Goal: Task Accomplishment & Management: Use online tool/utility

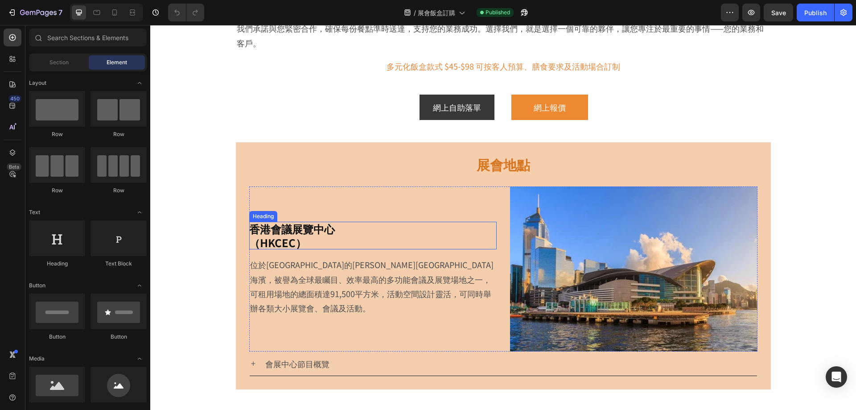
scroll to position [357, 0]
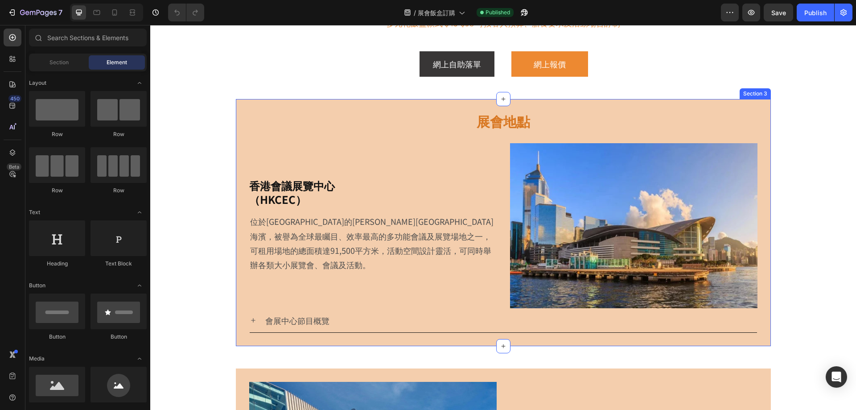
click at [374, 106] on div "展會地點 Heading 香港會議展覽中心 （HKCEC） Heading 位於[GEOGRAPHIC_DATA]的[PERSON_NAME][GEOGRAP…" at bounding box center [503, 222] width 535 height 247
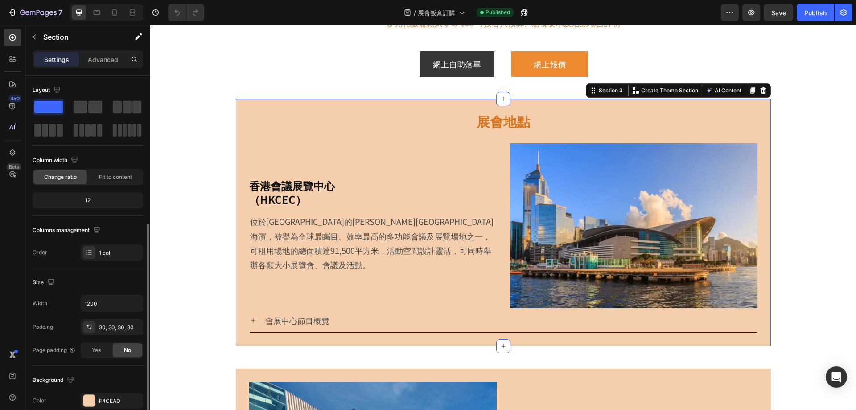
scroll to position [185, 0]
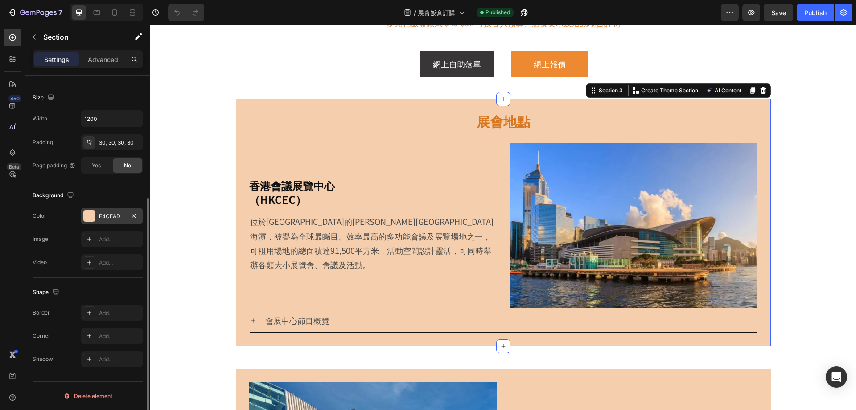
click at [93, 218] on div at bounding box center [89, 216] width 12 height 12
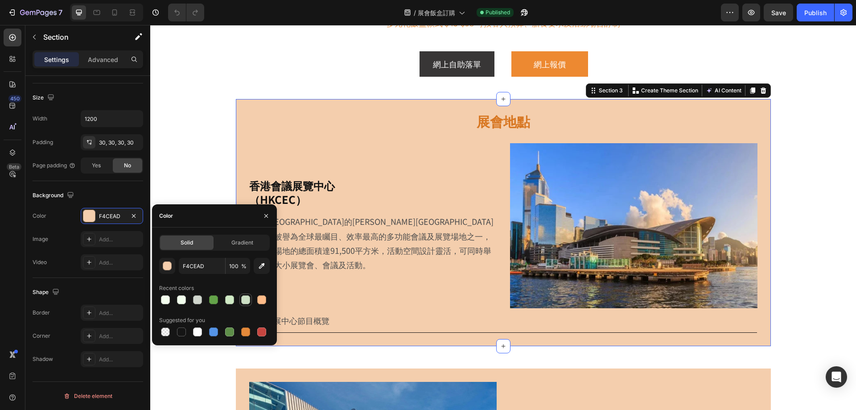
click at [246, 301] on div at bounding box center [245, 299] width 9 height 9
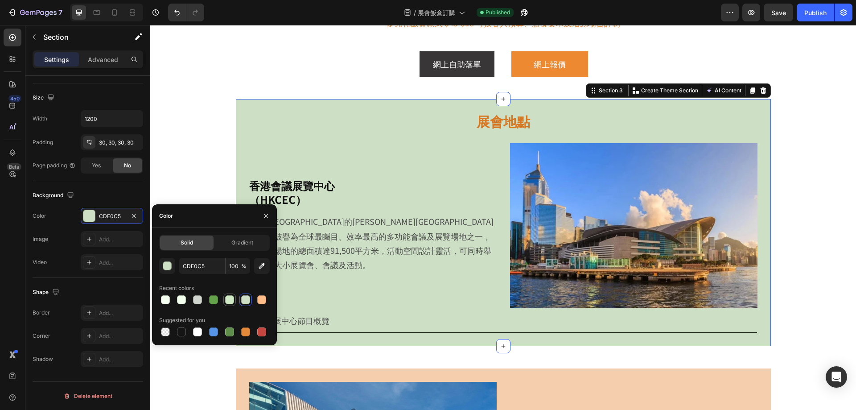
click at [227, 297] on div at bounding box center [229, 299] width 9 height 9
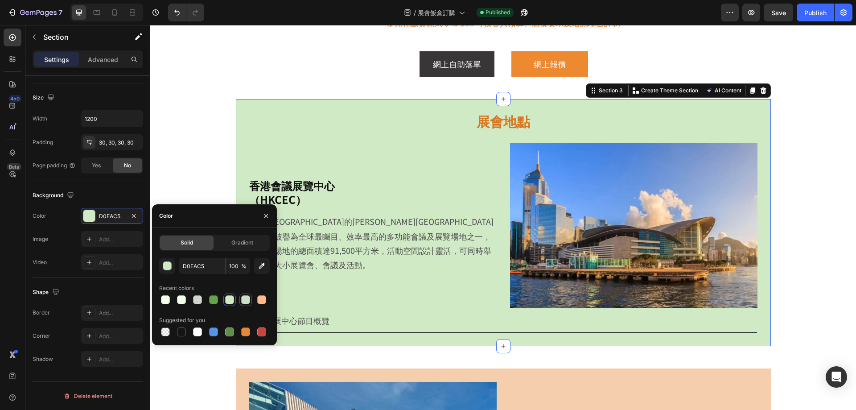
click at [243, 298] on div at bounding box center [245, 299] width 9 height 9
type input "CDE0C5"
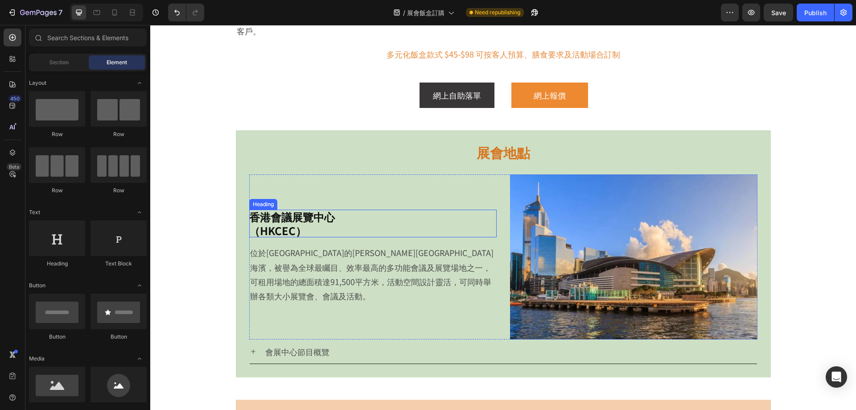
scroll to position [312, 0]
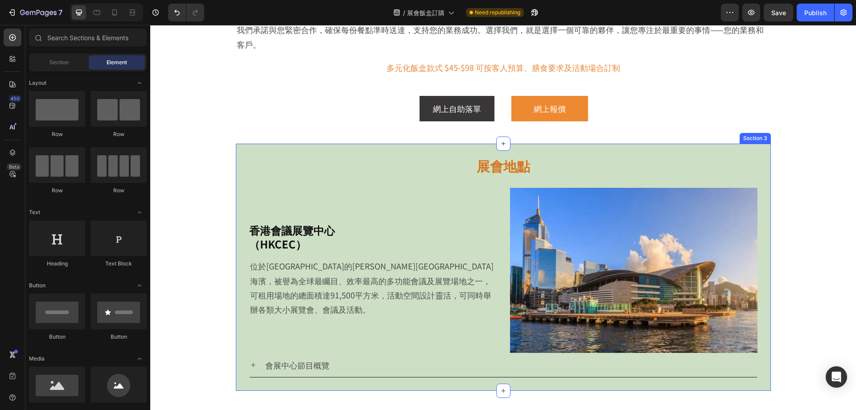
click at [315, 149] on div "展會地點 Heading 香港會議展覽中心 （HKCEC） Heading 位於[GEOGRAPHIC_DATA]的[PERSON_NAME][GEOGRAP…" at bounding box center [503, 267] width 535 height 247
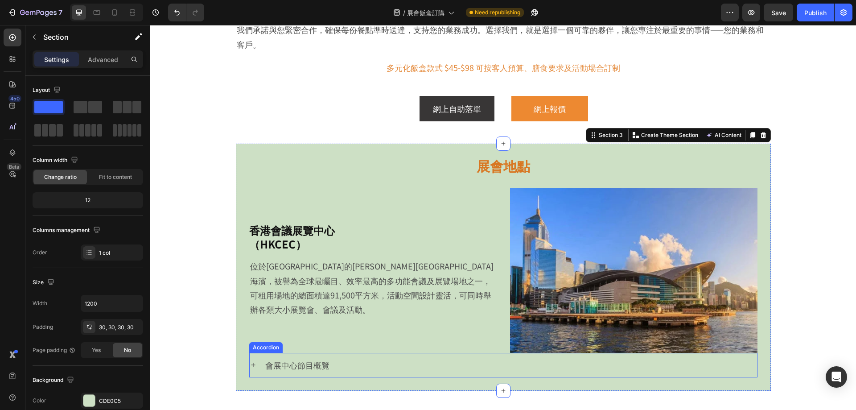
click at [286, 362] on p "會展中心節目概覽" at bounding box center [297, 365] width 64 height 14
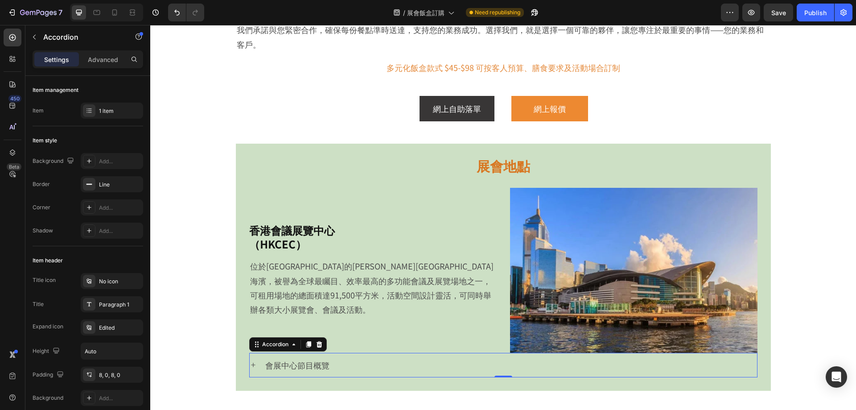
click at [250, 364] on icon at bounding box center [253, 364] width 7 height 7
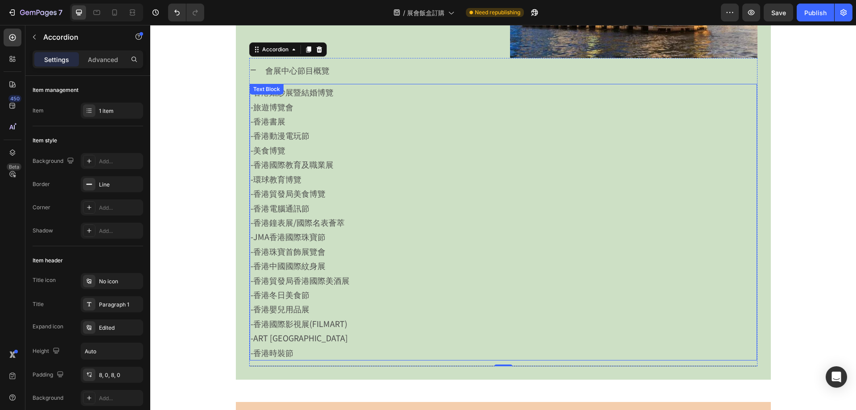
scroll to position [580, 0]
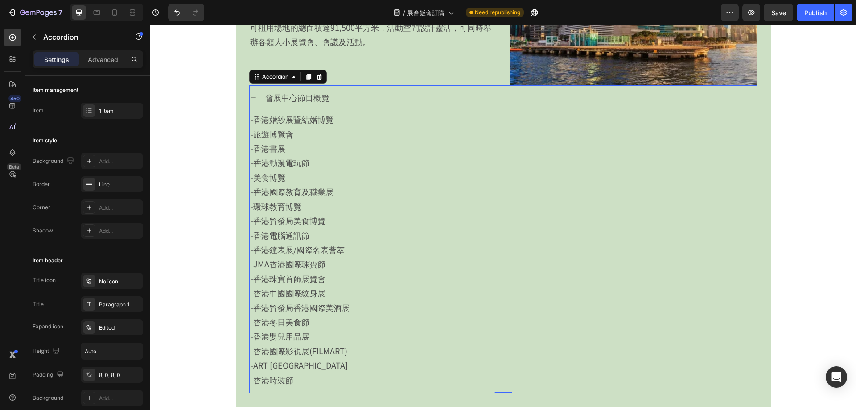
click at [252, 96] on icon at bounding box center [253, 97] width 7 height 7
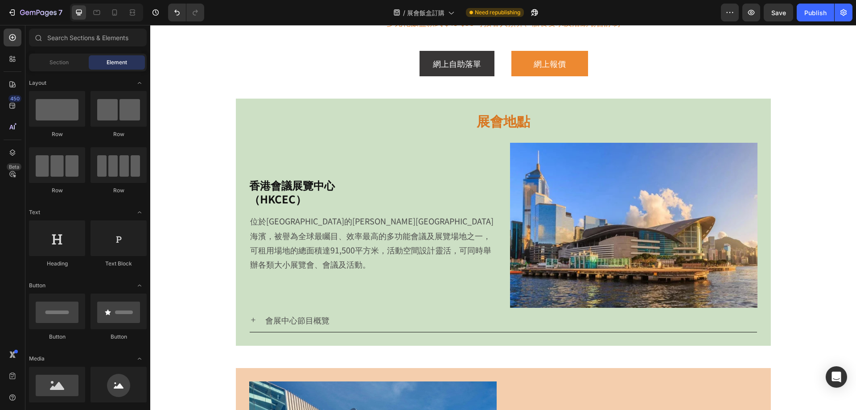
scroll to position [357, 0]
click at [441, 103] on div "展會地點 Heading 香港會議展覽中心 （HKCEC） Heading 位於[GEOGRAPHIC_DATA]的[PERSON_NAME][GEOGRAP…" at bounding box center [503, 222] width 535 height 247
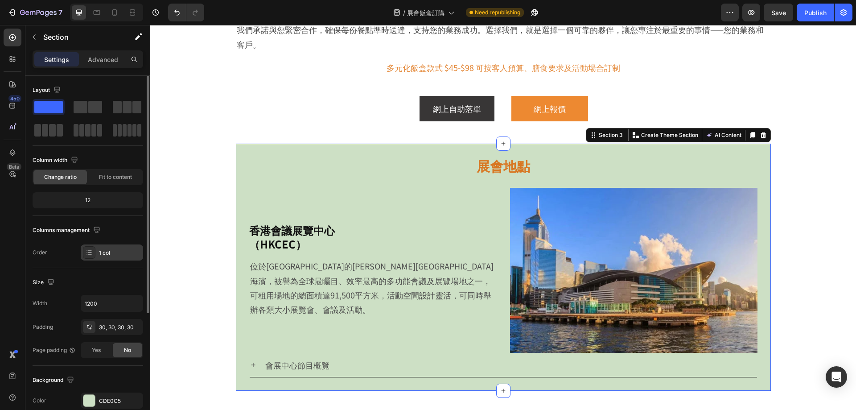
scroll to position [89, 0]
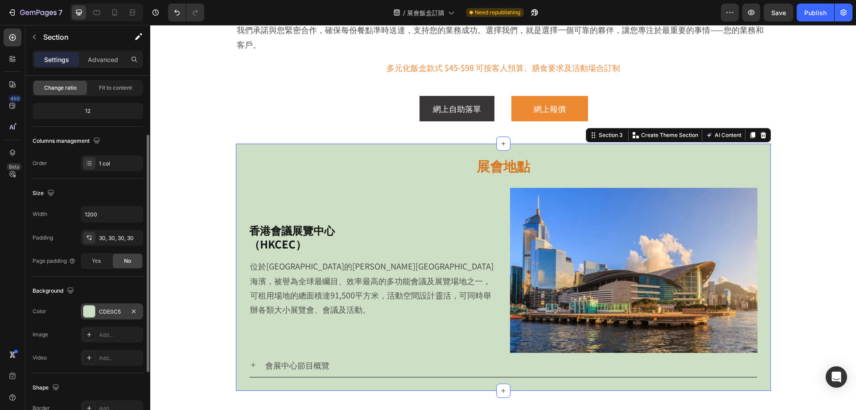
click at [87, 311] on div at bounding box center [89, 311] width 12 height 12
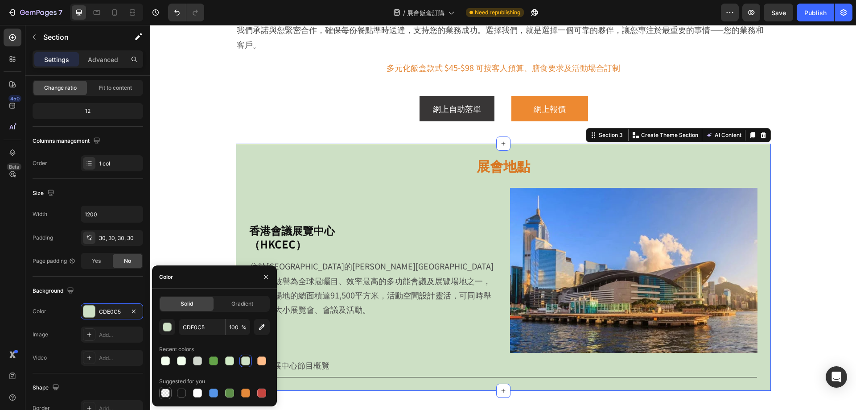
click at [166, 393] on div at bounding box center [165, 392] width 9 height 9
type input "000000"
type input "0"
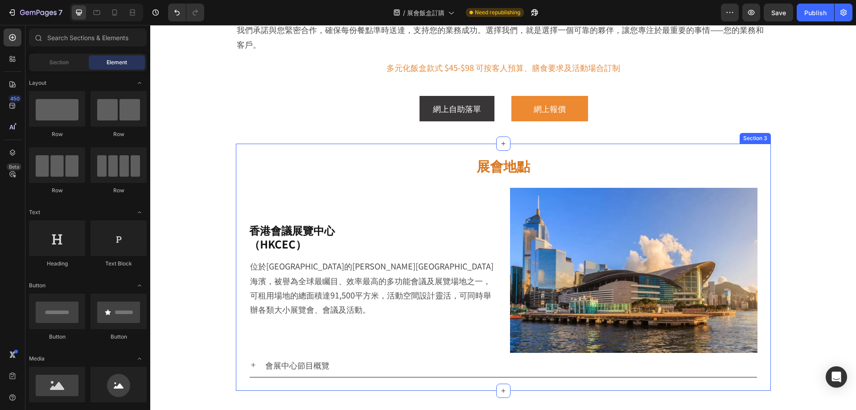
click at [323, 148] on div "展會地點 Heading 香港會議展覽中心 （HKCEC） Heading 位於[GEOGRAPHIC_DATA]的[PERSON_NAME][GEOGRAP…" at bounding box center [503, 267] width 535 height 247
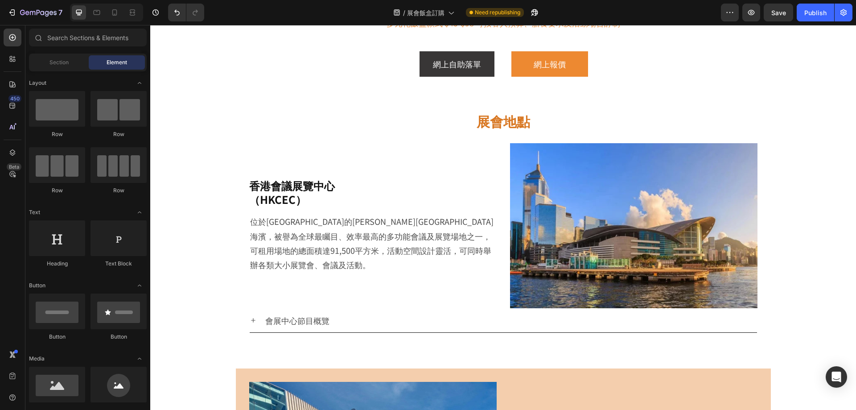
scroll to position [401, 0]
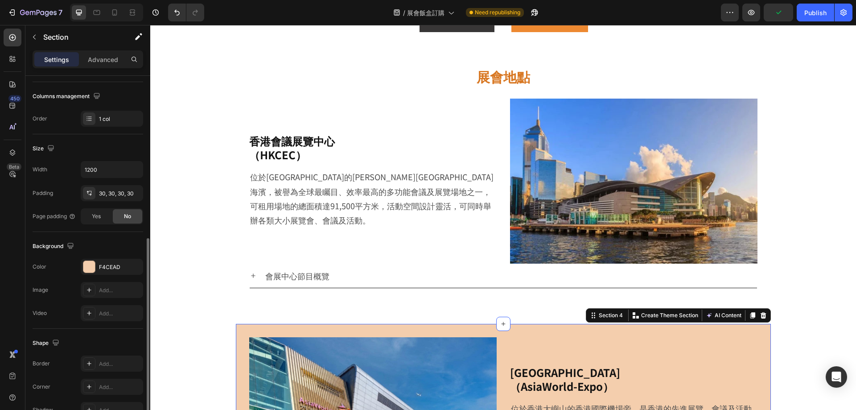
scroll to position [178, 0]
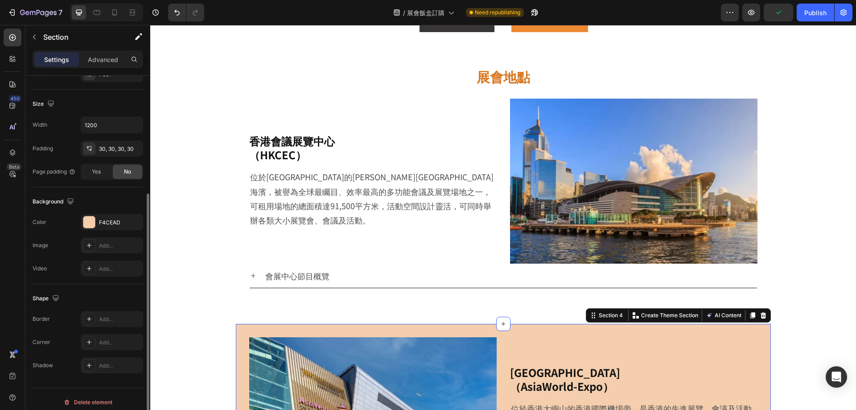
click at [92, 230] on div "The changes might be hidden by the video. Color F4CEAD Image Add... Video Add..." at bounding box center [88, 245] width 111 height 62
click at [91, 222] on div at bounding box center [89, 222] width 12 height 12
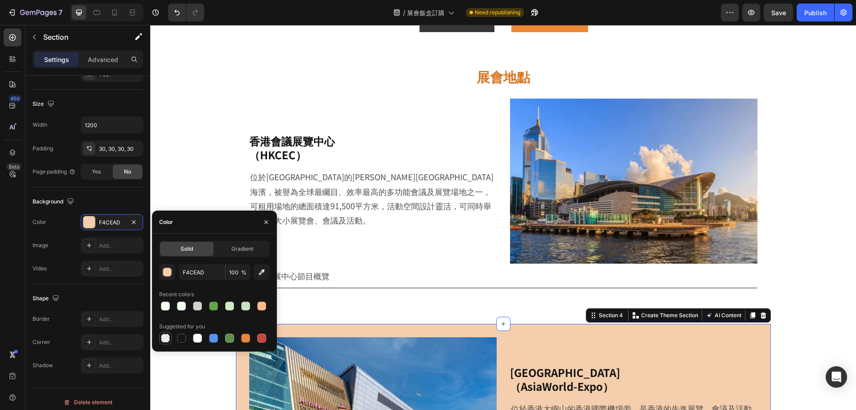
click at [168, 338] on div at bounding box center [165, 337] width 9 height 9
type input "000000"
type input "0"
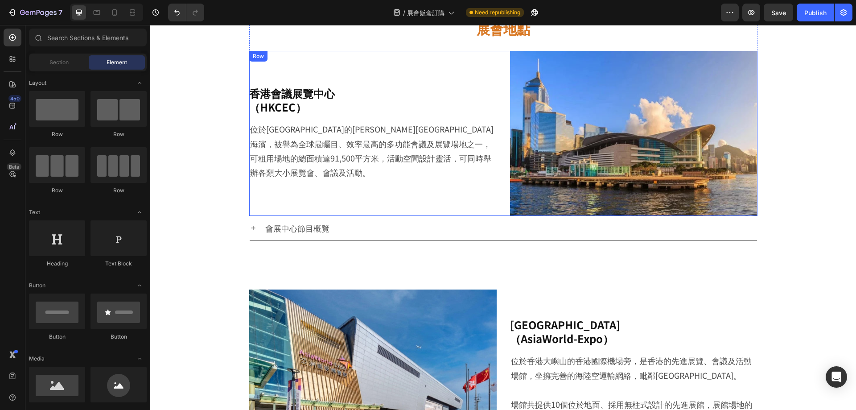
scroll to position [446, 0]
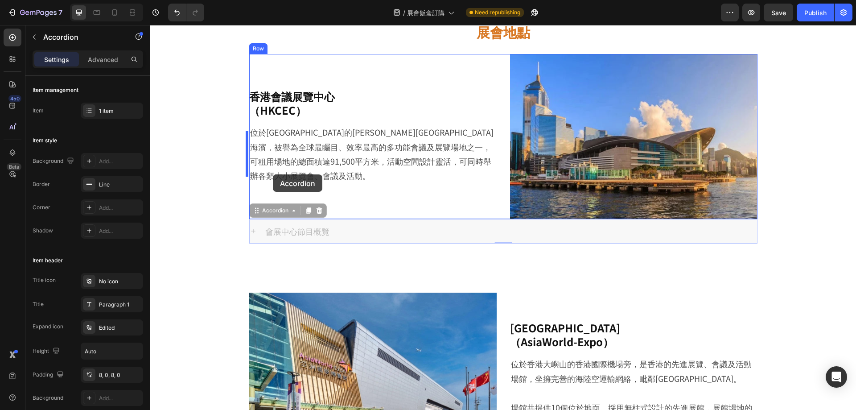
drag, startPoint x: 251, startPoint y: 214, endPoint x: 273, endPoint y: 174, distance: 45.5
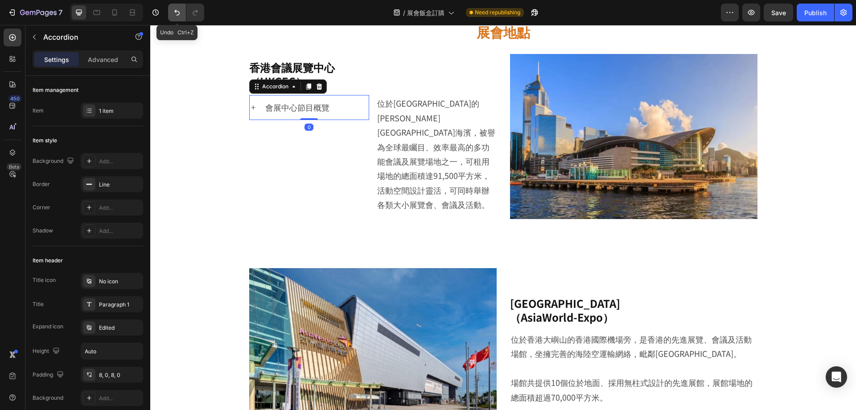
drag, startPoint x: 174, startPoint y: 14, endPoint x: 209, endPoint y: 184, distance: 173.4
click at [174, 14] on icon "Undo/Redo" at bounding box center [177, 12] width 9 height 9
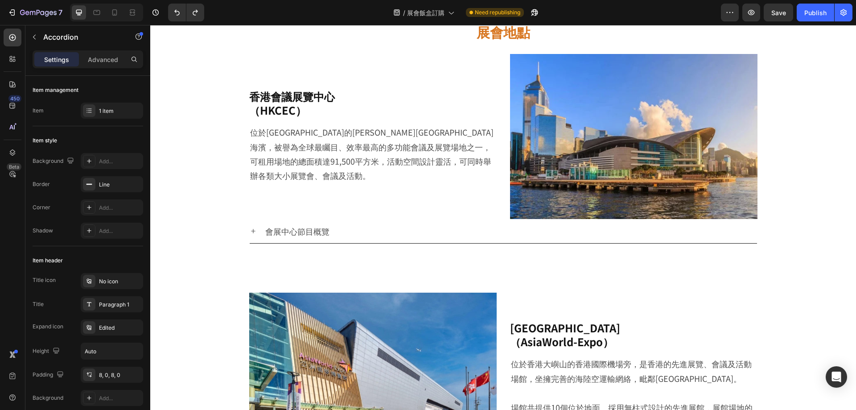
click at [346, 232] on div "會展中心節目概覽" at bounding box center [510, 230] width 493 height 17
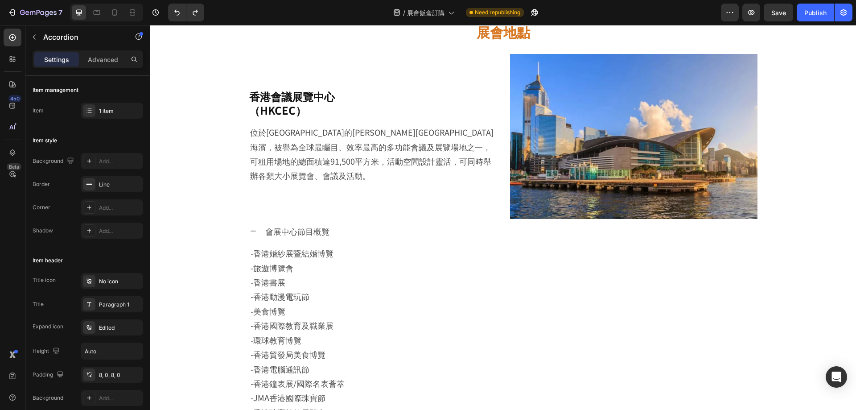
click at [265, 230] on p "會展中心節目概覽" at bounding box center [297, 231] width 64 height 14
click at [250, 229] on icon at bounding box center [253, 230] width 7 height 7
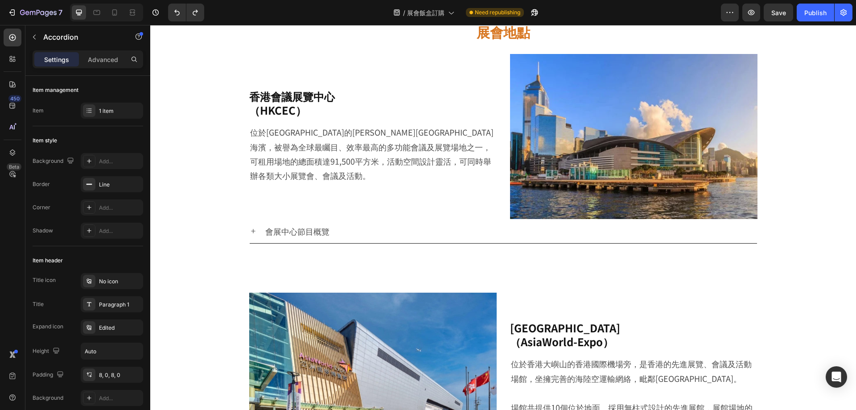
click at [251, 219] on div "會展中心節目概覽" at bounding box center [503, 231] width 507 height 24
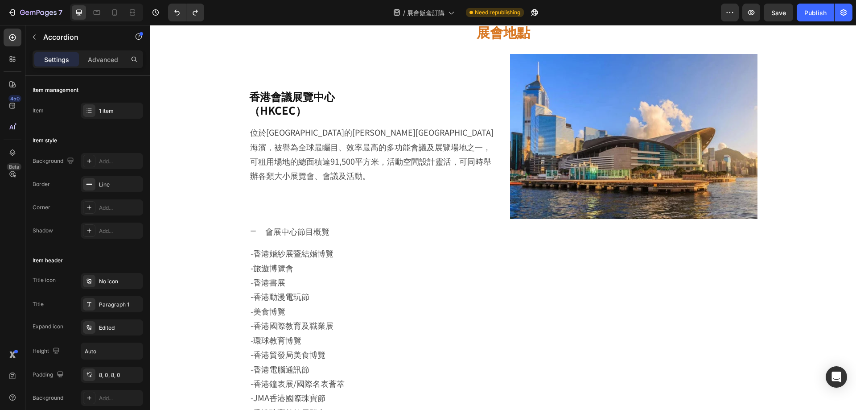
click at [250, 226] on div "會展中心節目概覽" at bounding box center [503, 231] width 507 height 24
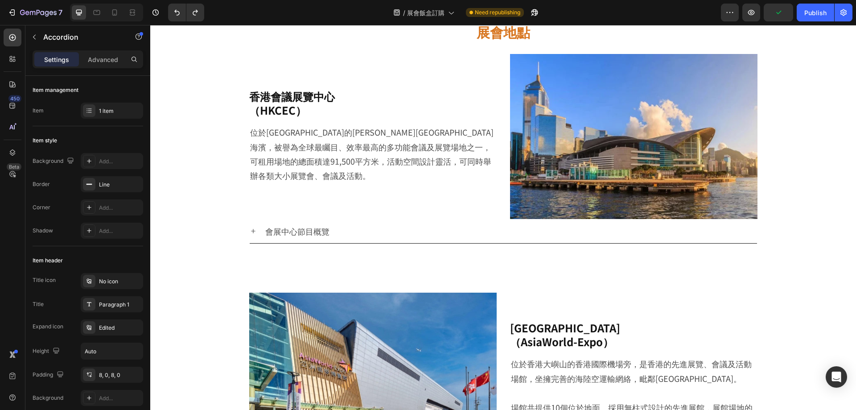
click at [249, 124] on div "Text Block" at bounding box center [266, 118] width 35 height 11
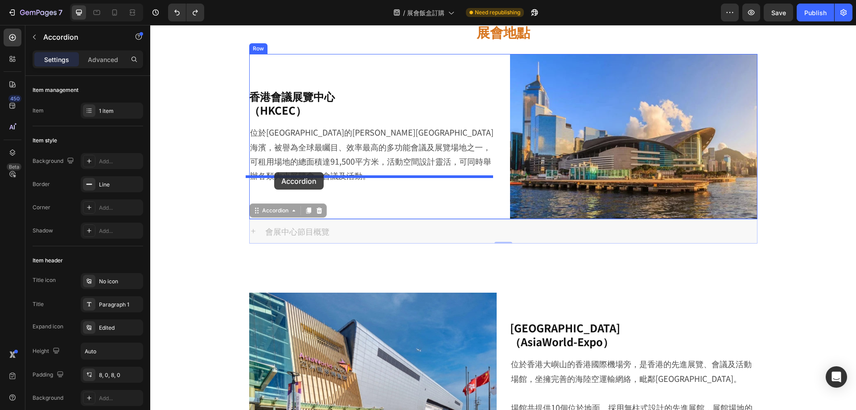
drag, startPoint x: 253, startPoint y: 214, endPoint x: 274, endPoint y: 173, distance: 46.7
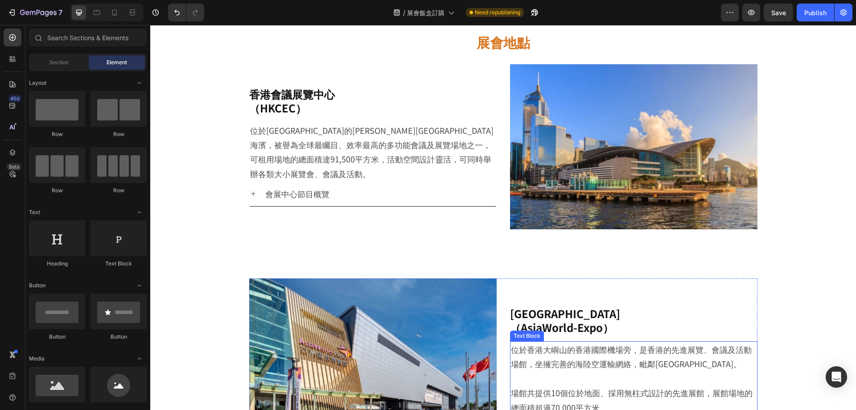
scroll to position [580, 0]
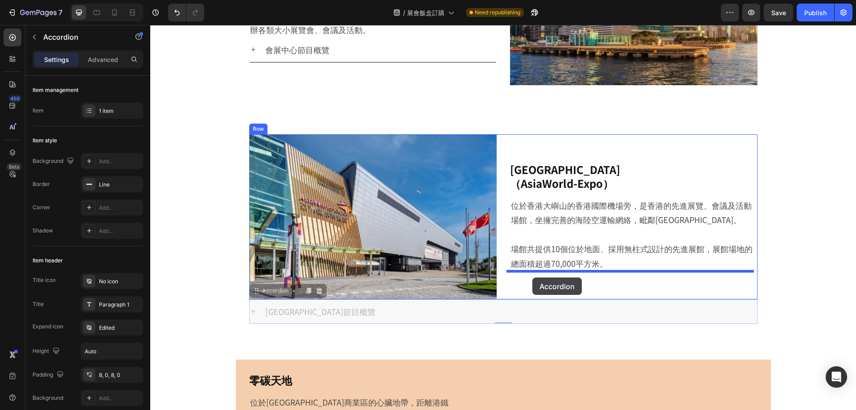
drag, startPoint x: 407, startPoint y: 294, endPoint x: 532, endPoint y: 277, distance: 125.9
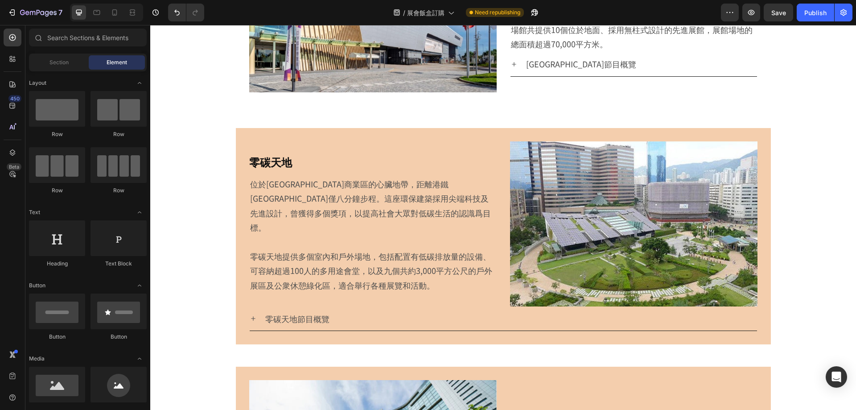
scroll to position [847, 0]
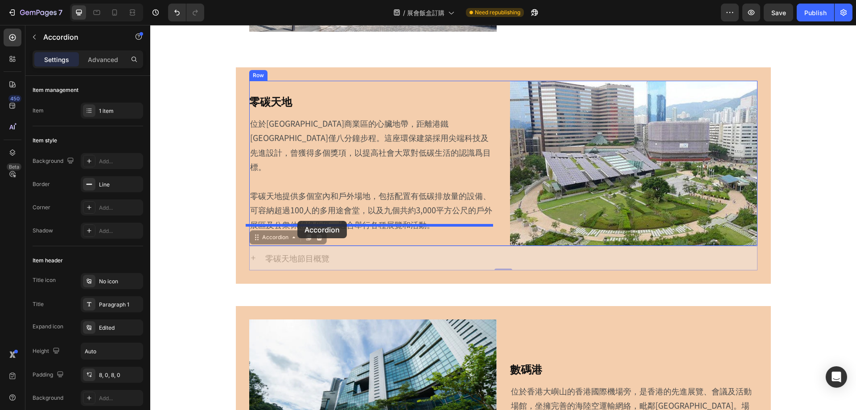
drag, startPoint x: 251, startPoint y: 241, endPoint x: 297, endPoint y: 221, distance: 50.3
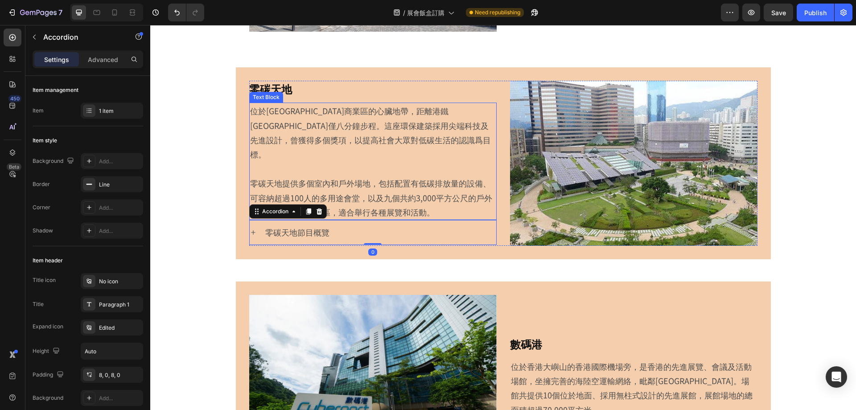
scroll to position [758, 0]
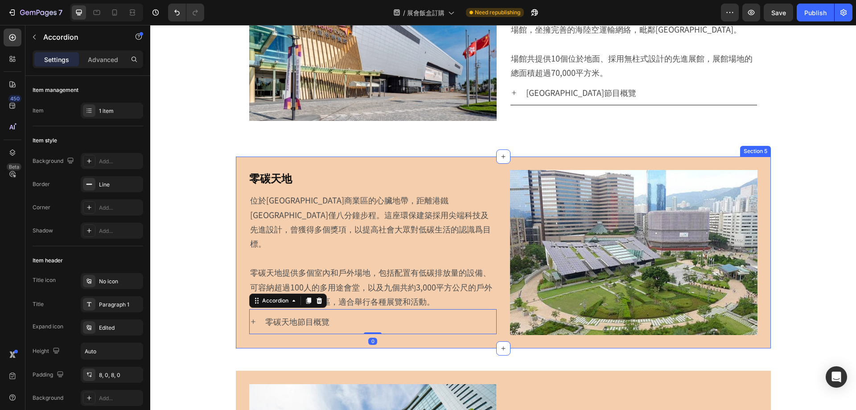
click at [406, 161] on div "零碳天地 Heading 位於[GEOGRAPHIC_DATA]商業區的心臟地帶，距離港鐵[GEOGRAPHIC_DATA]僅八分鐘步程。這座環保建築採用尖端…" at bounding box center [503, 252] width 535 height 192
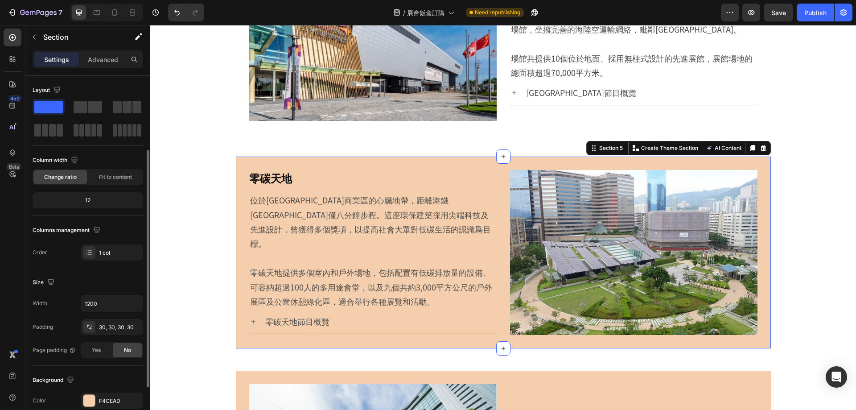
scroll to position [89, 0]
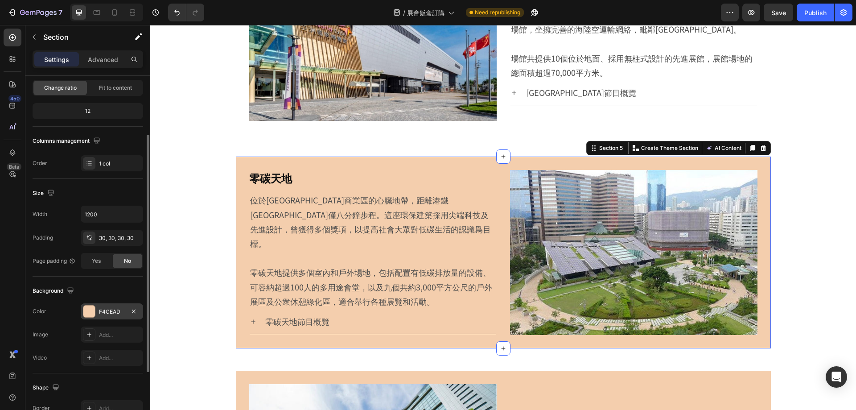
click at [88, 312] on div at bounding box center [89, 311] width 12 height 12
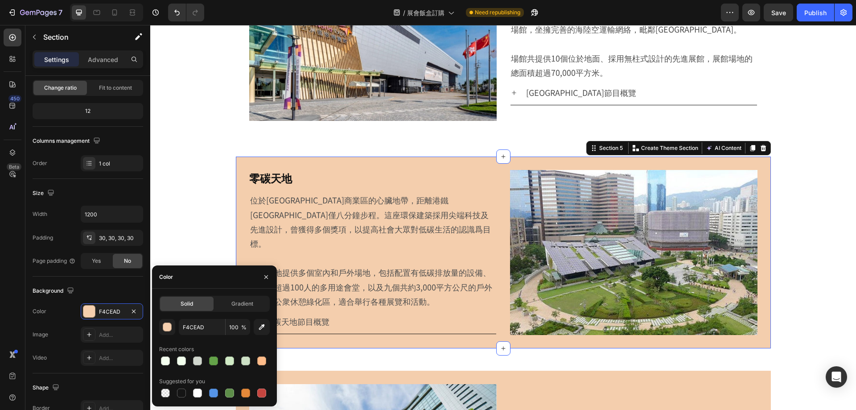
click at [165, 395] on div at bounding box center [165, 392] width 9 height 9
type input "000000"
type input "0"
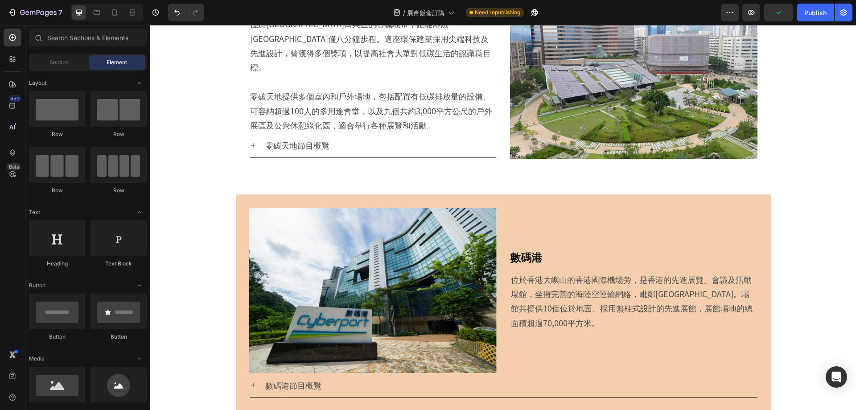
scroll to position [981, 0]
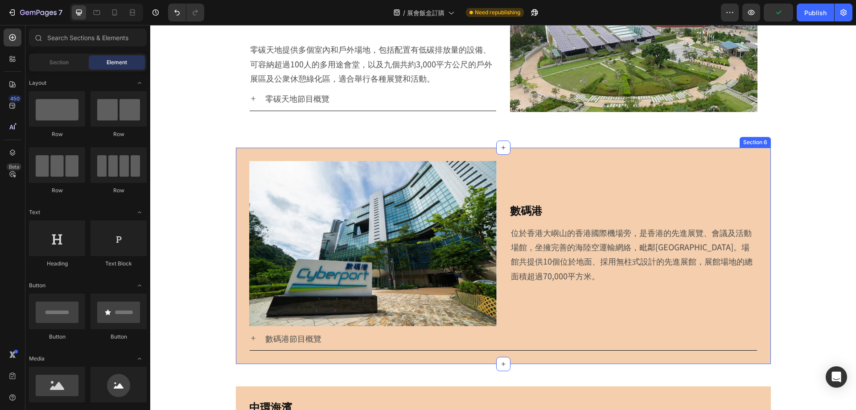
click at [537, 155] on div "數碼港 Heading 位於香港大嶼山的[GEOGRAPHIC_DATA]旁，是香港的先進展覽、會議及活動場館，坐擁完善的海陸空運輸網絡，毗鄰[GEOGRAP…" at bounding box center [503, 256] width 535 height 216
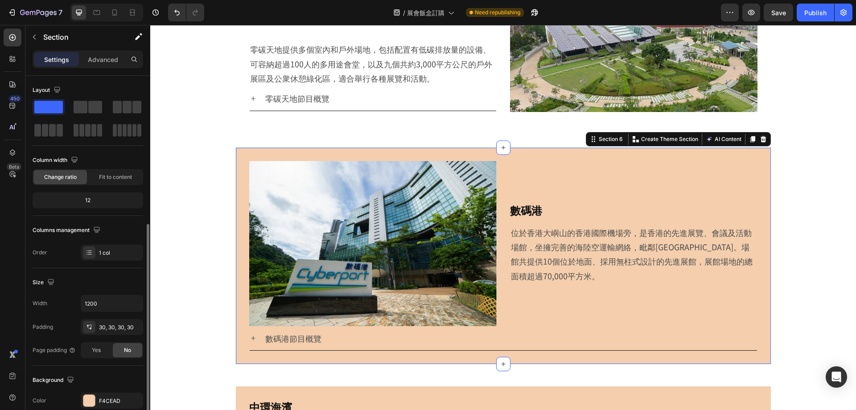
scroll to position [89, 0]
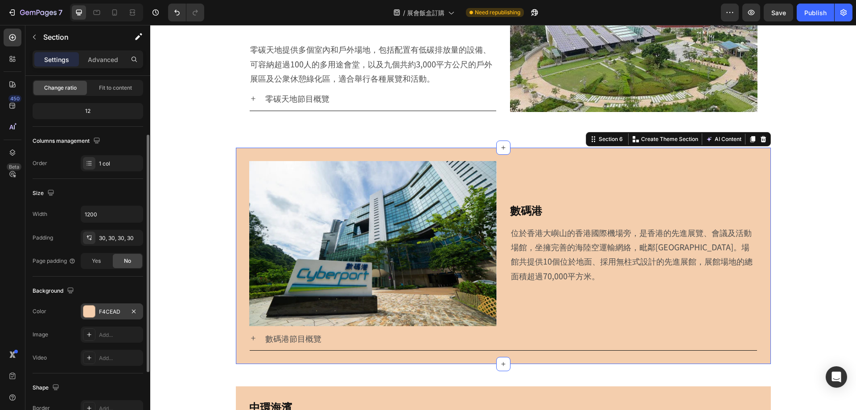
click at [92, 309] on div at bounding box center [89, 311] width 12 height 12
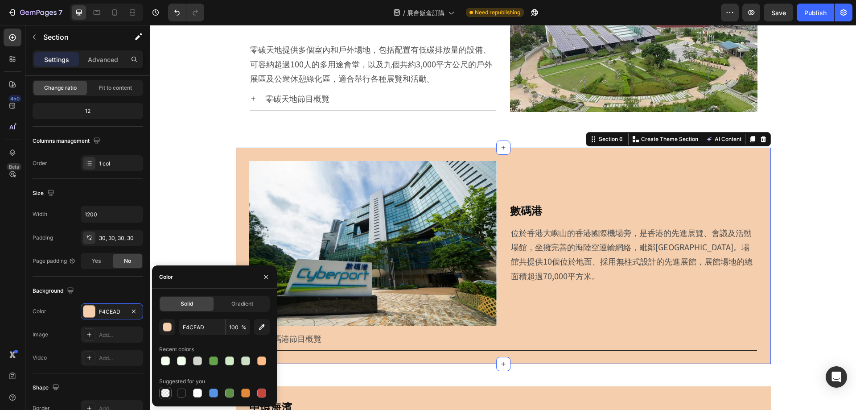
click at [165, 397] on div at bounding box center [165, 392] width 9 height 9
type input "000000"
type input "0"
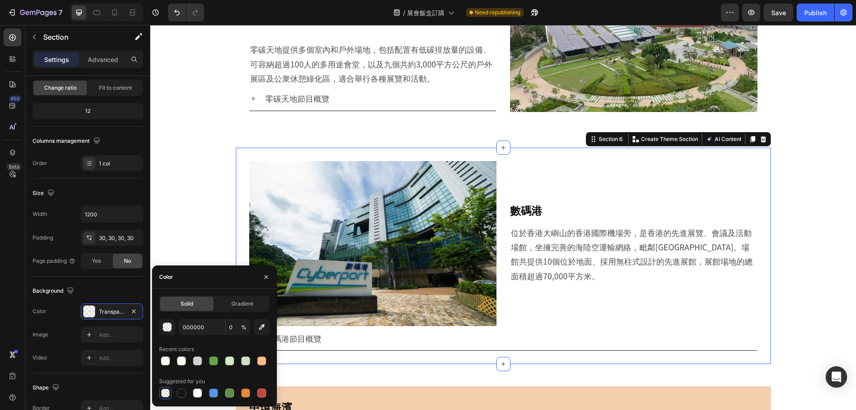
click at [372, 358] on div "數碼港 Heading 位於香港大嶼山的[GEOGRAPHIC_DATA]旁，是香港的先進展覽、會議及活動場館，坐擁完善的海陸空運輸網絡，毗鄰[GEOGRAP…" at bounding box center [503, 256] width 535 height 216
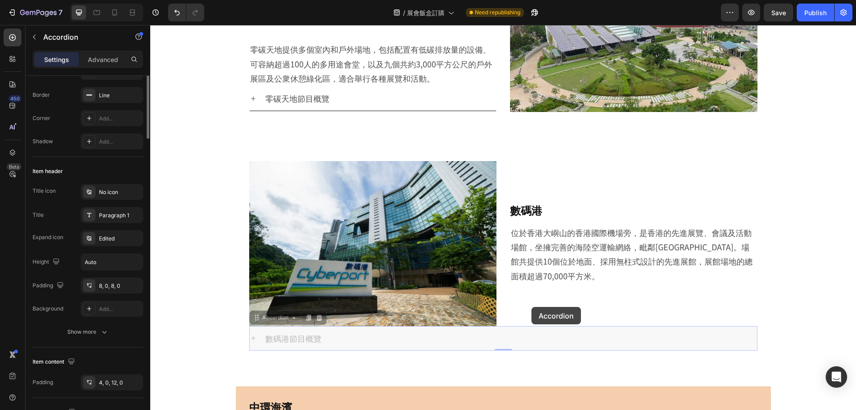
scroll to position [0, 0]
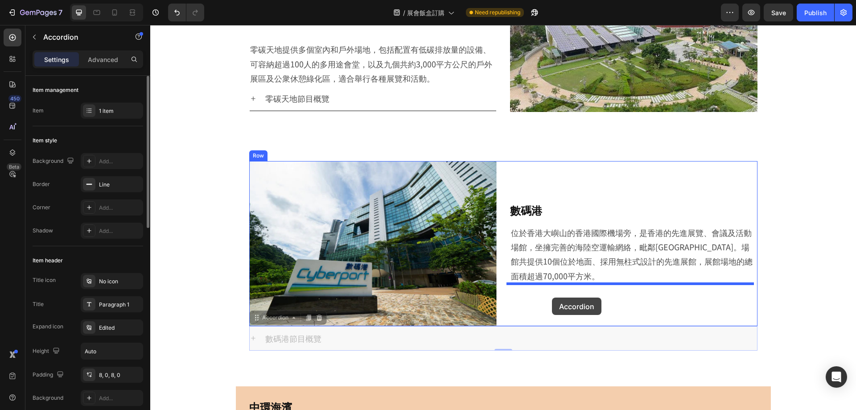
drag, startPoint x: 253, startPoint y: 324, endPoint x: 552, endPoint y: 295, distance: 300.0
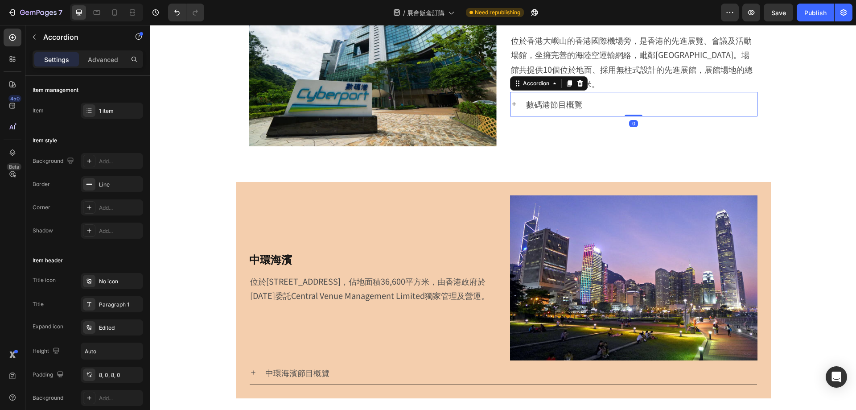
scroll to position [1204, 0]
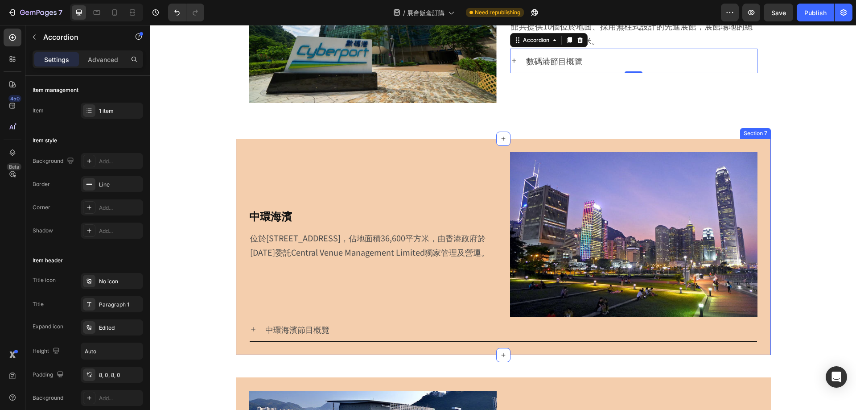
click at [287, 144] on div "中環海濱 Heading 位於[STREET_ADDRESS]，佔地面積36,600平方米，由香港政府於[DATE]委託Central Venue Manag…" at bounding box center [503, 247] width 535 height 216
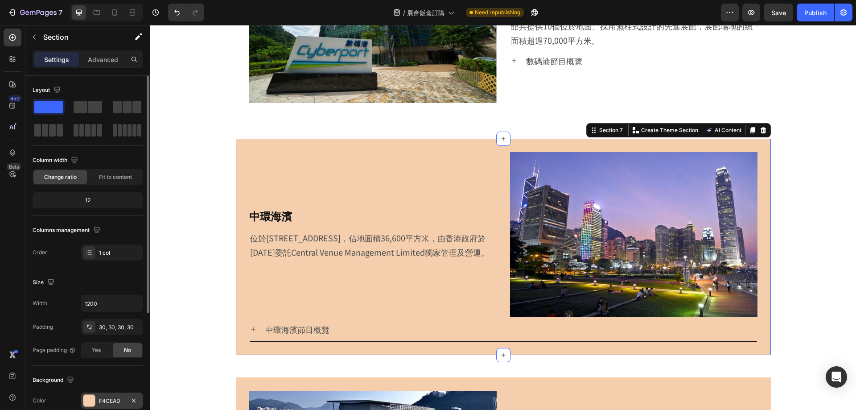
click at [89, 399] on div at bounding box center [89, 401] width 12 height 12
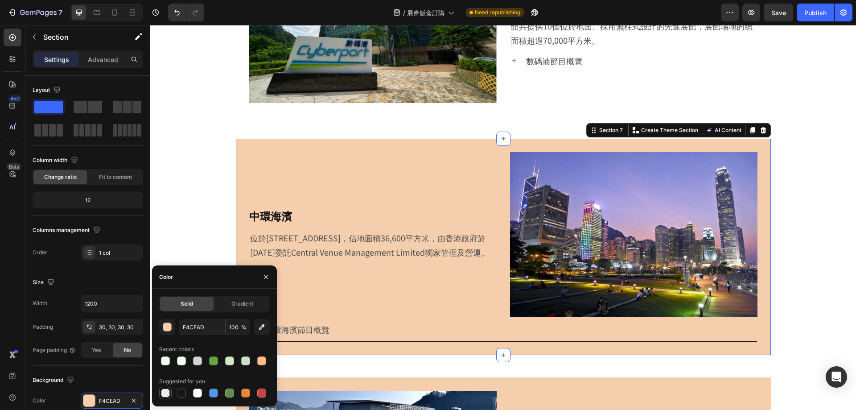
click at [166, 395] on div at bounding box center [165, 392] width 9 height 9
type input "000000"
type input "0"
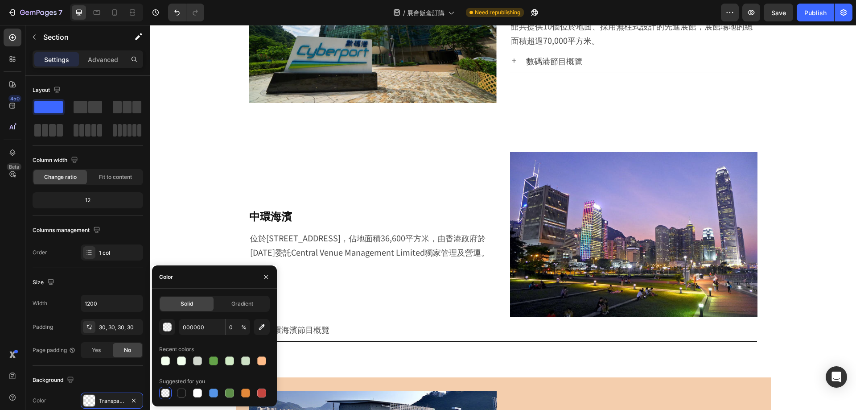
click at [186, 234] on div "數碼港 Heading 位於香港大嶼山的[GEOGRAPHIC_DATA]旁，是香港的先進展覽、會議及活動場館，坐擁完善的海陸空運輸網絡，毗鄰[GEOGRAP…" at bounding box center [503, 146] width 706 height 2612
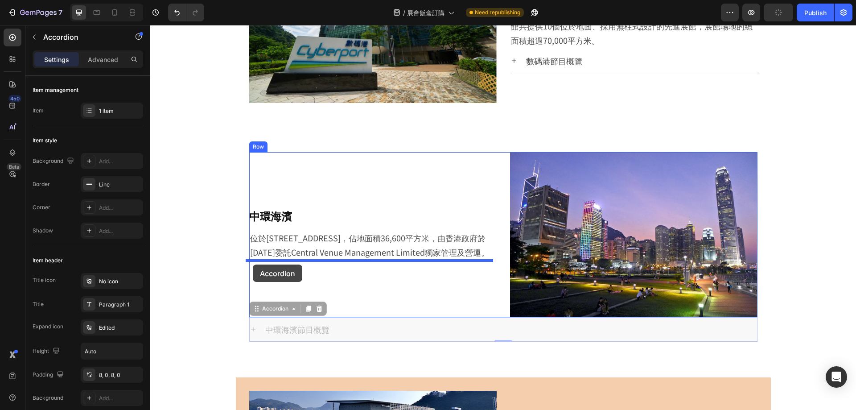
drag, startPoint x: 251, startPoint y: 301, endPoint x: 253, endPoint y: 264, distance: 36.6
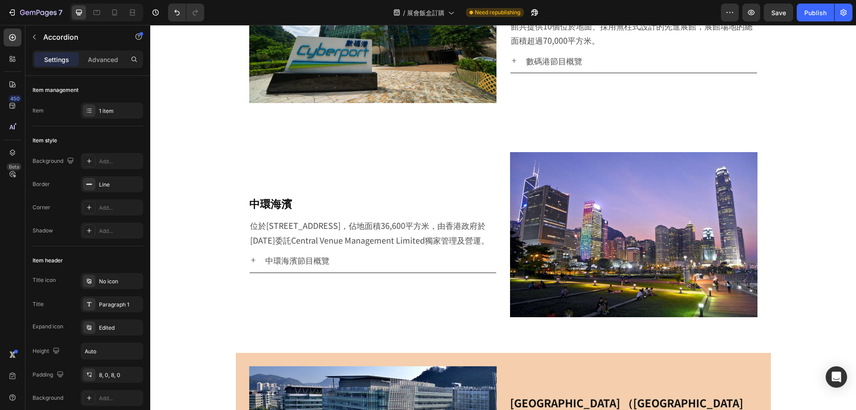
click at [193, 234] on div "數碼港 Heading 位於香港大嶼山的[GEOGRAPHIC_DATA]旁，是香港的先進展覽、會議及活動場館，坐擁完善的海陸空運輸網絡，毗鄰[GEOGRAP…" at bounding box center [503, 133] width 706 height 2587
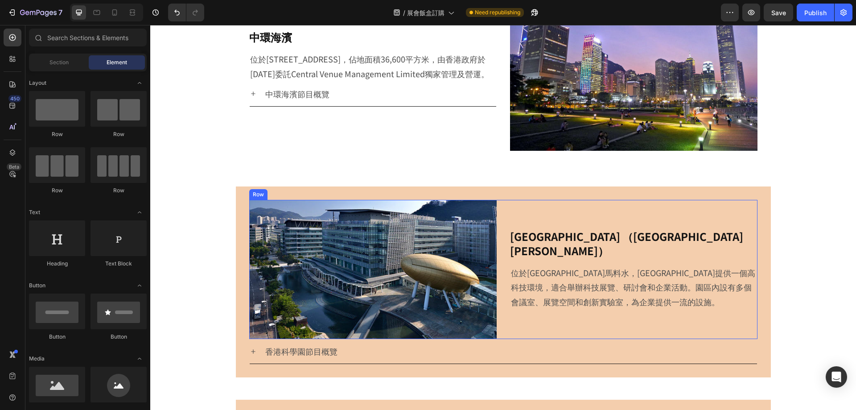
scroll to position [1382, 0]
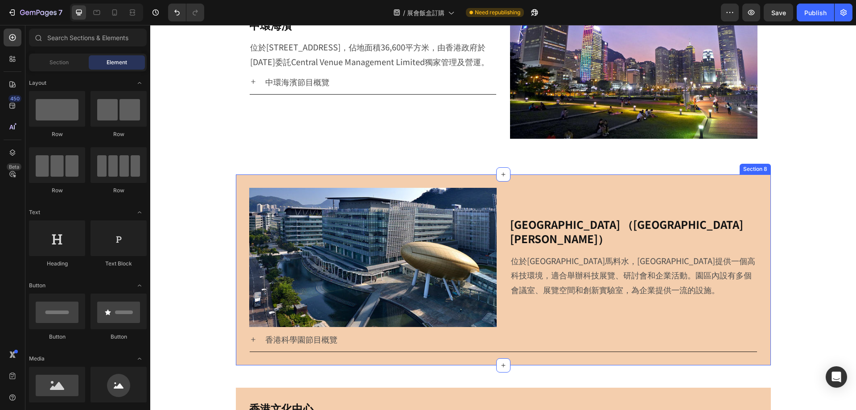
click at [543, 182] on div "[GEOGRAPHIC_DATA] （[GEOGRAPHIC_DATA][PERSON_NAME]） Heading 位於[GEOGRAPHIC_DATA]馬…" at bounding box center [503, 269] width 535 height 191
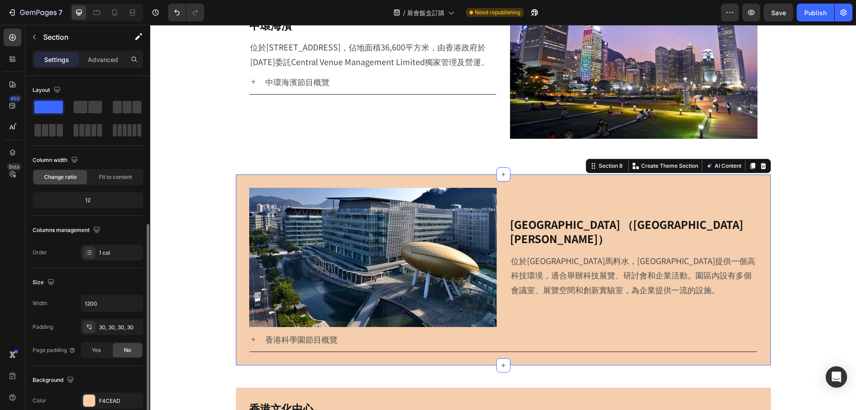
scroll to position [134, 0]
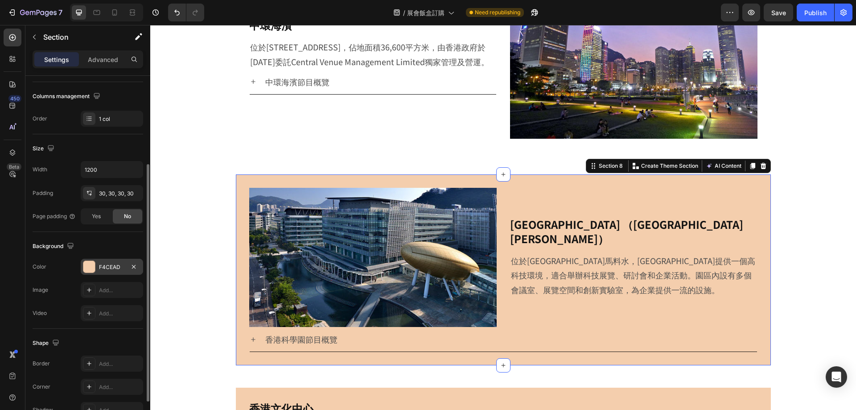
click at [91, 261] on div at bounding box center [89, 267] width 12 height 12
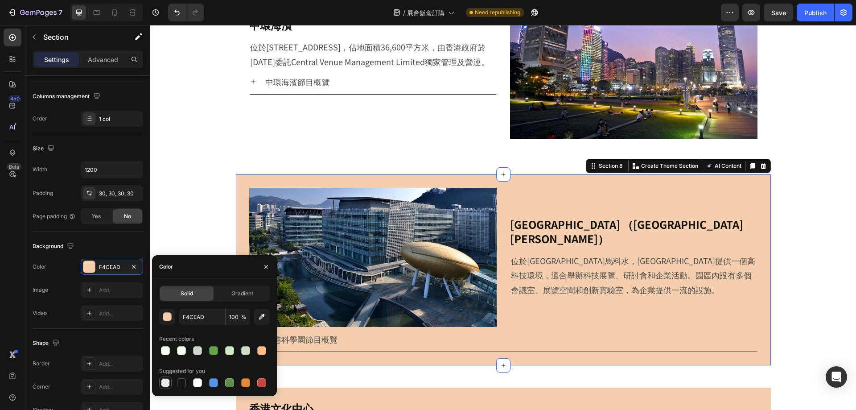
click at [169, 384] on div at bounding box center [165, 382] width 9 height 9
type input "000000"
type input "0"
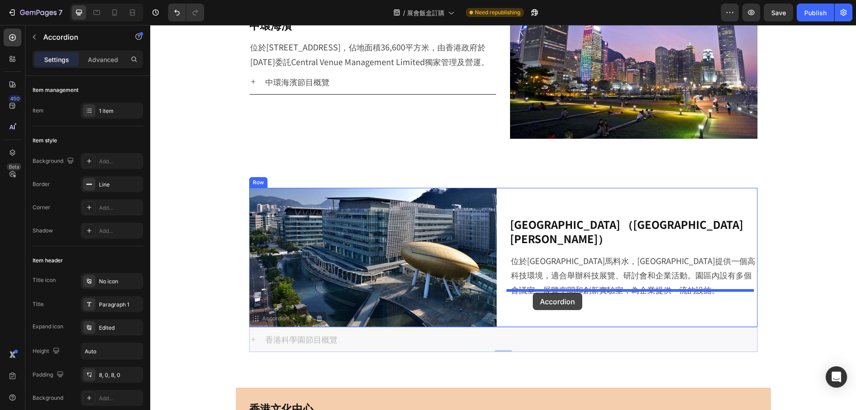
drag, startPoint x: 297, startPoint y: 313, endPoint x: 533, endPoint y: 292, distance: 236.3
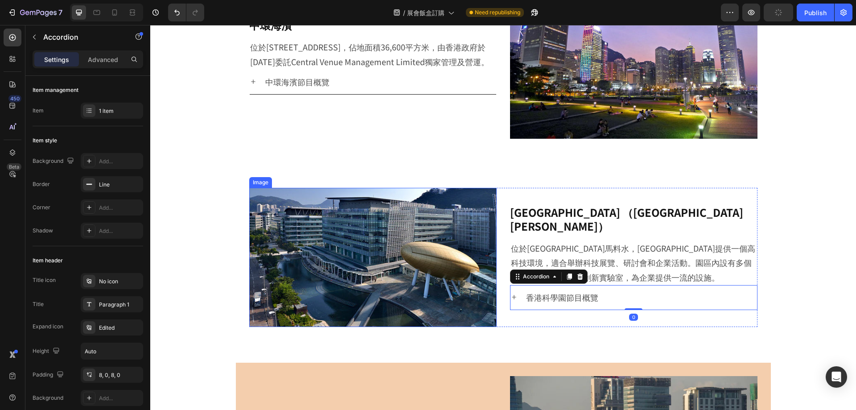
click at [243, 246] on div "[GEOGRAPHIC_DATA] （[GEOGRAPHIC_DATA][PERSON_NAME]） Heading 位於[GEOGRAPHIC_DATA]馬…" at bounding box center [503, 257] width 535 height 166
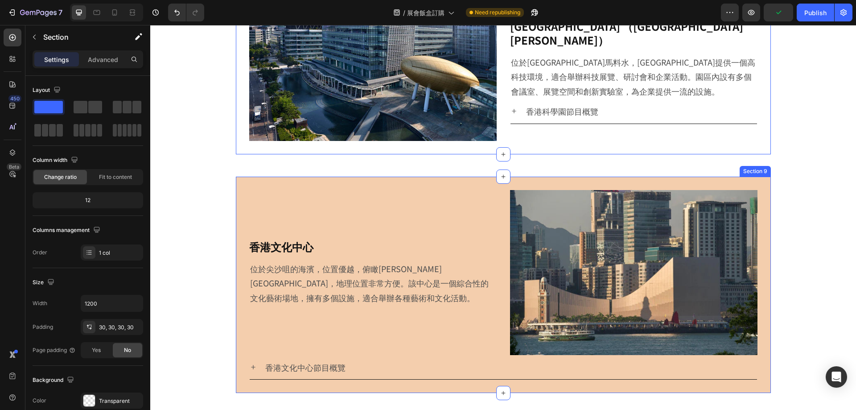
scroll to position [1649, 0]
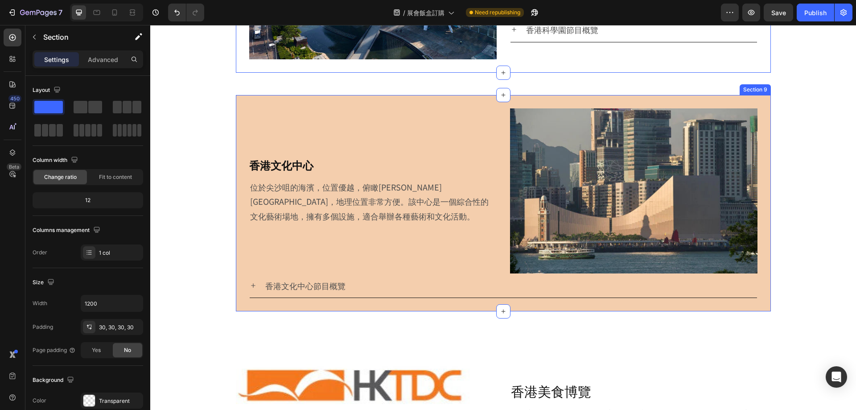
click at [298, 103] on div "香港文化中心 Heading 位於尖沙咀的海濱，位置優越，俯瞰[PERSON_NAME][GEOGRAPHIC_DATA]，地理位置非常方便。該中心是一個綜合…" at bounding box center [503, 203] width 535 height 216
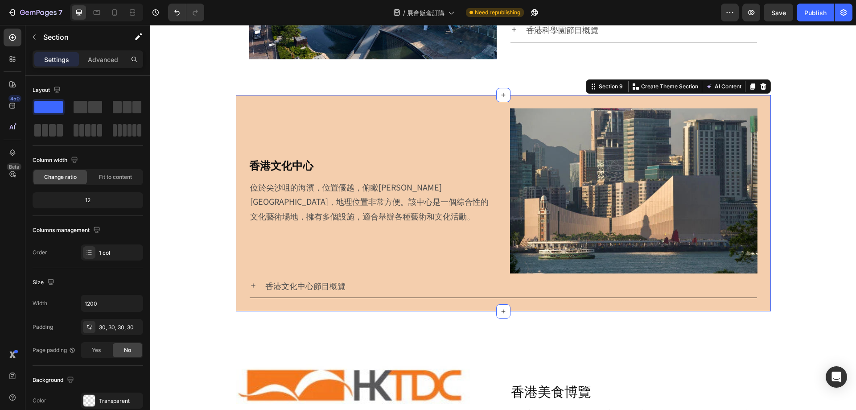
scroll to position [134, 0]
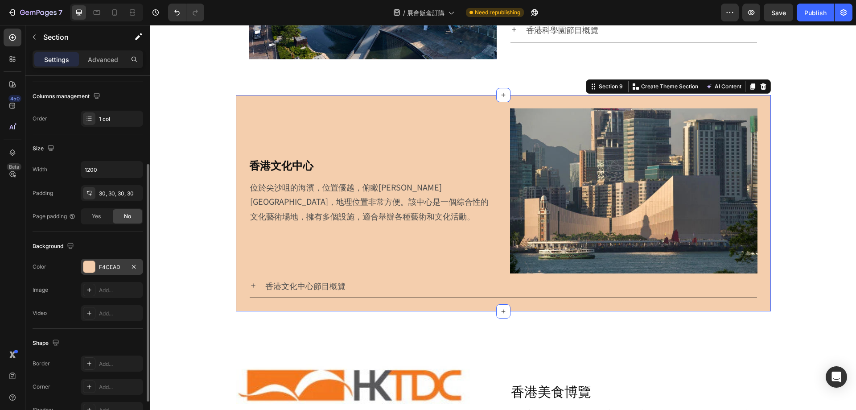
click at [93, 268] on div at bounding box center [89, 267] width 12 height 12
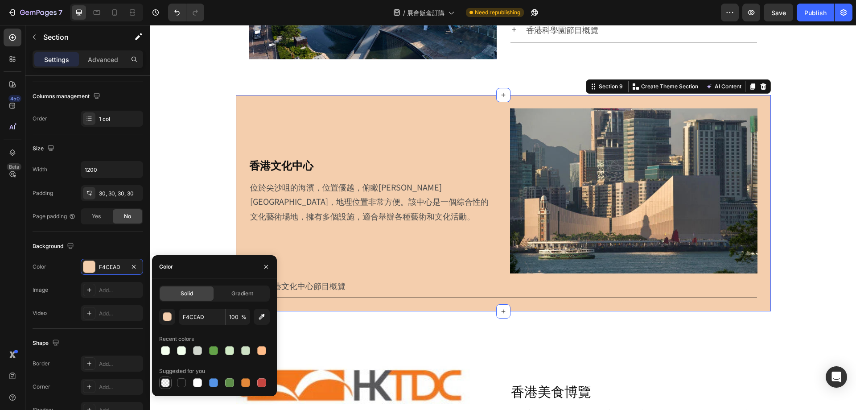
click at [166, 386] on div at bounding box center [165, 382] width 9 height 9
type input "000000"
type input "0"
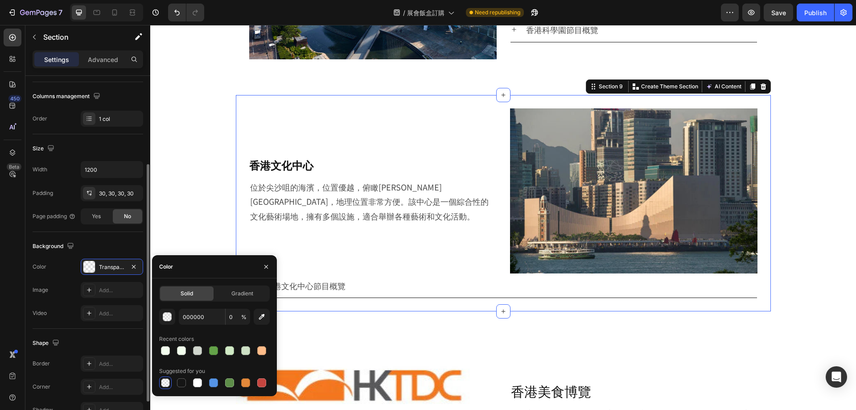
click at [70, 253] on div "Background The changes might be hidden by the video. Color Transparent Image Ad…" at bounding box center [88, 280] width 111 height 97
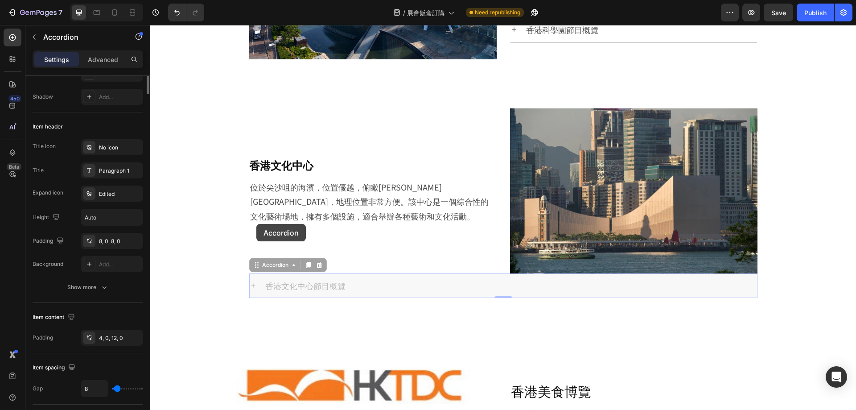
scroll to position [0, 0]
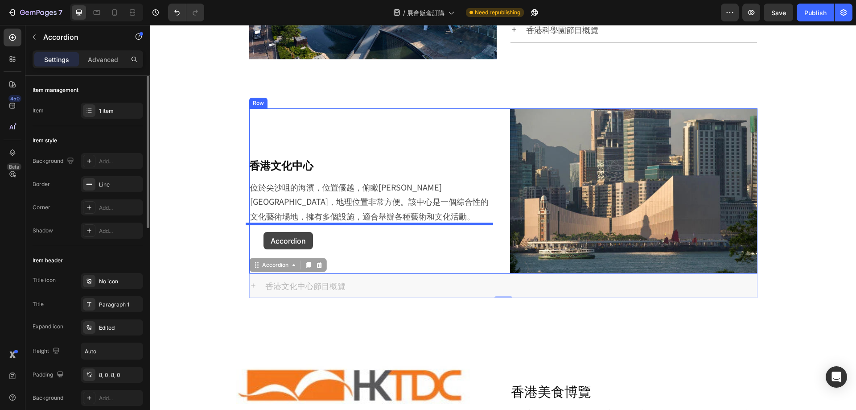
drag, startPoint x: 254, startPoint y: 270, endPoint x: 263, endPoint y: 232, distance: 39.1
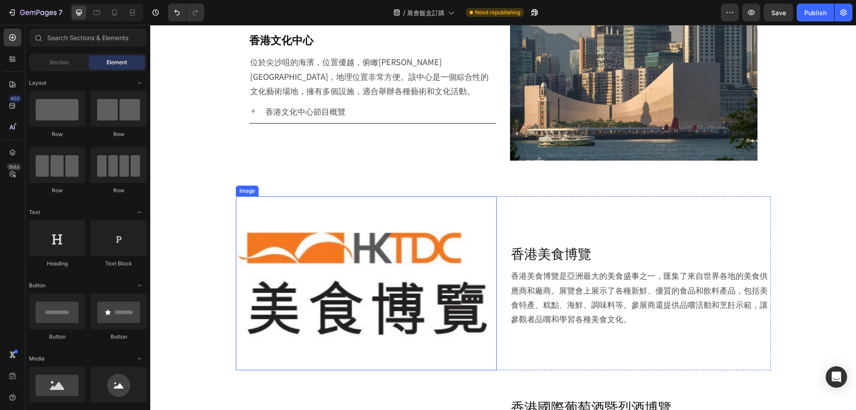
scroll to position [1783, 0]
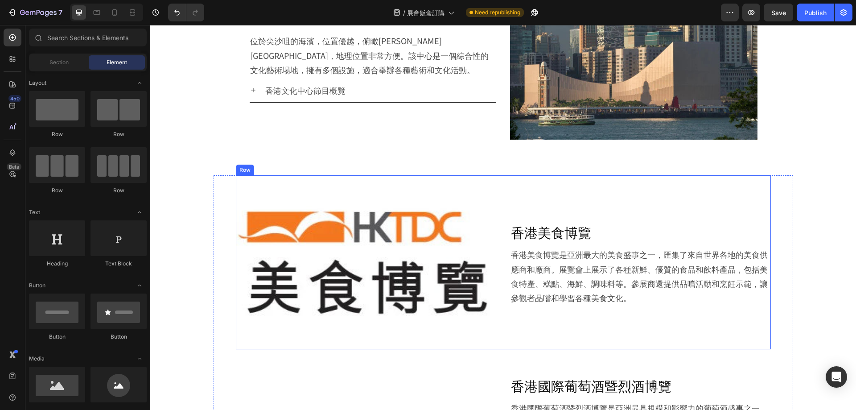
click at [547, 178] on div "香港美食博覽 Heading 香港美食博覽是亞洲最大的美食盛事之一，匯集了來自世界各地的美食供應商和廠商。展覽會上展示了各種新鮮、優質的食品和飲料產品，包括美…" at bounding box center [640, 262] width 261 height 174
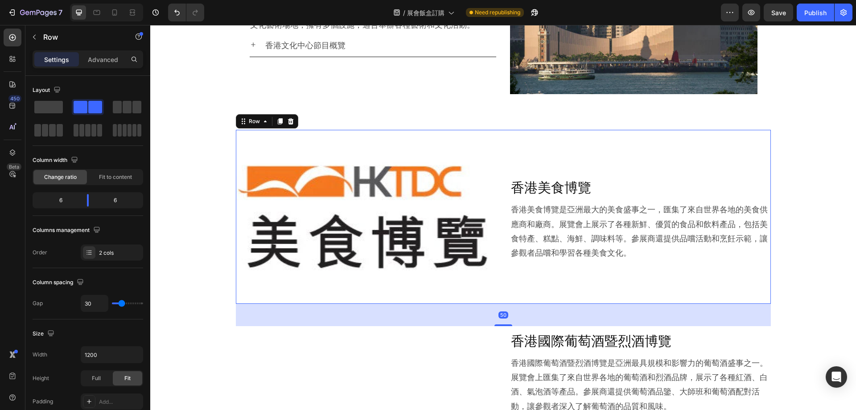
scroll to position [1872, 0]
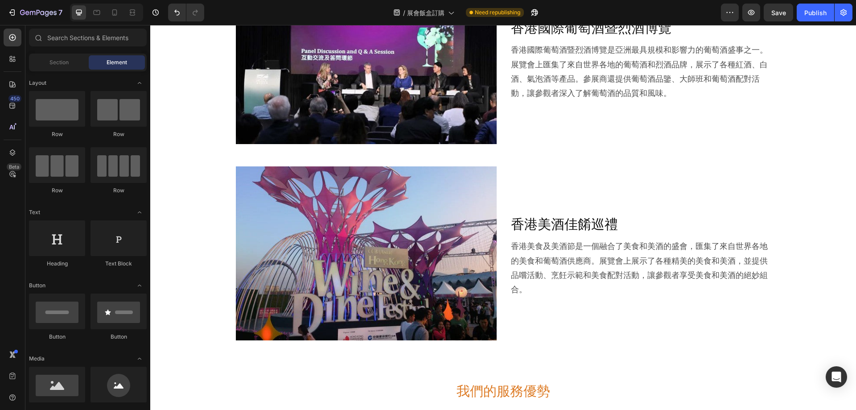
scroll to position [2452, 0]
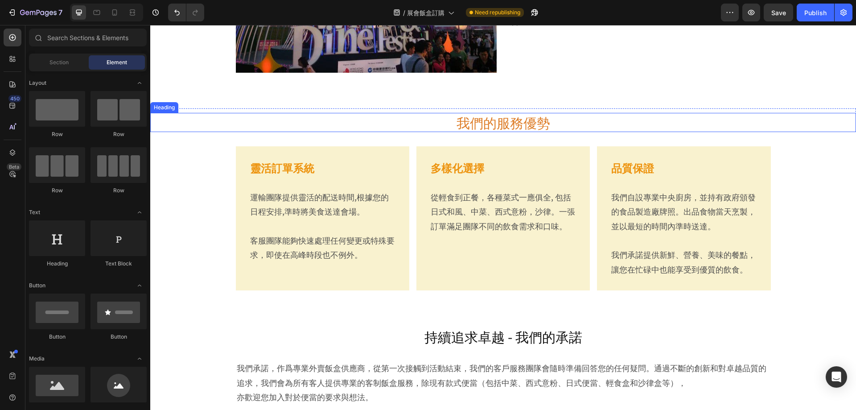
click at [165, 106] on div "Heading" at bounding box center [164, 107] width 25 height 8
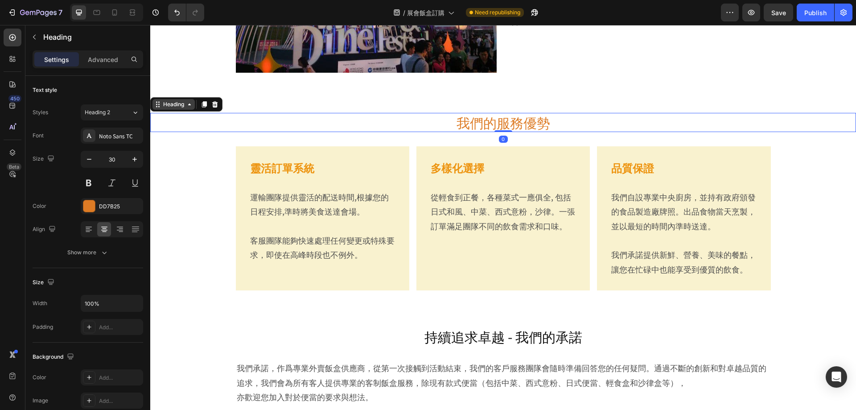
click at [176, 103] on div "Heading" at bounding box center [173, 104] width 25 height 8
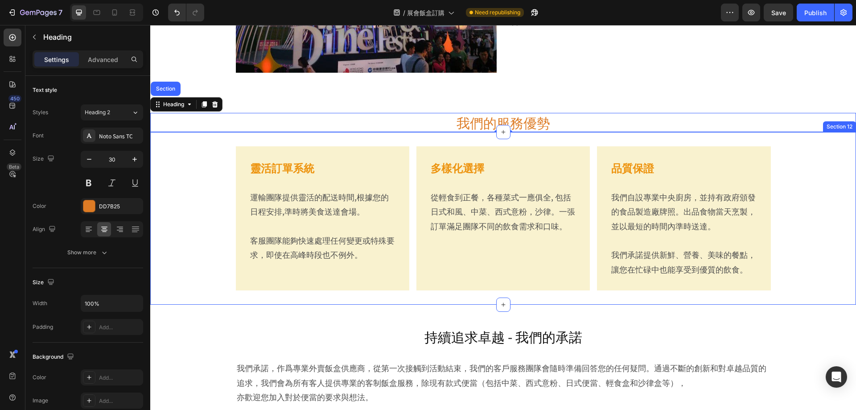
click at [175, 158] on div "靈活訂單系統 Heading 運輸團隊提供靈活的配送時間,根據您的日程安排,準時將美食送達會場。 客服團隊能夠快速處理任何變更或特殊要求，即使在高峰時段也不例…" at bounding box center [503, 218] width 706 height 144
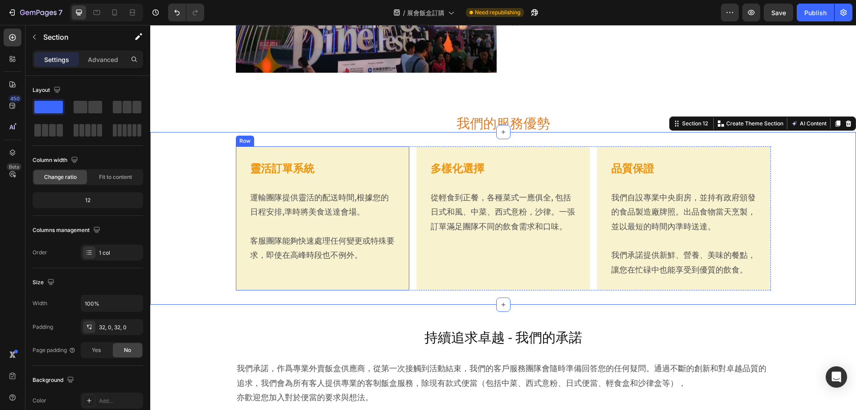
click at [242, 142] on div "Row" at bounding box center [245, 141] width 15 height 8
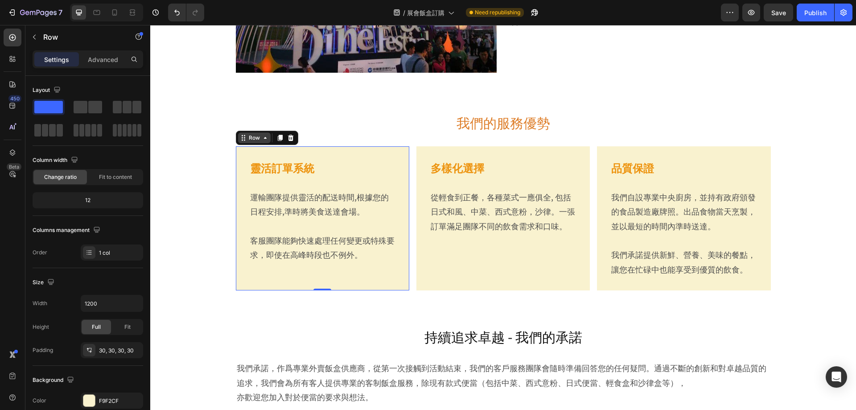
click at [247, 139] on div "Row" at bounding box center [254, 138] width 15 height 8
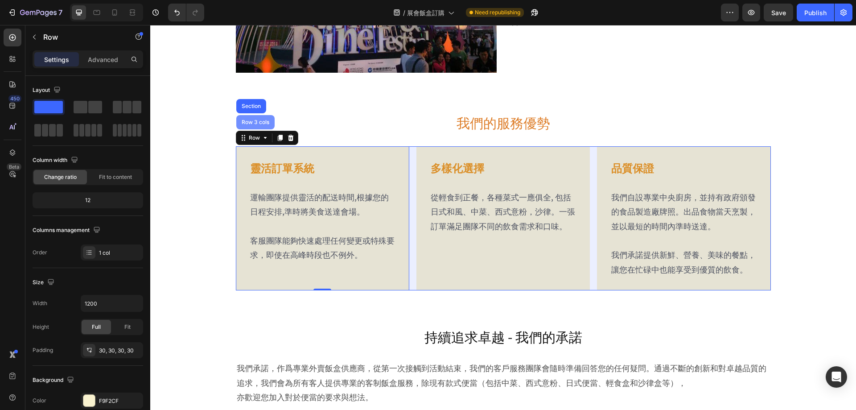
click at [247, 123] on div "Row 3 cols" at bounding box center [255, 121] width 31 height 5
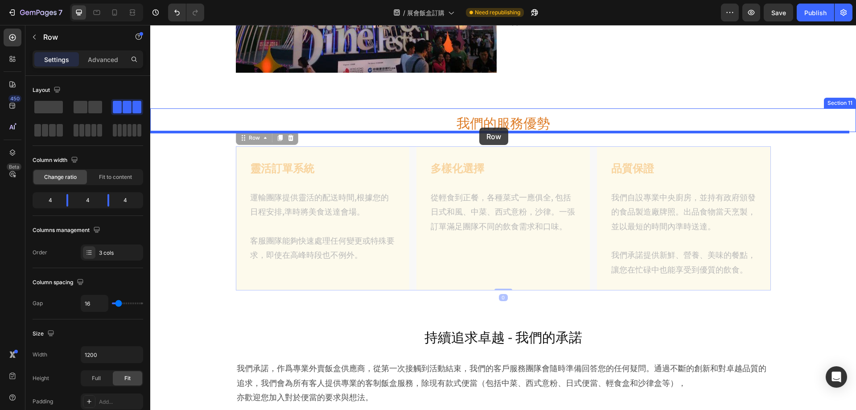
drag, startPoint x: 241, startPoint y: 139, endPoint x: 479, endPoint y: 127, distance: 238.3
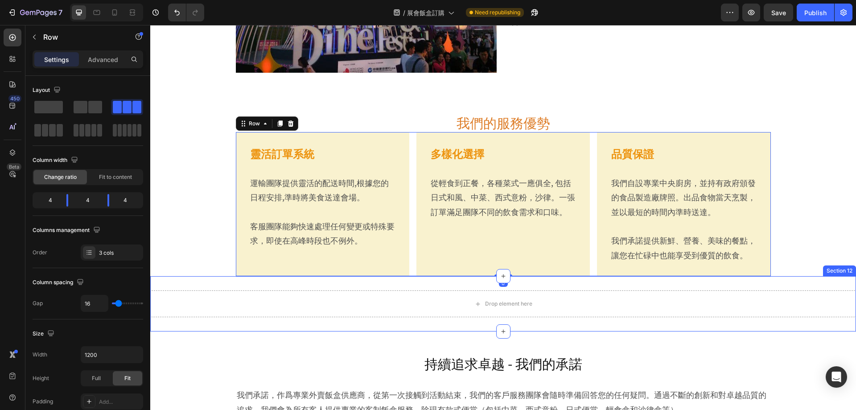
click at [216, 285] on div "Drop element here Section 12" at bounding box center [503, 303] width 706 height 55
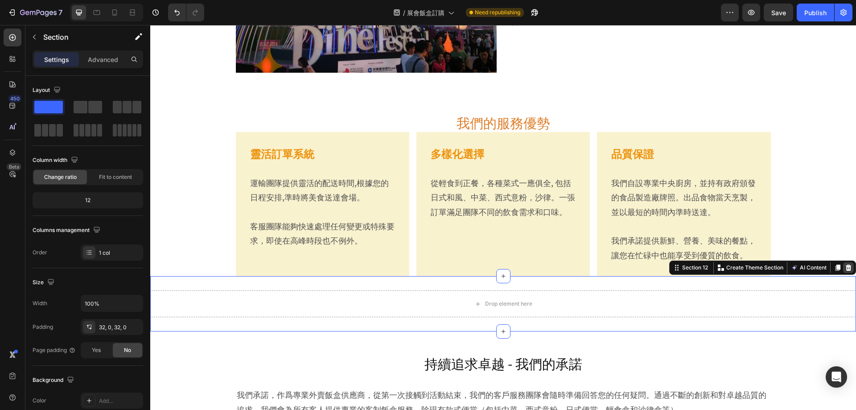
click at [846, 267] on icon at bounding box center [849, 267] width 6 height 6
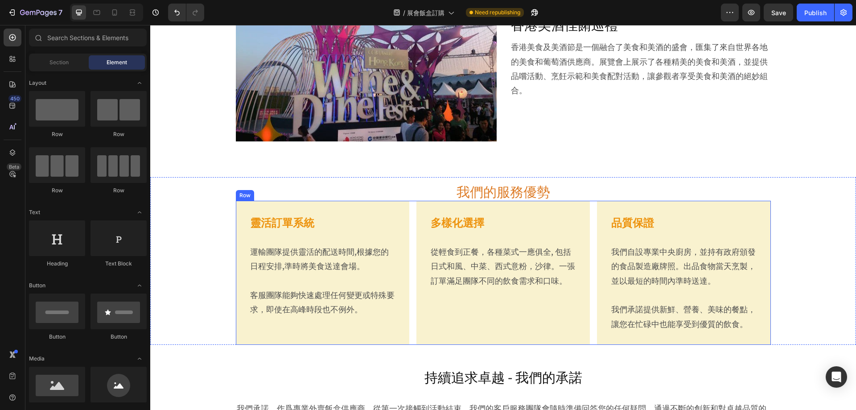
scroll to position [2363, 0]
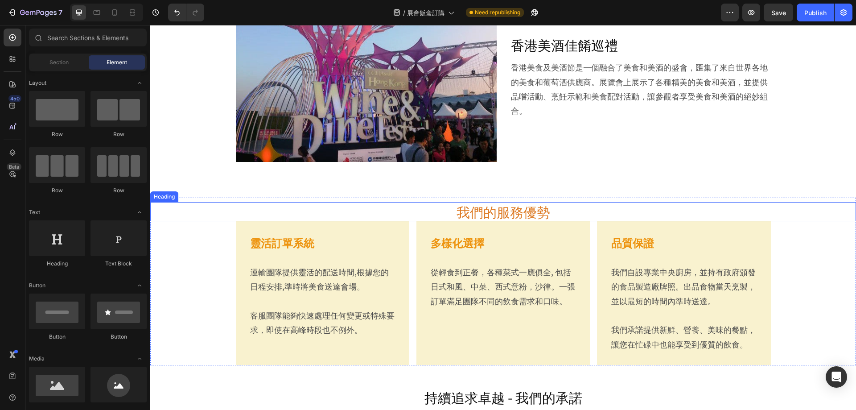
click at [324, 207] on h2 "我們的服務優勢" at bounding box center [503, 211] width 706 height 19
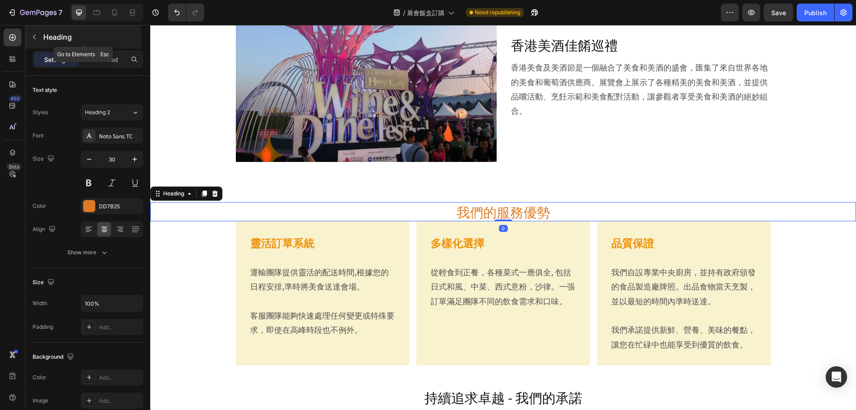
click at [32, 38] on icon "button" at bounding box center [34, 36] width 7 height 7
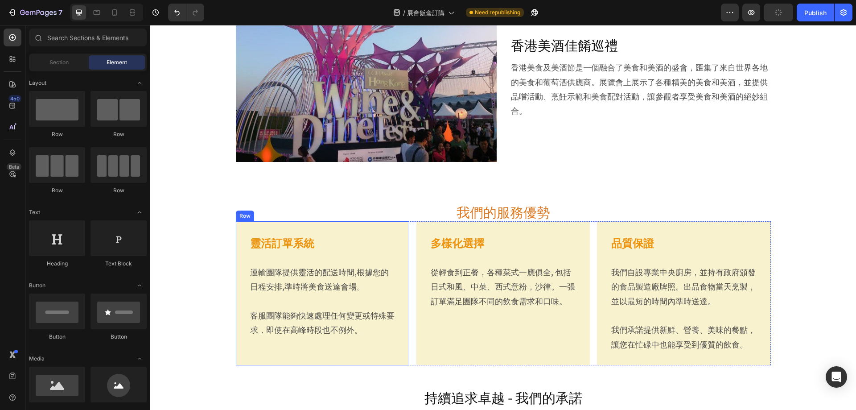
click at [242, 218] on div "Row" at bounding box center [245, 215] width 18 height 11
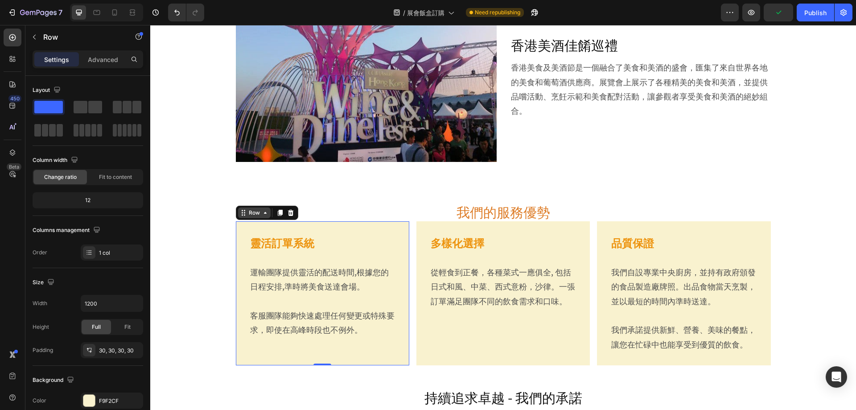
click at [243, 212] on icon at bounding box center [243, 212] width 7 height 7
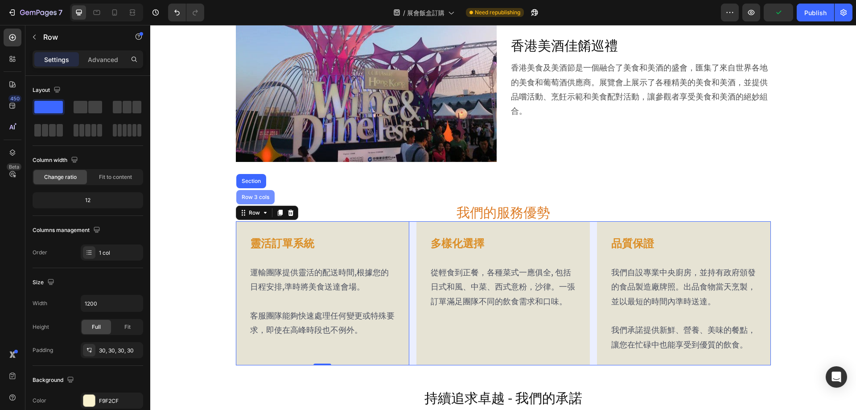
click at [246, 195] on div "Row 3 cols" at bounding box center [255, 196] width 31 height 5
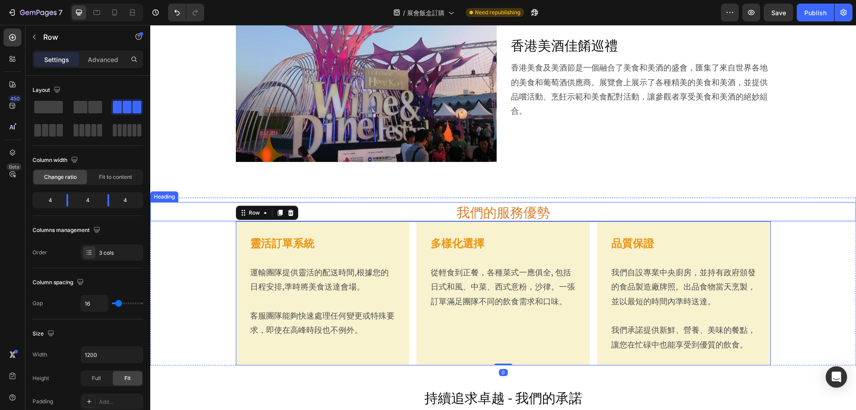
click at [401, 210] on h2 "我們的服務優勢" at bounding box center [503, 211] width 706 height 19
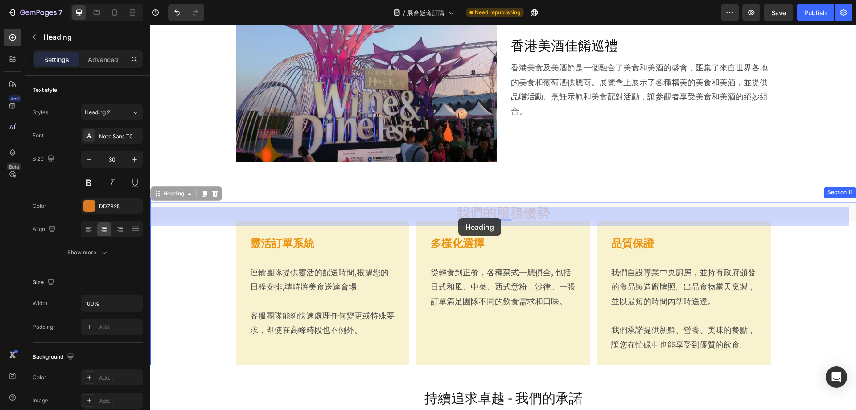
drag, startPoint x: 161, startPoint y: 193, endPoint x: 458, endPoint y: 218, distance: 298.3
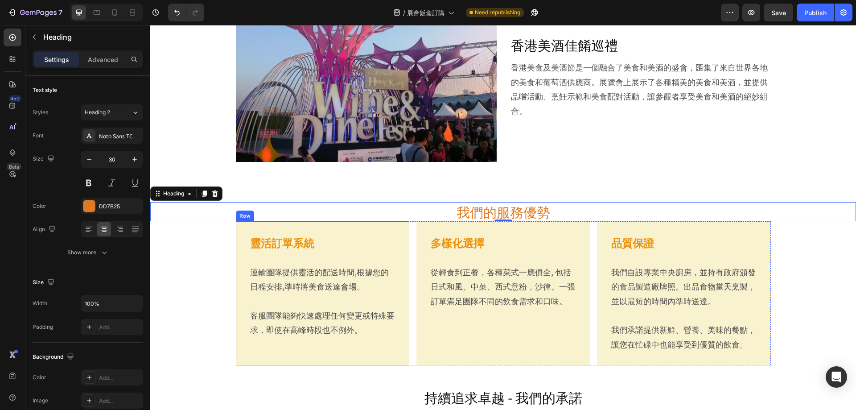
click at [245, 217] on div "Row" at bounding box center [245, 216] width 15 height 8
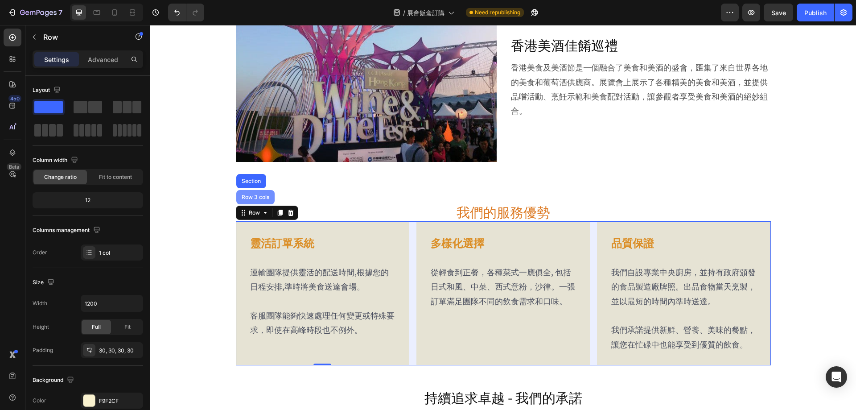
click at [253, 199] on div "Row 3 cols" at bounding box center [255, 196] width 31 height 5
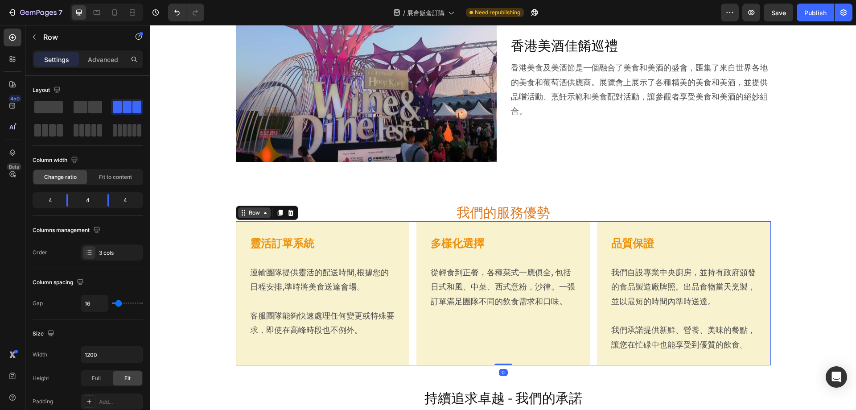
click at [255, 210] on div "Row" at bounding box center [254, 213] width 15 height 8
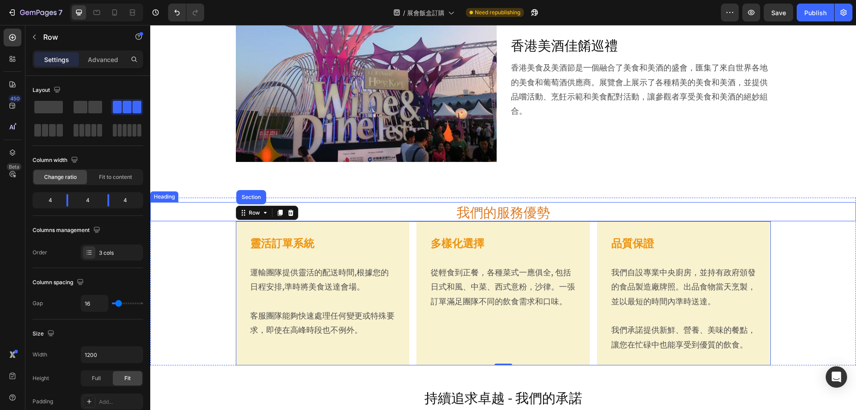
click at [342, 208] on h2 "我們的服務優勢" at bounding box center [503, 211] width 706 height 19
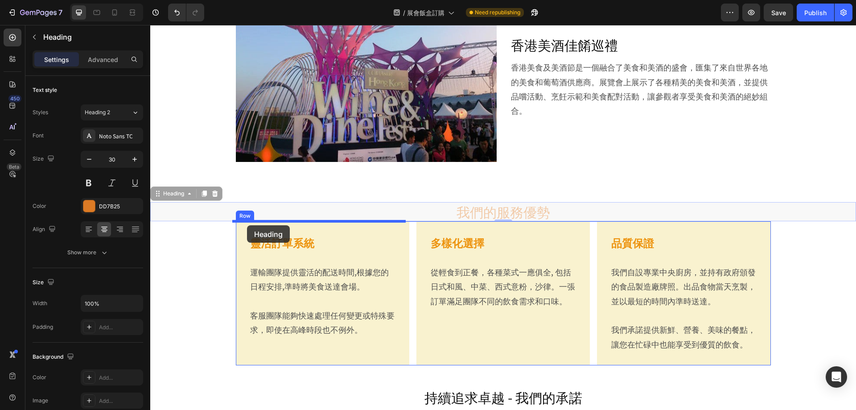
drag, startPoint x: 159, startPoint y: 195, endPoint x: 247, endPoint y: 225, distance: 92.9
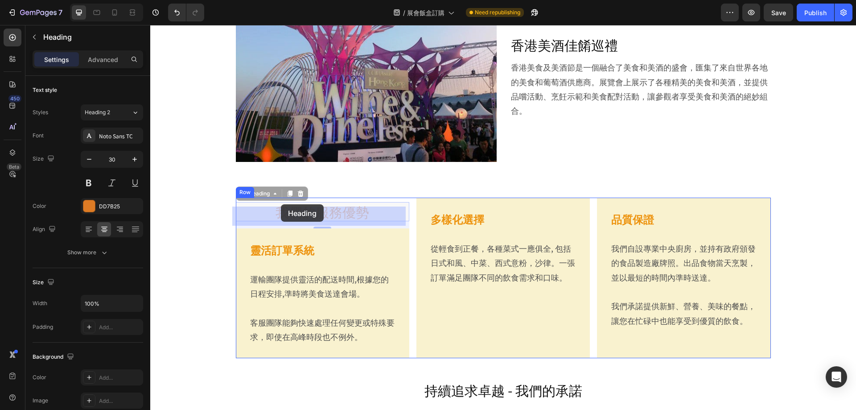
drag, startPoint x: 242, startPoint y: 193, endPoint x: 281, endPoint y: 206, distance: 41.3
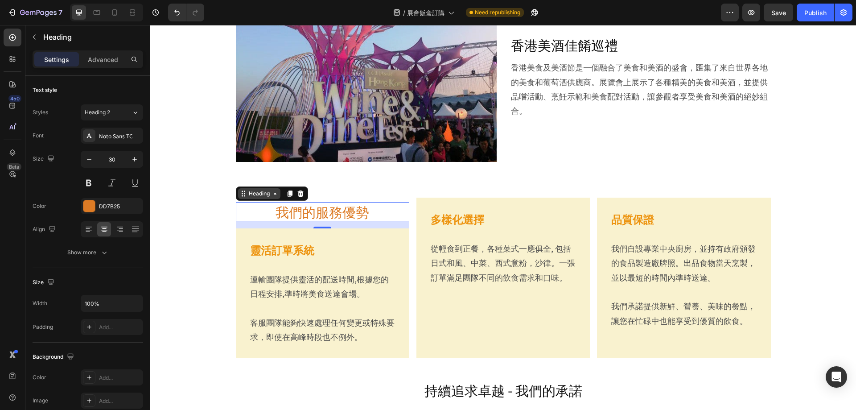
click at [256, 195] on div "Heading" at bounding box center [259, 193] width 25 height 8
click at [168, 12] on button "Undo/Redo" at bounding box center [177, 13] width 18 height 18
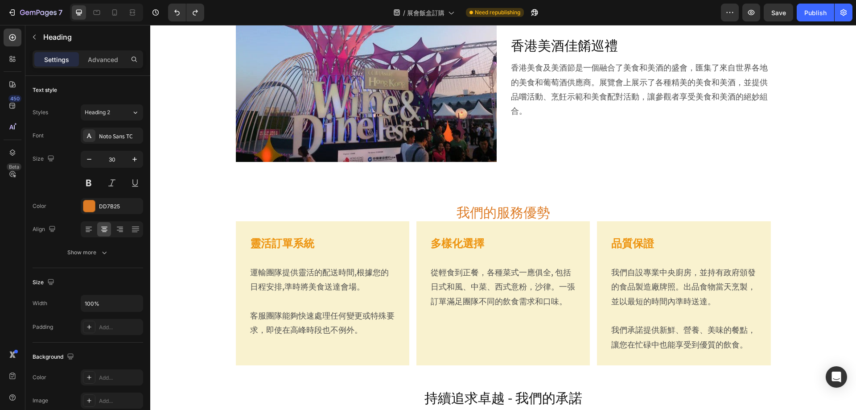
click at [424, 210] on h2 "我們的服務優勢" at bounding box center [503, 211] width 706 height 19
click at [496, 206] on p "我們的服務優勢" at bounding box center [503, 211] width 704 height 17
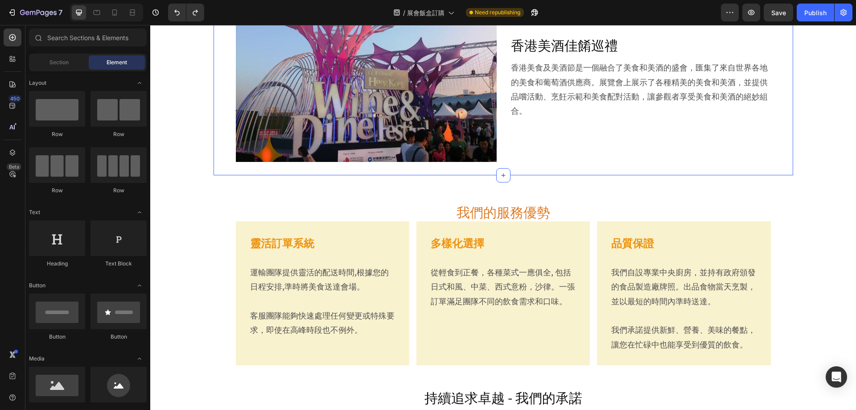
click at [598, 156] on div "香港美酒佳餚巡禮 Heading 香港美食及美酒節是一個融合了美食和美酒的盛會，匯集了來自世界各地的美食和葡萄酒供應商。展覽會上展示了各種精美的美食和美酒，並…" at bounding box center [640, 75] width 261 height 174
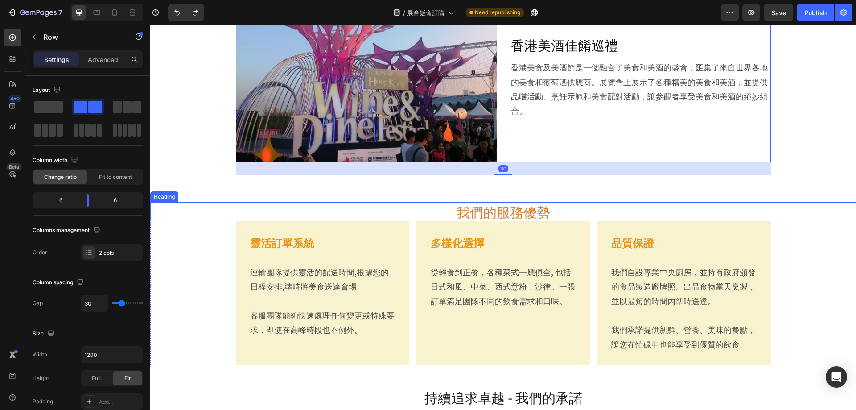
click at [548, 208] on p "我們的服務優勢" at bounding box center [503, 211] width 704 height 17
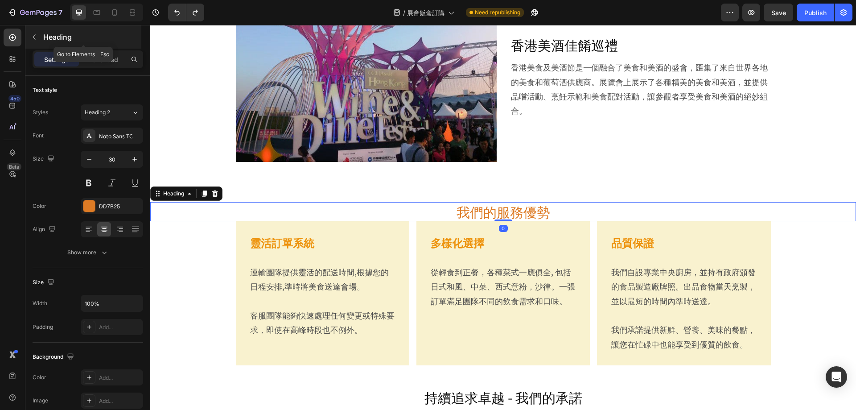
click at [34, 41] on button "button" at bounding box center [34, 37] width 14 height 14
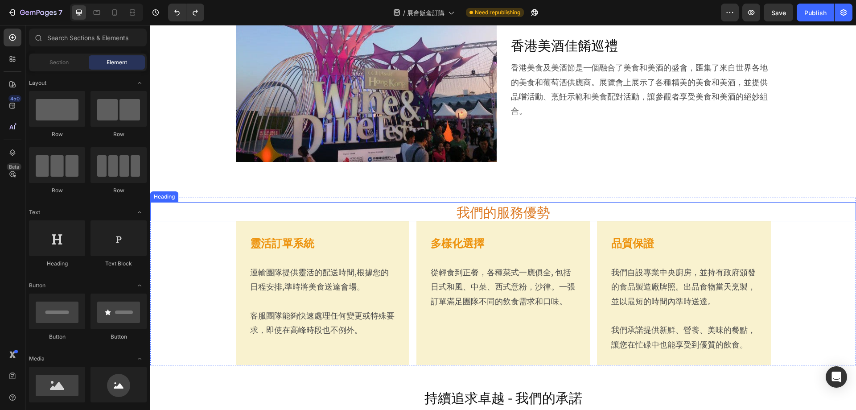
click at [281, 208] on p "我們的服務優勢" at bounding box center [503, 211] width 704 height 17
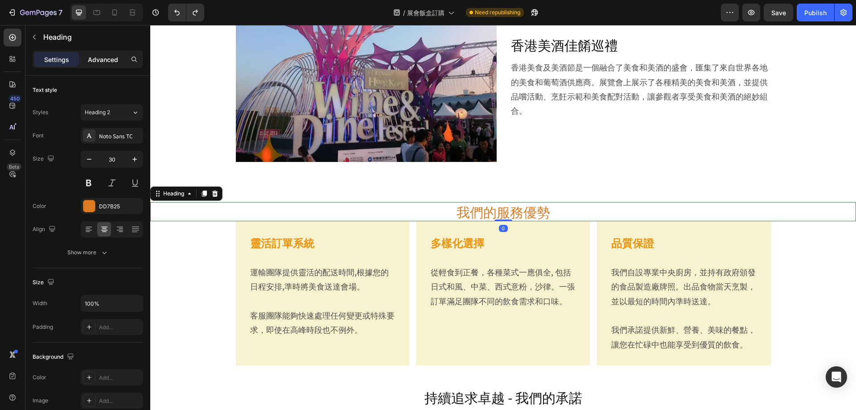
click at [113, 62] on p "Advanced" at bounding box center [103, 59] width 30 height 9
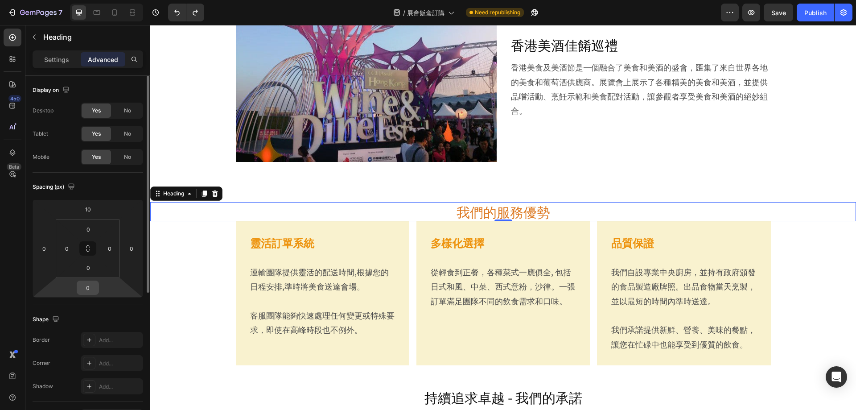
click at [90, 291] on input "0" at bounding box center [88, 287] width 18 height 13
click at [91, 272] on input "0" at bounding box center [88, 267] width 18 height 13
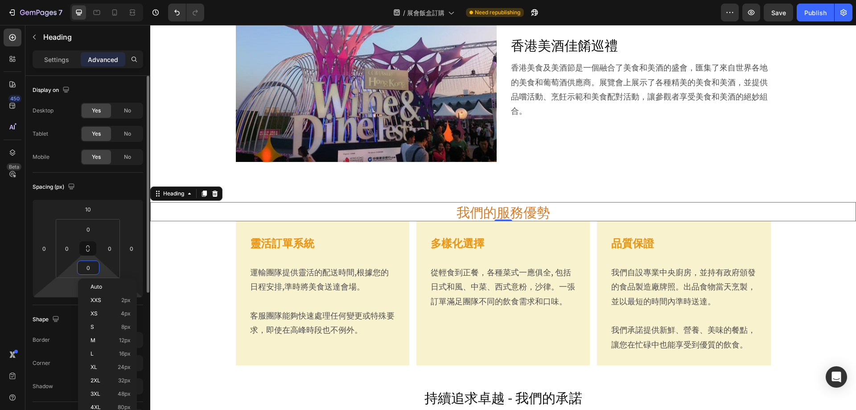
click at [69, 0] on html "7 Version history / 展會飯盒訂購 Need republishing Preview Save Publish 450 Beta Sect…" at bounding box center [428, 0] width 856 height 0
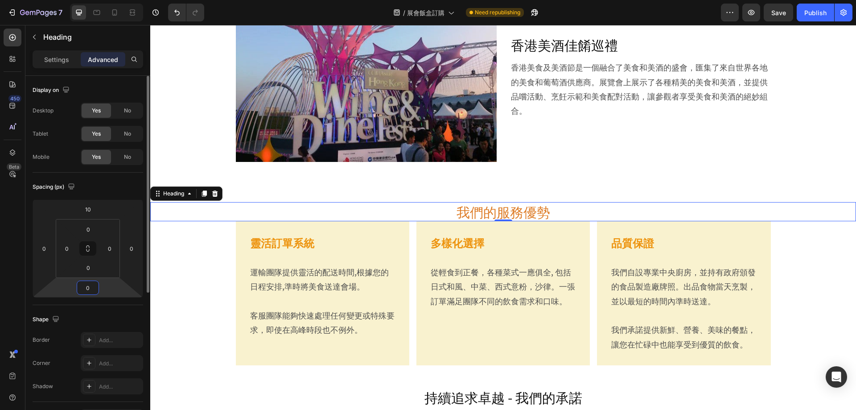
click at [83, 288] on input "0" at bounding box center [88, 287] width 18 height 13
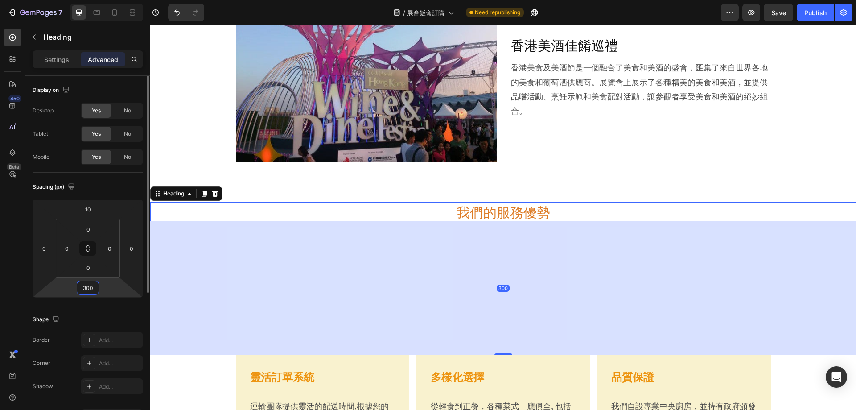
click at [83, 288] on input "300" at bounding box center [88, 287] width 18 height 13
type input "30"
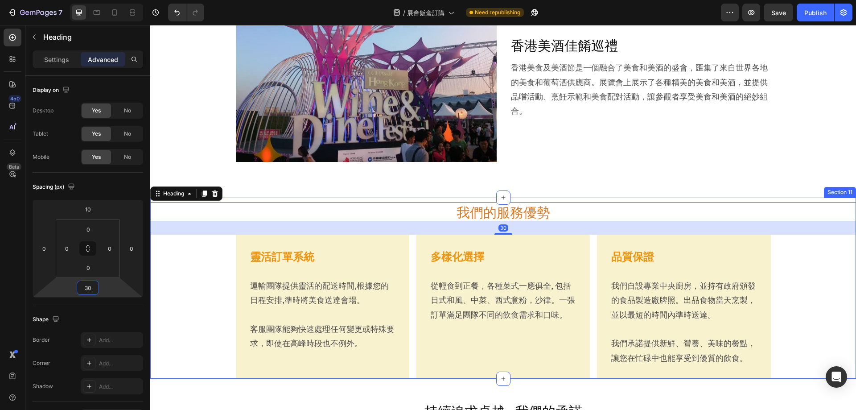
click at [207, 263] on div "我們的服務優勢 Heading 30 靈活訂單系統 Heading 運輸團隊提供靈活的配送時間,根據您的日程安排,準時將美食送達會場。 客服團隊能夠快速處理任…" at bounding box center [503, 287] width 706 height 181
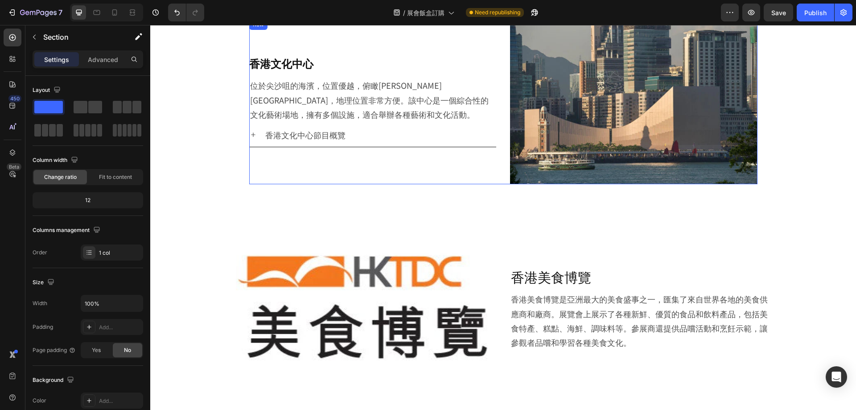
scroll to position [1872, 0]
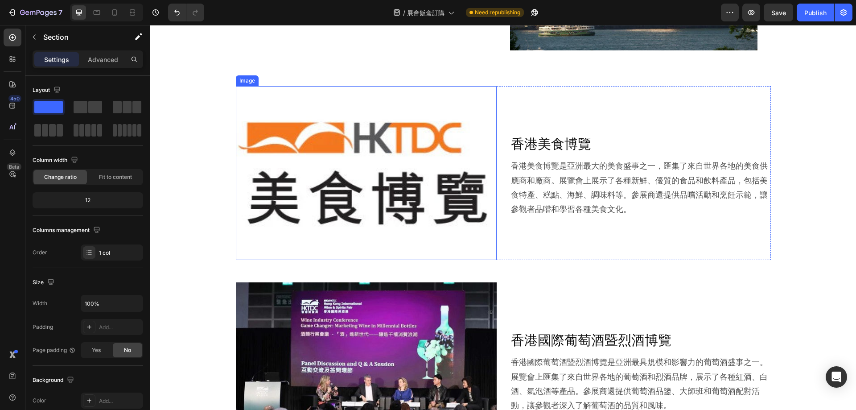
click at [420, 148] on img at bounding box center [366, 173] width 261 height 174
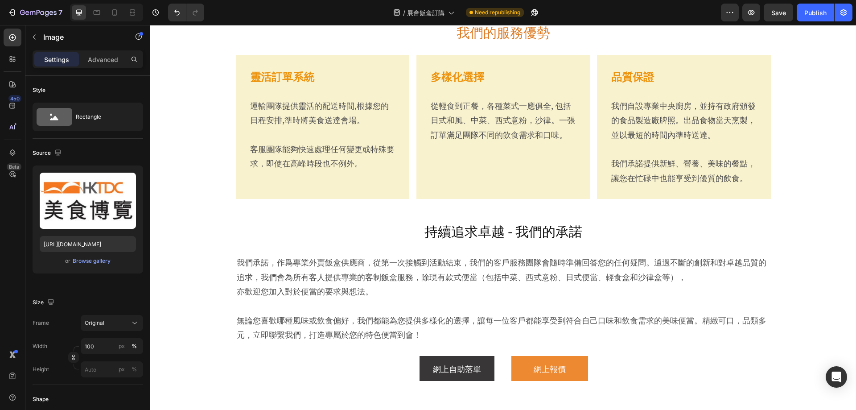
scroll to position [2452, 0]
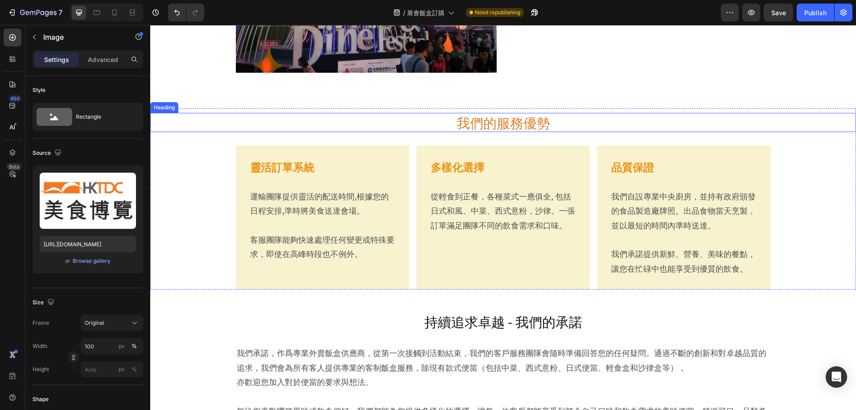
click at [164, 109] on div "Heading" at bounding box center [164, 107] width 25 height 8
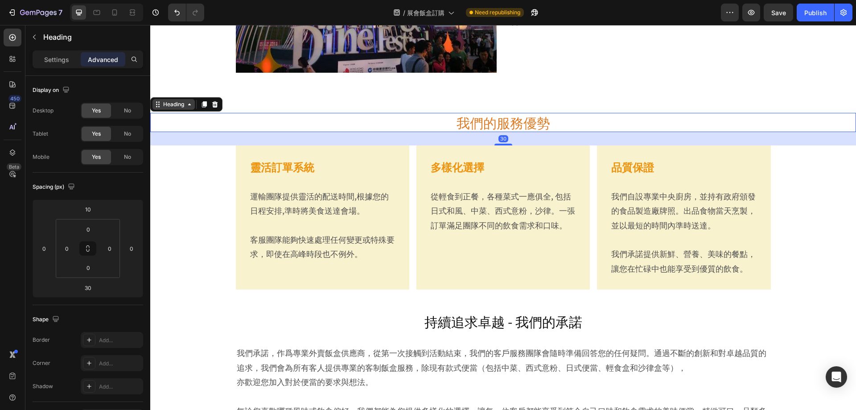
click at [166, 104] on div "Heading" at bounding box center [173, 104] width 25 height 8
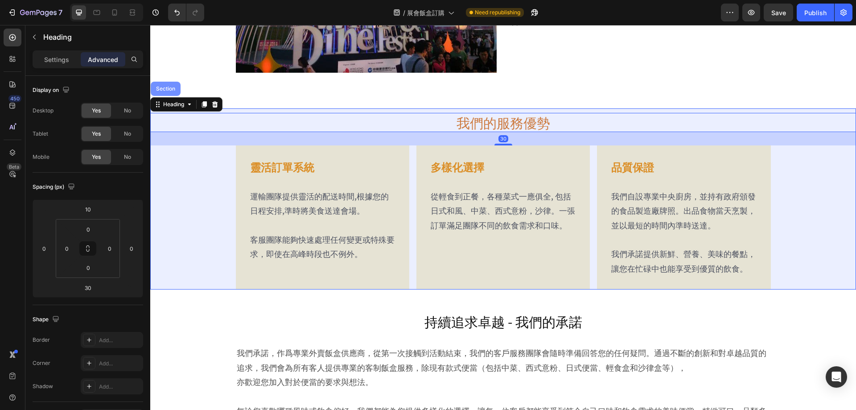
click at [173, 92] on div "Section" at bounding box center [166, 89] width 30 height 14
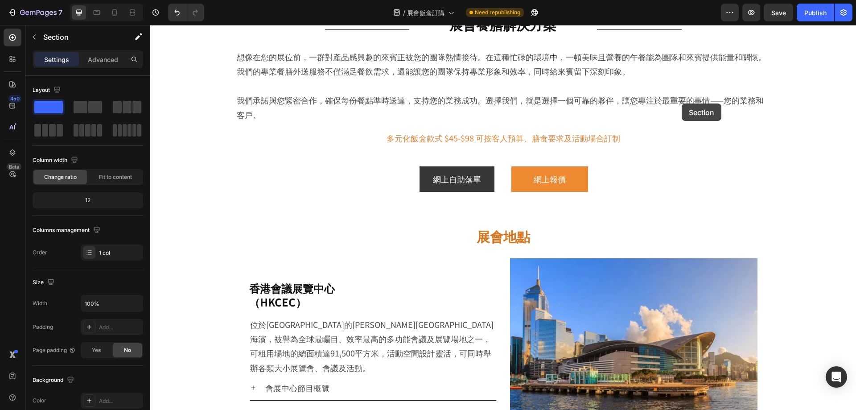
scroll to position [114, 0]
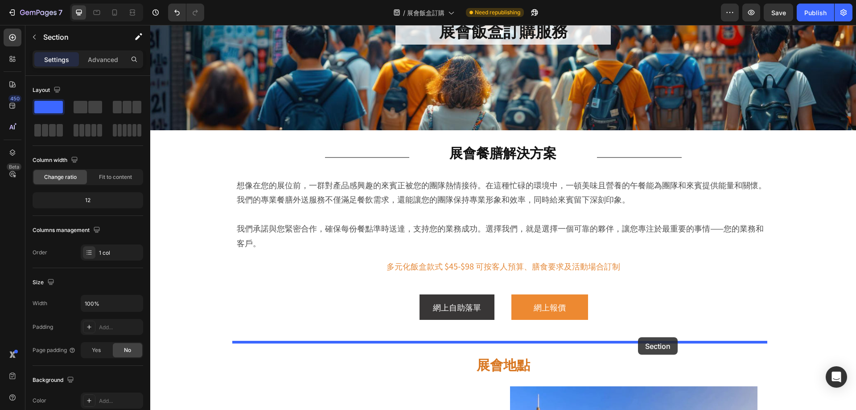
drag, startPoint x: 666, startPoint y: 95, endPoint x: 638, endPoint y: 337, distance: 243.2
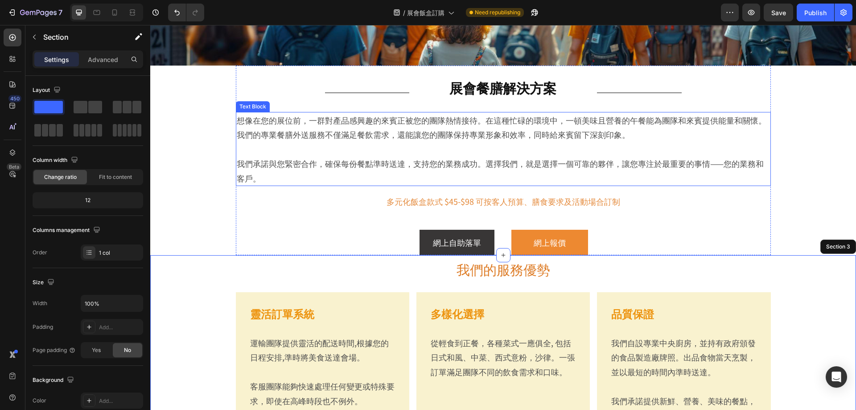
scroll to position [203, 0]
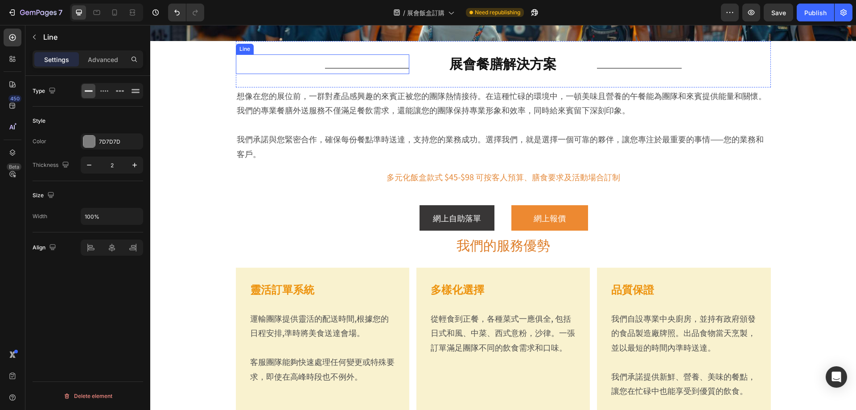
click at [263, 56] on div "Title Line" at bounding box center [322, 64] width 173 height 20
click at [243, 46] on div "Row" at bounding box center [245, 46] width 15 height 8
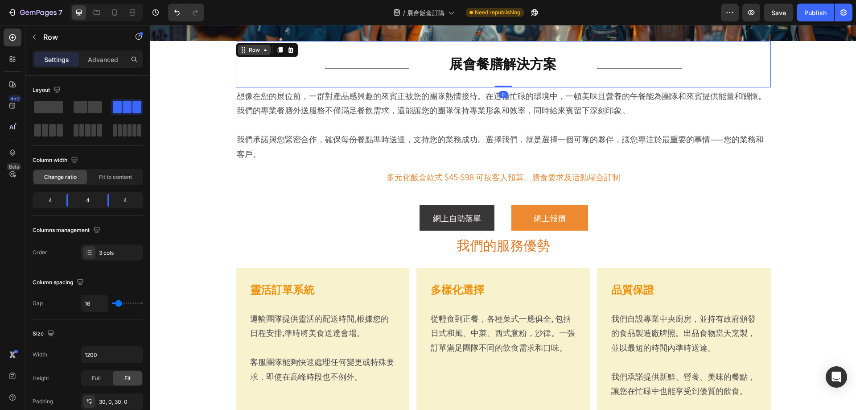
click at [247, 51] on div "Row" at bounding box center [254, 50] width 15 height 8
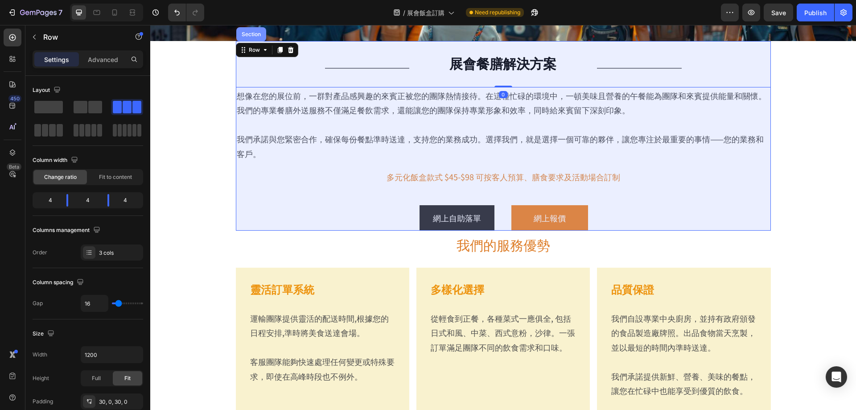
click at [247, 34] on div "Section" at bounding box center [251, 34] width 23 height 5
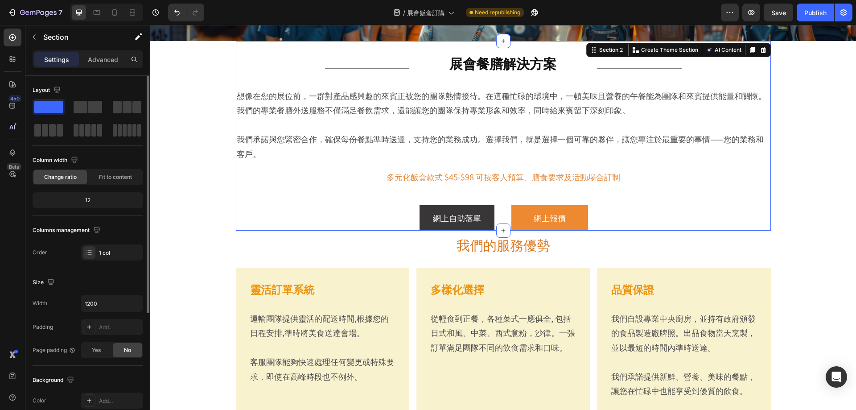
drag, startPoint x: 99, startPoint y: 54, endPoint x: 102, endPoint y: 77, distance: 23.0
click at [99, 54] on div "Advanced" at bounding box center [103, 59] width 45 height 14
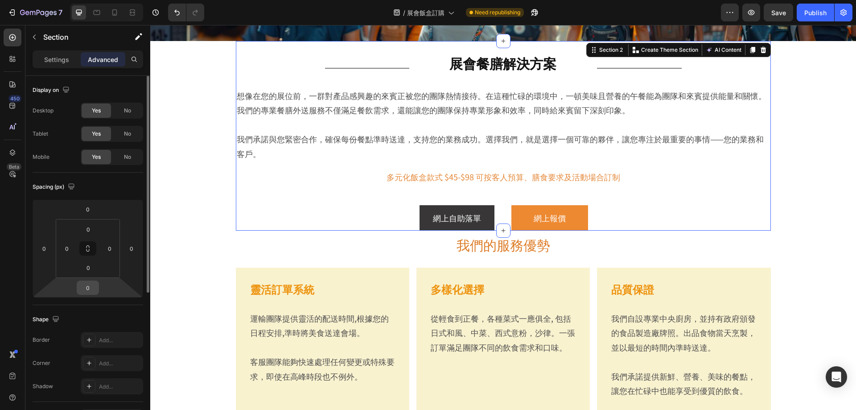
click at [93, 289] on input "0" at bounding box center [88, 287] width 18 height 13
click at [90, 288] on input "0" at bounding box center [88, 287] width 18 height 13
type input "50"
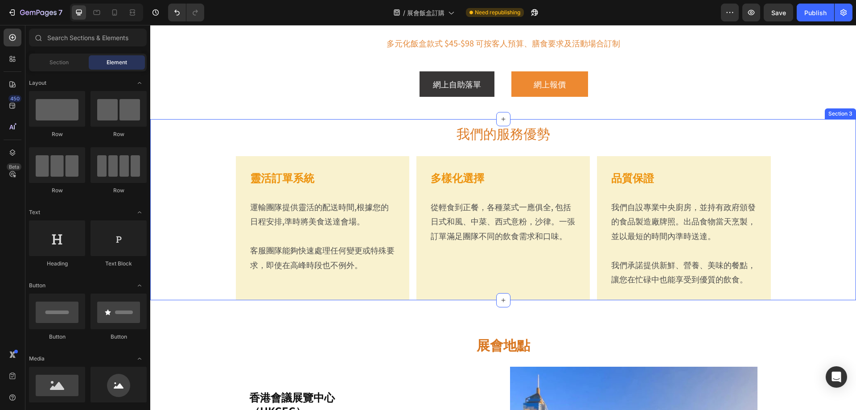
scroll to position [292, 0]
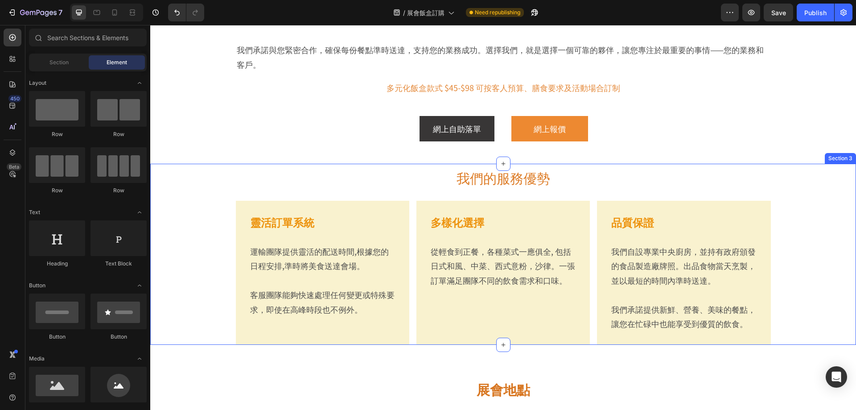
click at [174, 197] on div "我們的服務優勢 Heading 靈活訂單系統 Heading 運輸團隊提供靈活的配送時間,根據您的日程安排,準時將美食送達會場。 客服團隊能夠快速處理任何變更…" at bounding box center [503, 254] width 706 height 181
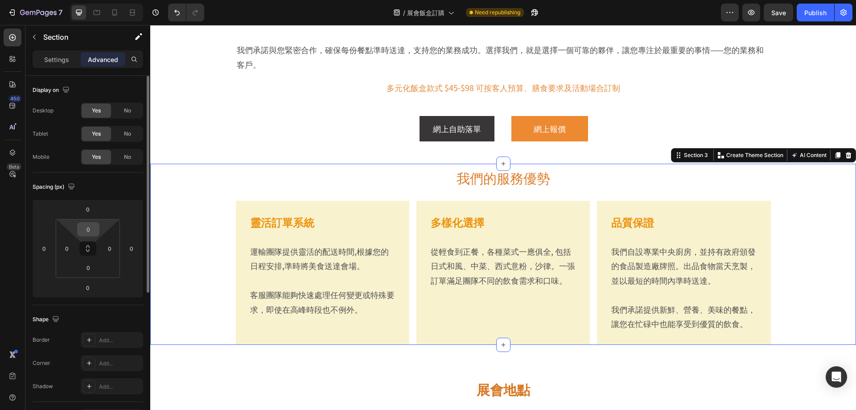
click at [90, 228] on input "0" at bounding box center [88, 228] width 18 height 13
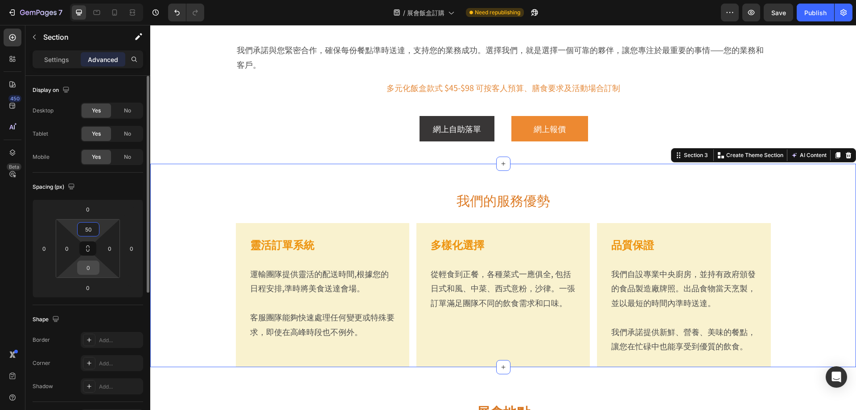
type input "50"
click at [91, 272] on input "0" at bounding box center [88, 267] width 18 height 13
type input "50"
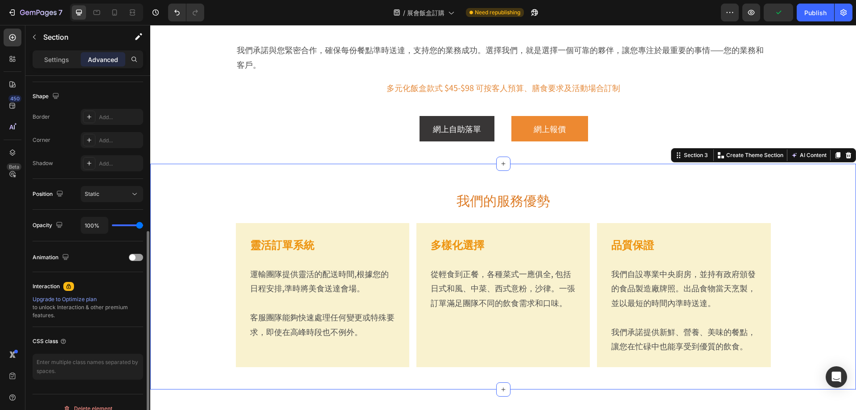
scroll to position [235, 0]
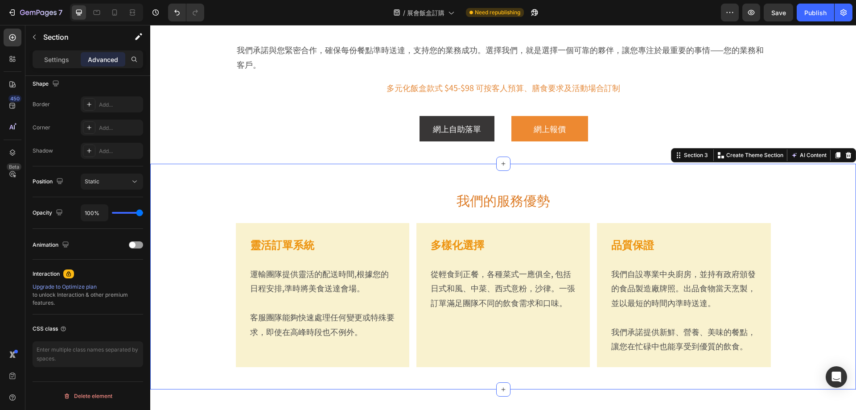
click at [62, 59] on p "Settings" at bounding box center [56, 59] width 25 height 9
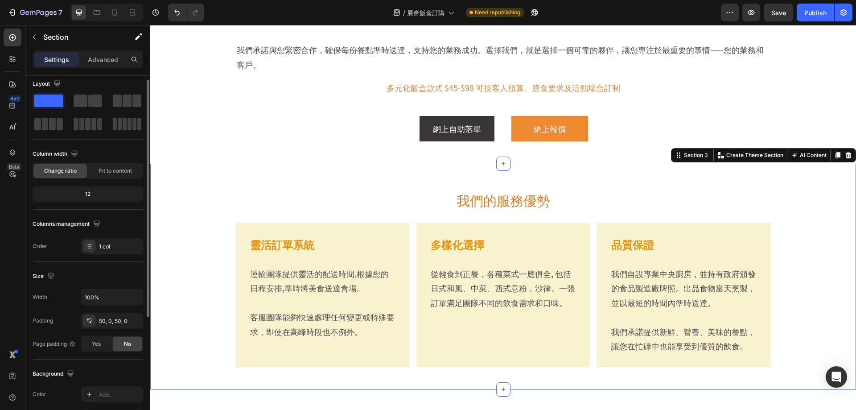
scroll to position [95, 0]
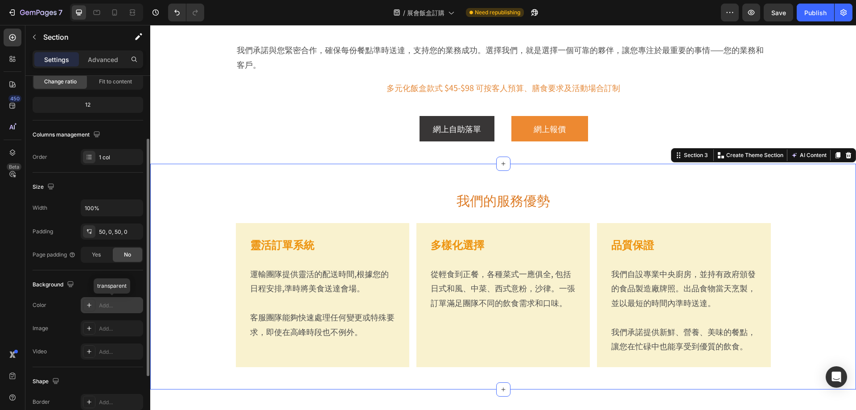
click at [90, 306] on icon at bounding box center [89, 304] width 7 height 7
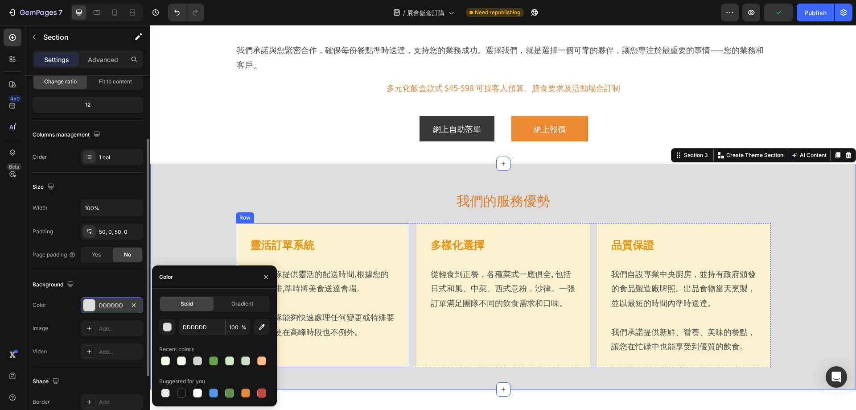
click at [290, 226] on div "靈活訂單系統 Heading 運輸團隊提供靈活的配送時間,根據您的日程安排,準時將美食送達會場。 客服團隊能夠快速處理任何變更或特殊要求，即使在高峰時段也不例…" at bounding box center [322, 295] width 173 height 144
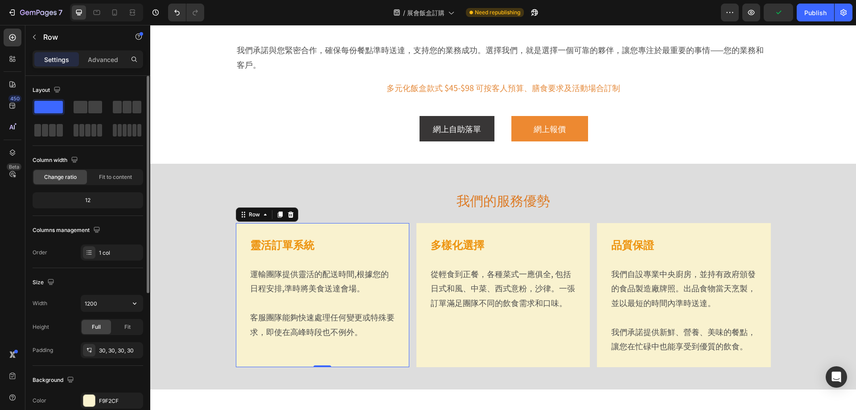
scroll to position [178, 0]
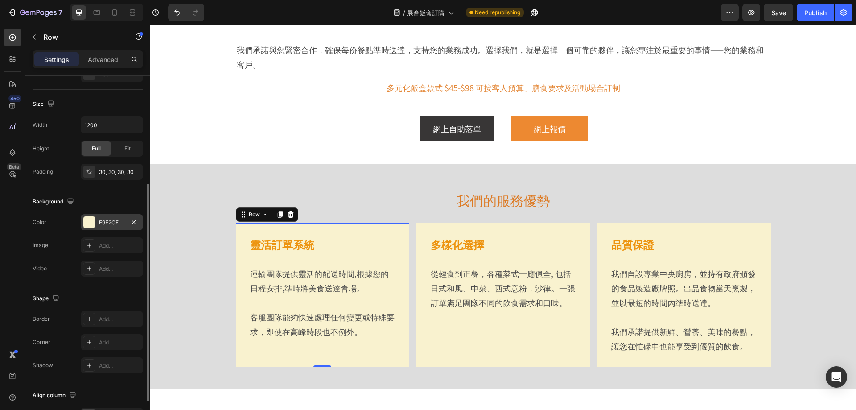
click at [108, 219] on div "F9F2CF" at bounding box center [112, 222] width 26 height 8
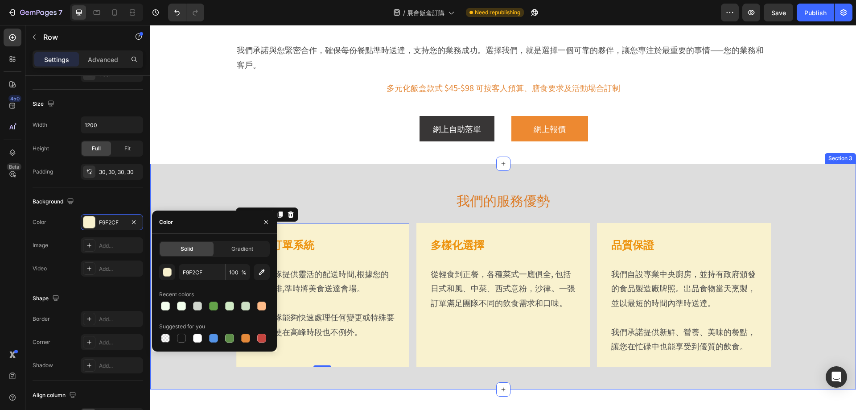
click at [187, 183] on div "我們的服務優勢 Heading 靈活訂單系統 Heading 運輸團隊提供靈活的配送時間,根據您的日程安排,準時將美食送達會場。 客服團隊能夠快速處理任何變更…" at bounding box center [503, 277] width 706 height 226
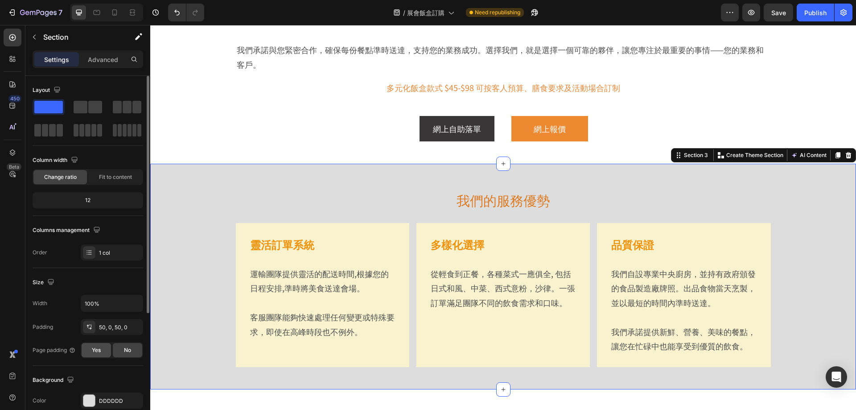
scroll to position [89, 0]
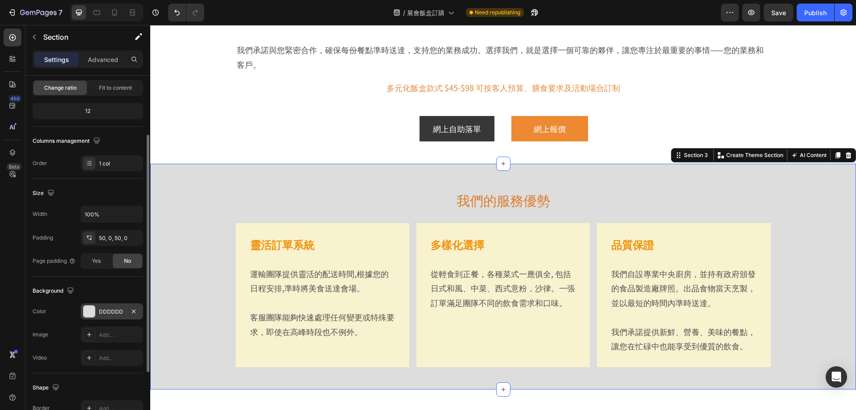
click at [117, 312] on div "DDDDDD" at bounding box center [112, 312] width 26 height 8
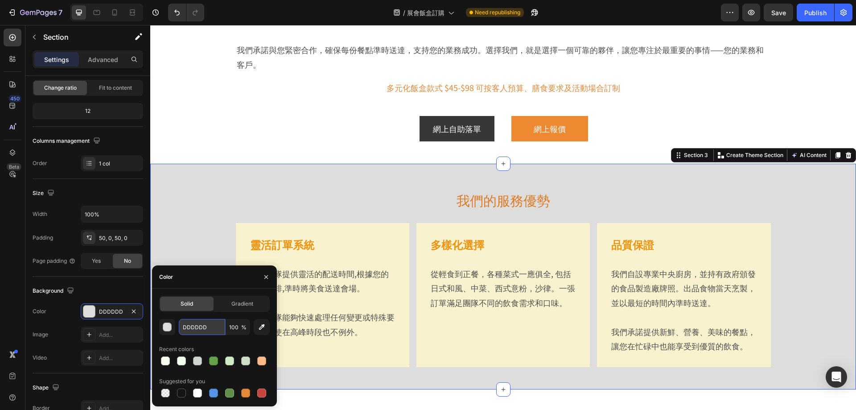
click at [201, 324] on input "DDDDDD" at bounding box center [202, 327] width 46 height 16
paste input "F9F2CF"
type input "F9F2CF"
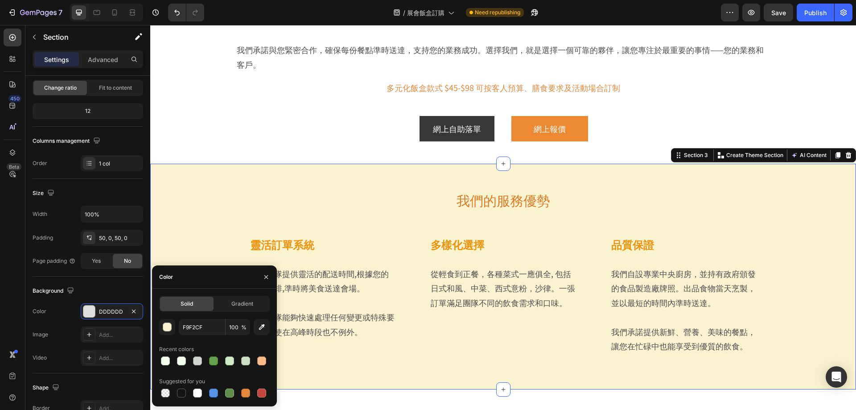
click at [195, 213] on div "我們的服務優勢 Heading 靈活訂單系統 Heading 運輸團隊提供靈活的配送時間,根據您的日程安排,準時將美食送達會場。 客服團隊能夠快速處理任何變更…" at bounding box center [503, 276] width 706 height 181
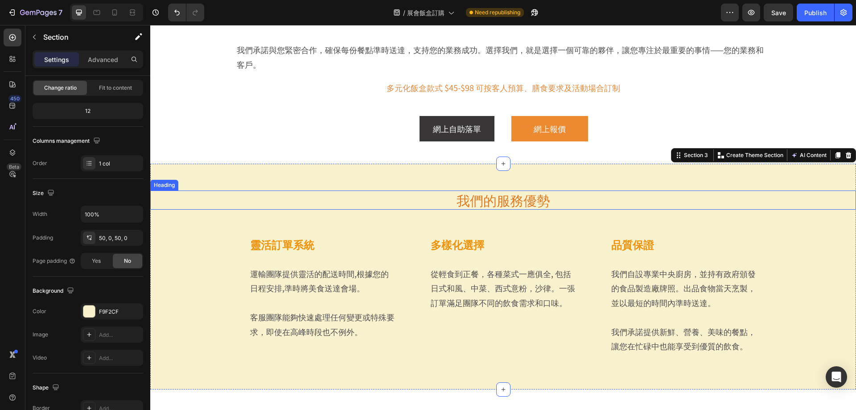
scroll to position [337, 0]
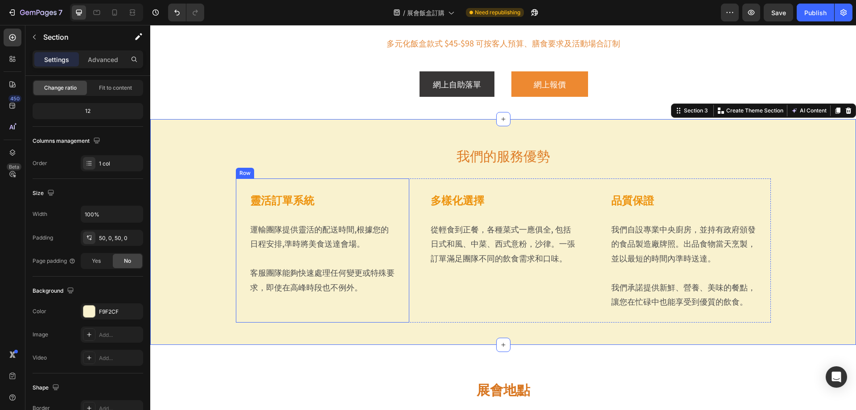
click at [244, 174] on div "Row" at bounding box center [245, 173] width 15 height 8
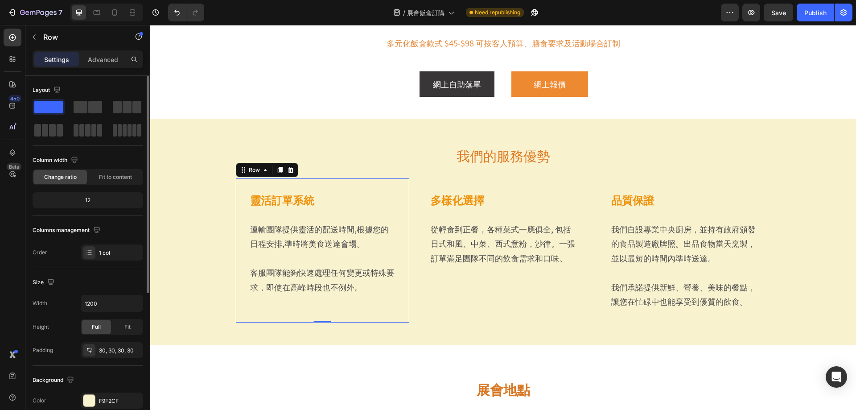
scroll to position [134, 0]
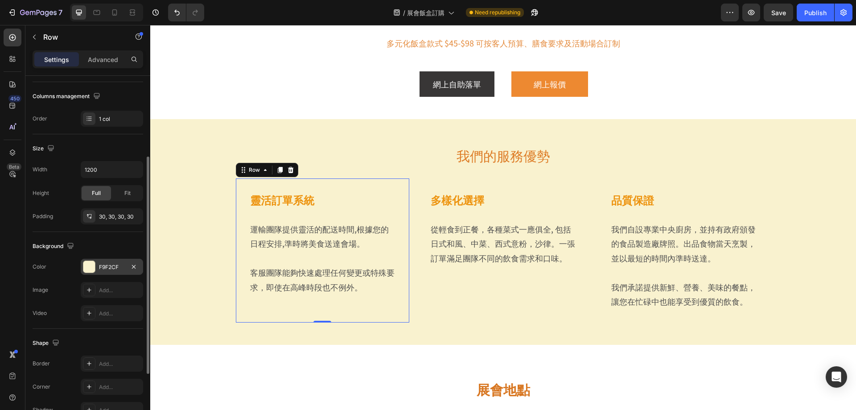
click at [93, 262] on div at bounding box center [89, 267] width 12 height 12
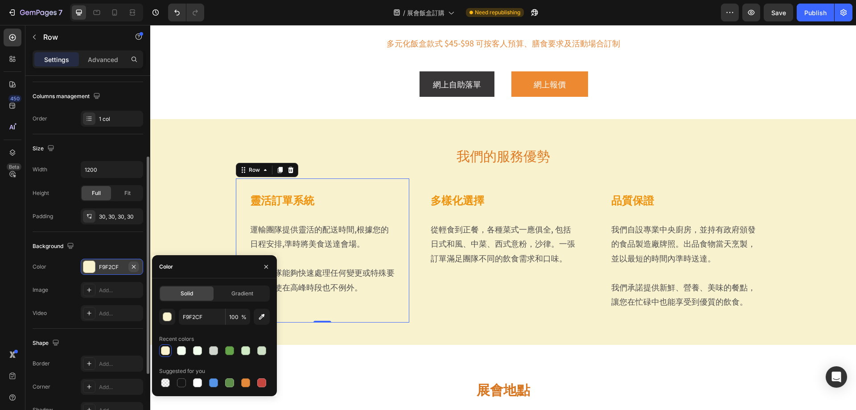
click at [136, 267] on icon "button" at bounding box center [133, 266] width 7 height 7
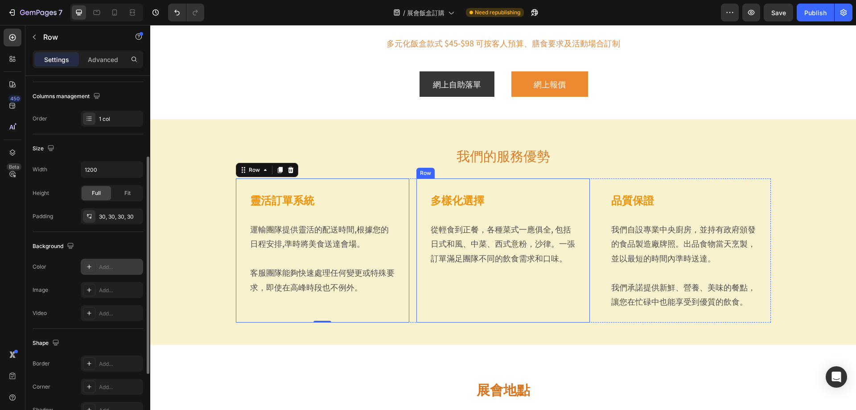
click at [419, 175] on div "Row" at bounding box center [425, 173] width 18 height 11
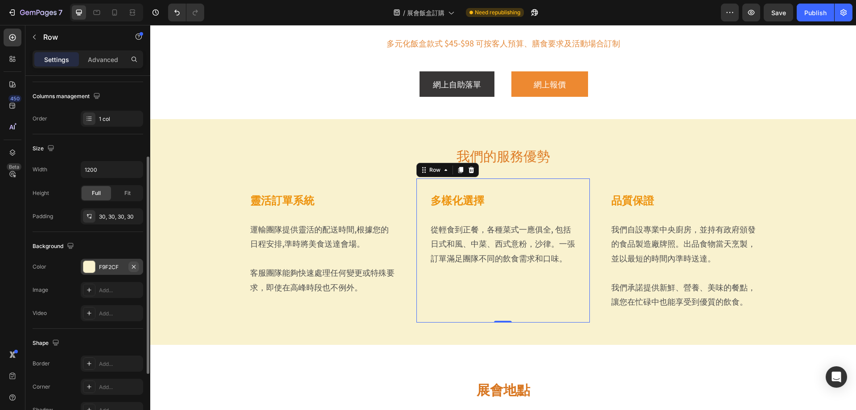
click at [136, 265] on icon "button" at bounding box center [133, 266] width 7 height 7
click at [604, 174] on div "Row" at bounding box center [606, 173] width 15 height 8
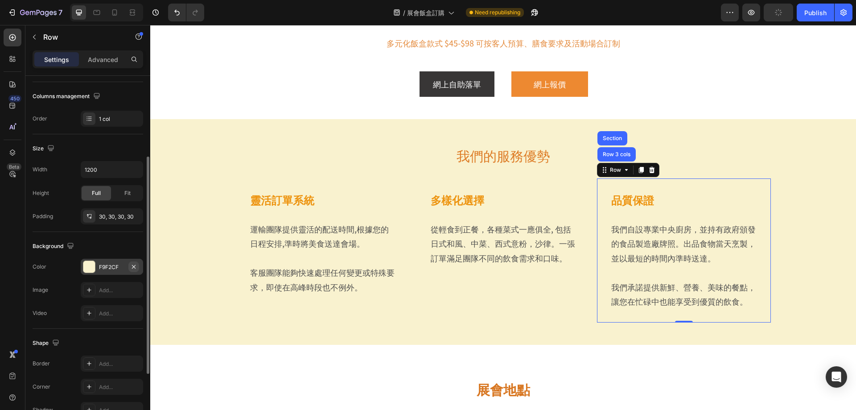
click at [134, 265] on icon "button" at bounding box center [133, 266] width 7 height 7
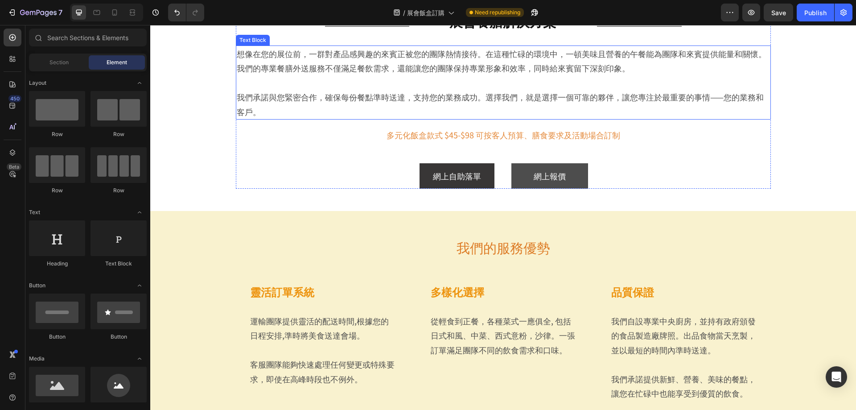
scroll to position [337, 0]
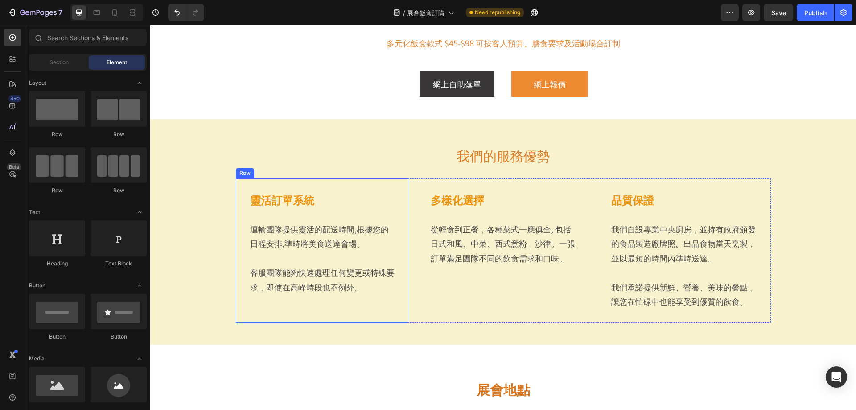
click at [242, 174] on div "Row" at bounding box center [245, 173] width 15 height 8
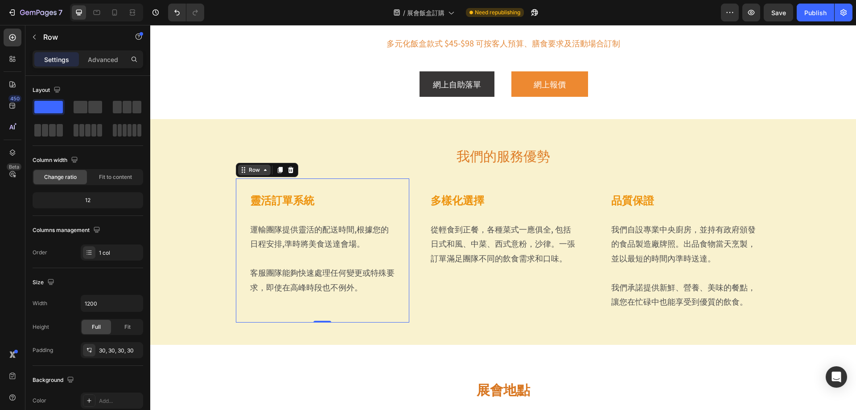
click at [243, 172] on icon at bounding box center [243, 169] width 7 height 7
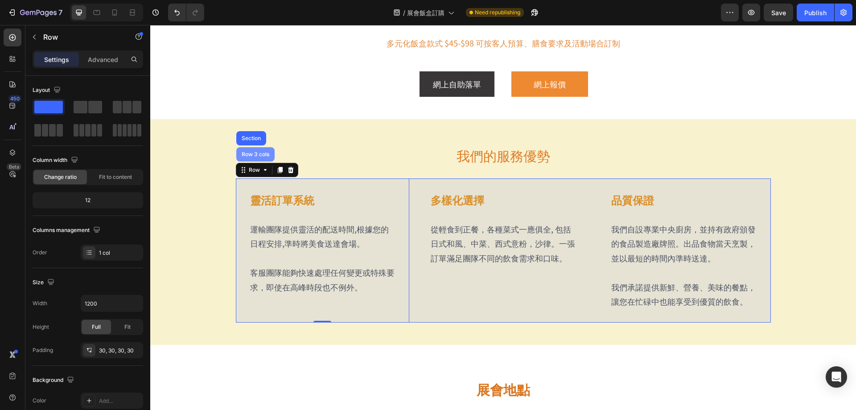
click at [249, 159] on div "Row 3 cols" at bounding box center [255, 154] width 38 height 14
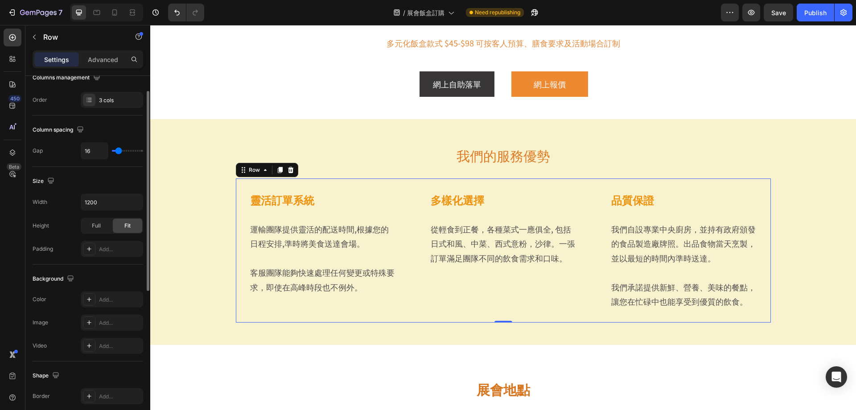
scroll to position [63, 0]
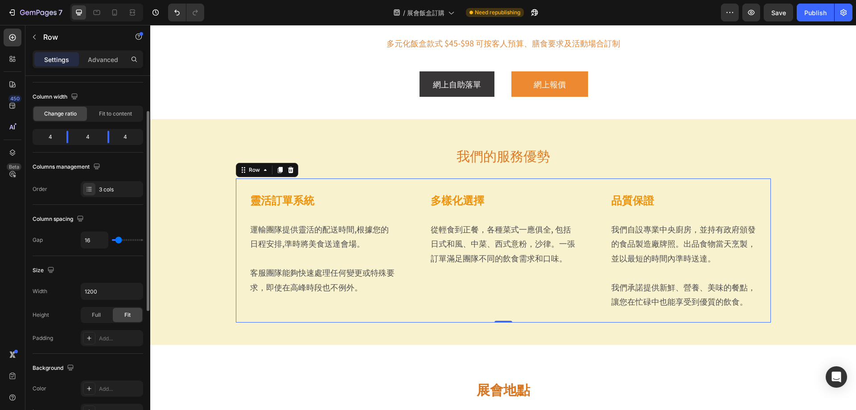
type input "0"
drag, startPoint x: 104, startPoint y: 241, endPoint x: 80, endPoint y: 242, distance: 23.6
type input "0"
click at [112, 241] on input "range" at bounding box center [127, 240] width 31 height 2
click at [248, 187] on div "靈活訂單系統 Heading 運輸團隊提供靈活的配送時間,根據您的日程安排,準時將美食送達會場。 客服團隊能夠快速處理任何變更或特殊要求，即使在高峰時段也不例…" at bounding box center [325, 250] width 178 height 144
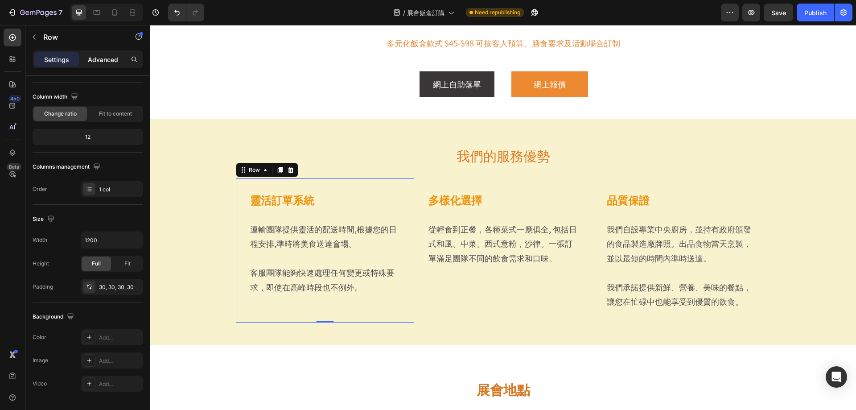
click at [111, 62] on p "Advanced" at bounding box center [103, 59] width 30 height 9
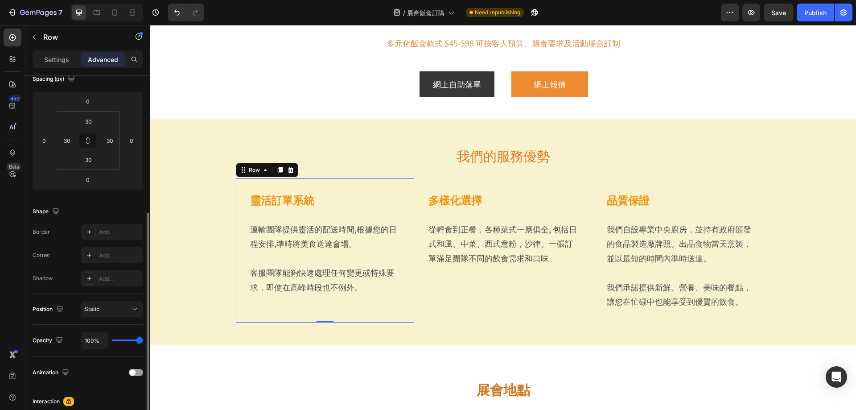
scroll to position [152, 0]
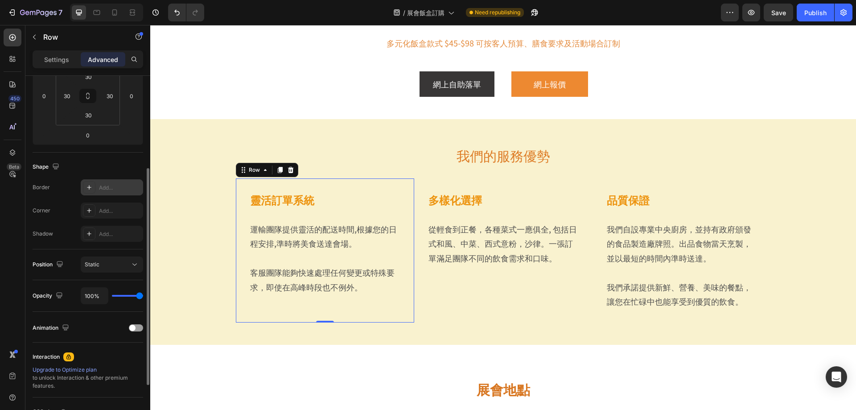
click at [113, 189] on div "Add..." at bounding box center [120, 188] width 42 height 8
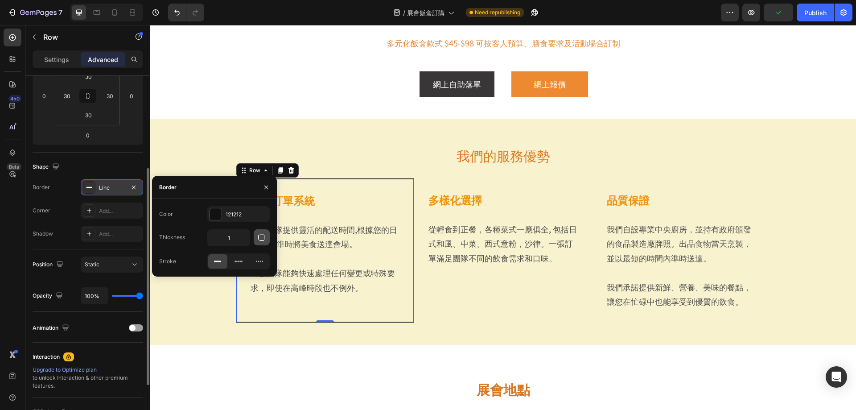
click at [263, 238] on icon "button" at bounding box center [261, 237] width 9 height 9
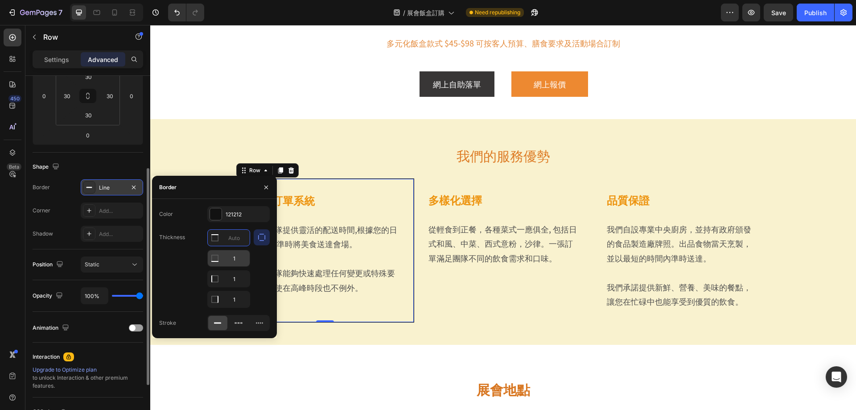
click at [241, 258] on input "1" at bounding box center [229, 258] width 42 height 16
type input "0"
click at [239, 246] on input "1" at bounding box center [229, 238] width 42 height 16
type input "0"
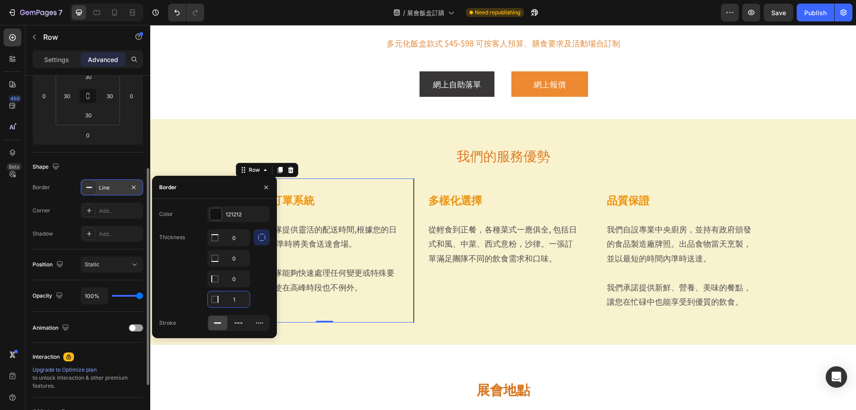
click at [238, 302] on input "1" at bounding box center [229, 299] width 42 height 16
click at [553, 187] on div "多樣化選擇 Heading 從輕食到正餐，各種菜式一應俱全, 包括日式和風、中菜、西式意粉，沙律。一張訂單滿足團隊不同的飲食需求和口味。 Text Block…" at bounding box center [503, 250] width 178 height 144
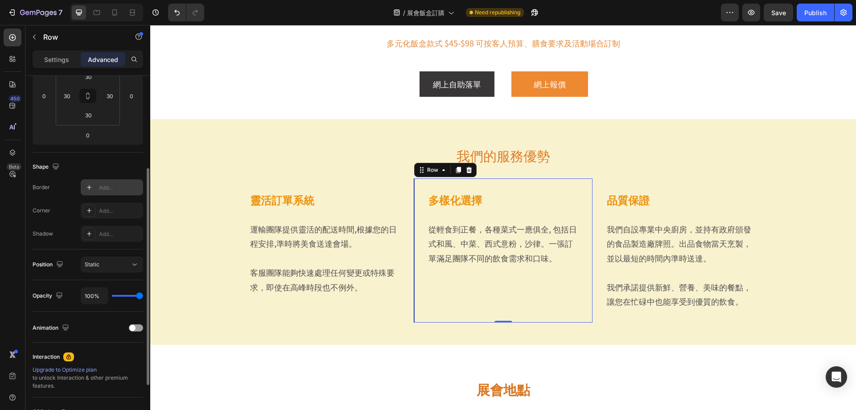
click at [109, 190] on div "Add..." at bounding box center [120, 188] width 42 height 8
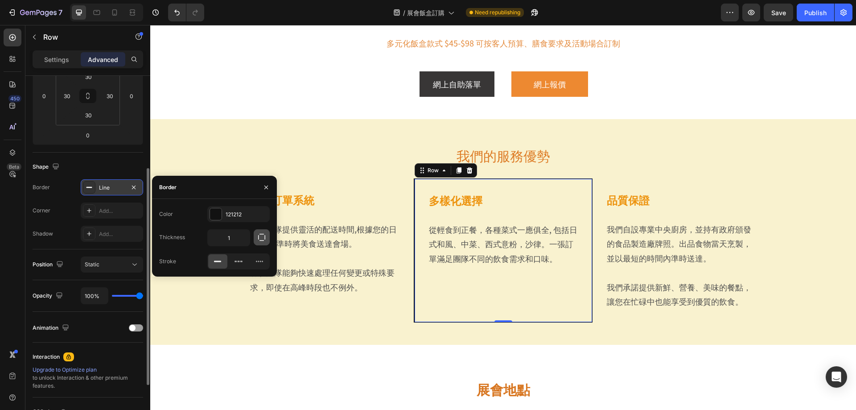
click at [265, 238] on icon "button" at bounding box center [261, 237] width 7 height 7
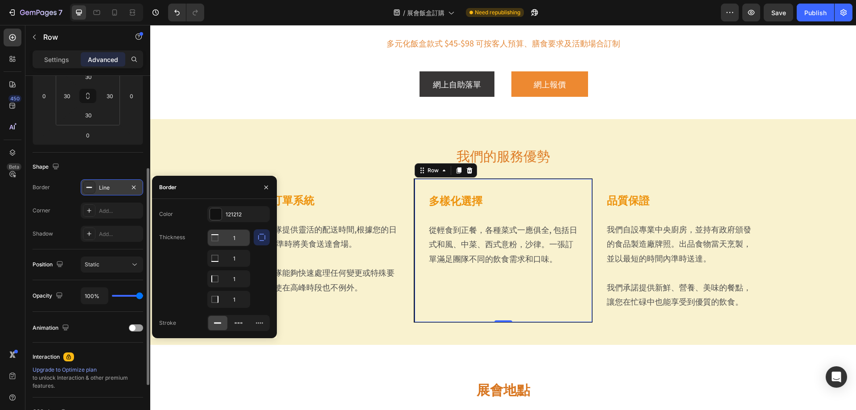
click at [242, 241] on input "1" at bounding box center [229, 238] width 42 height 16
type input "0"
click at [242, 261] on input "1" at bounding box center [229, 258] width 42 height 16
type input "0"
click at [239, 276] on input "1" at bounding box center [229, 279] width 42 height 16
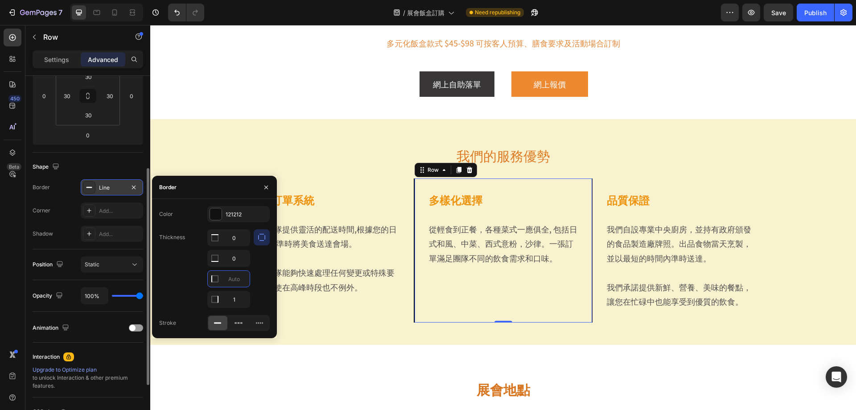
type input "0"
click at [186, 281] on div "Thickness 0 0 0 1" at bounding box center [214, 268] width 111 height 78
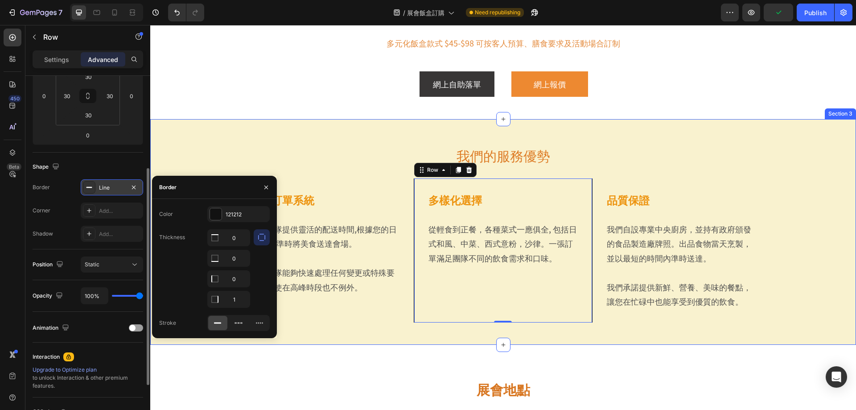
click at [336, 138] on div "我們的服務優勢 Heading 靈活訂單系統 Heading 運輸團隊提供靈活的配送時間,根據您的日程安排,準時將美食送達會場。 客服團隊能夠快速處理任何變更…" at bounding box center [503, 232] width 706 height 226
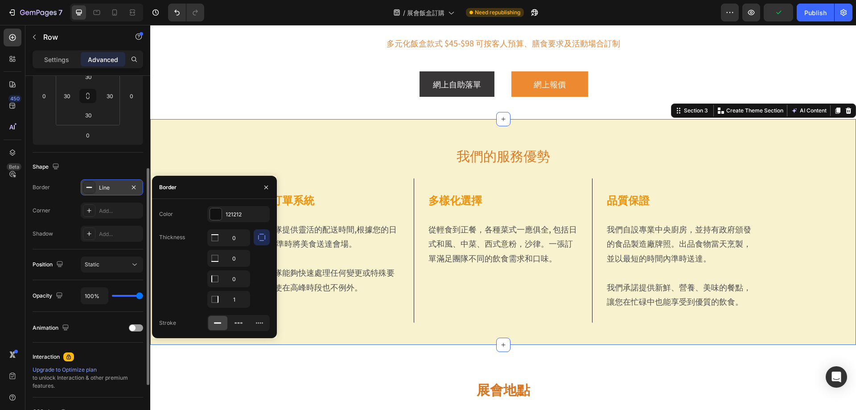
scroll to position [0, 0]
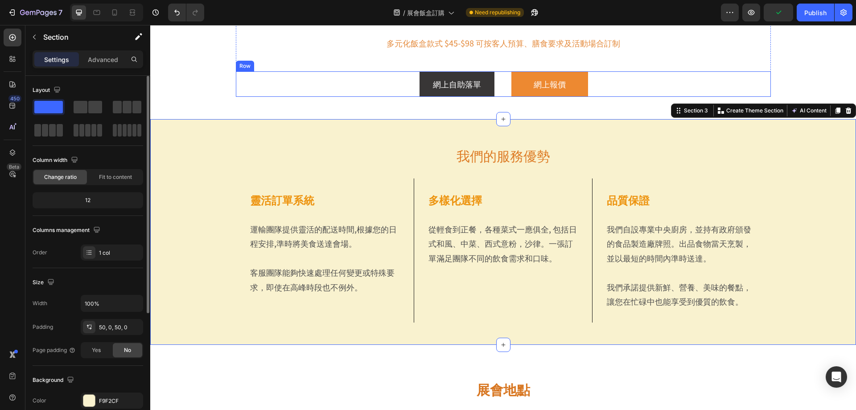
click at [319, 83] on div "網上自助落單 Button 網上報價 Button Row" at bounding box center [503, 83] width 535 height 25
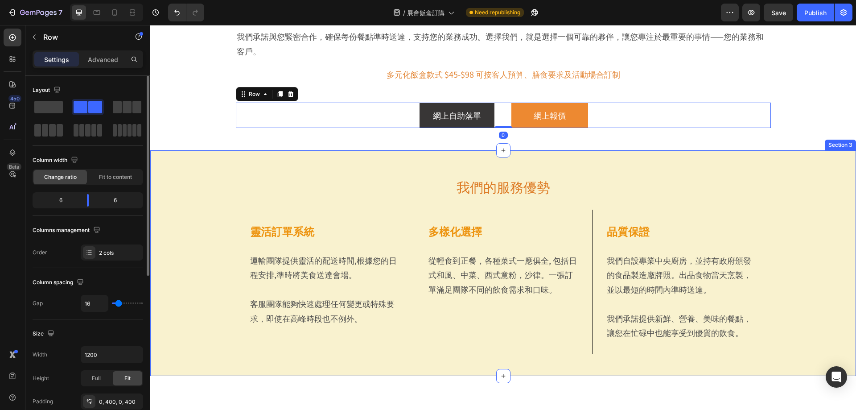
scroll to position [292, 0]
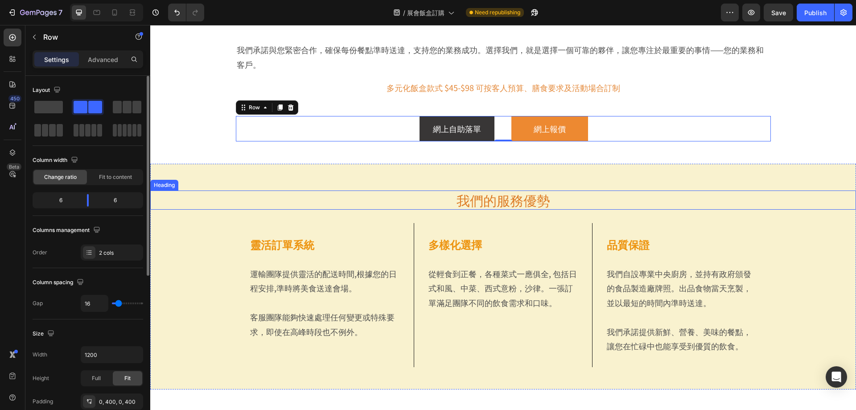
click at [475, 198] on h2 "我們的服務優勢" at bounding box center [503, 199] width 706 height 19
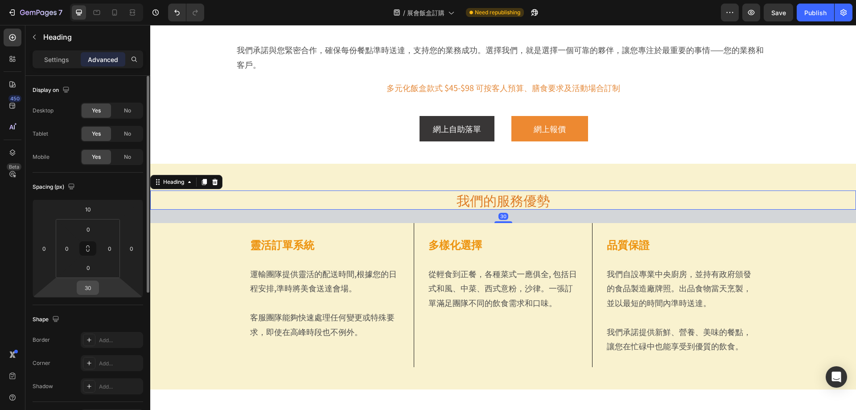
click at [93, 292] on input "30" at bounding box center [88, 287] width 18 height 13
type input "50"
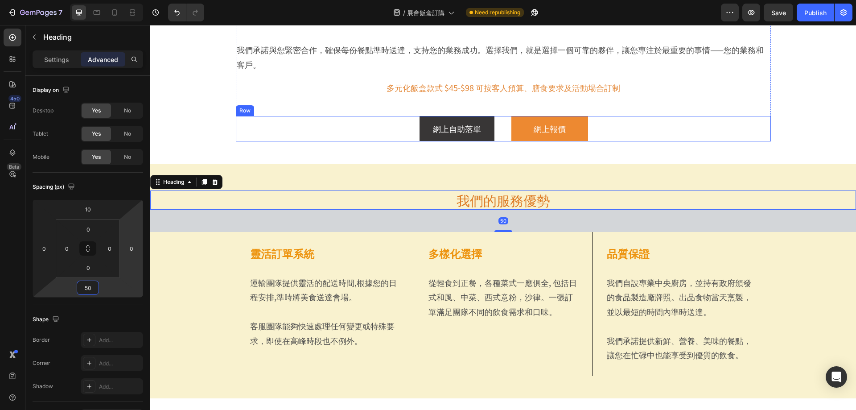
click at [251, 139] on div "網上自助落單 Button 網上報價 Button Row" at bounding box center [503, 128] width 535 height 25
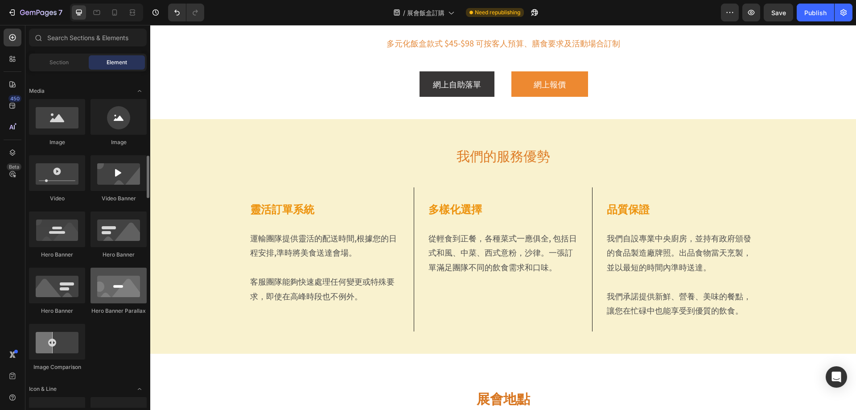
scroll to position [357, 0]
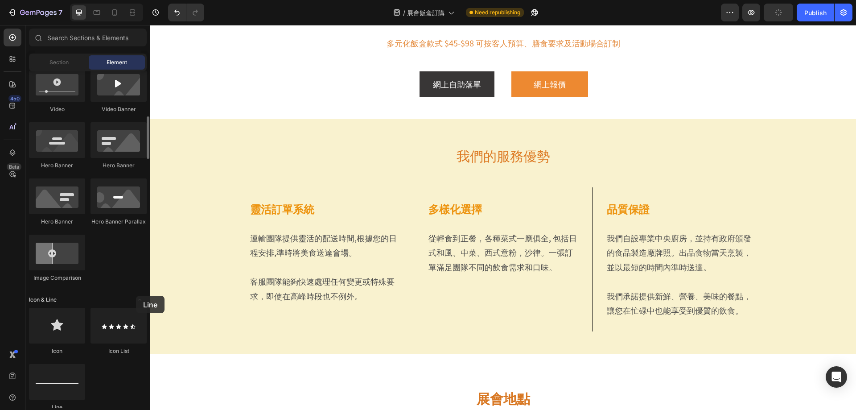
drag, startPoint x: 53, startPoint y: 392, endPoint x: 98, endPoint y: 300, distance: 101.9
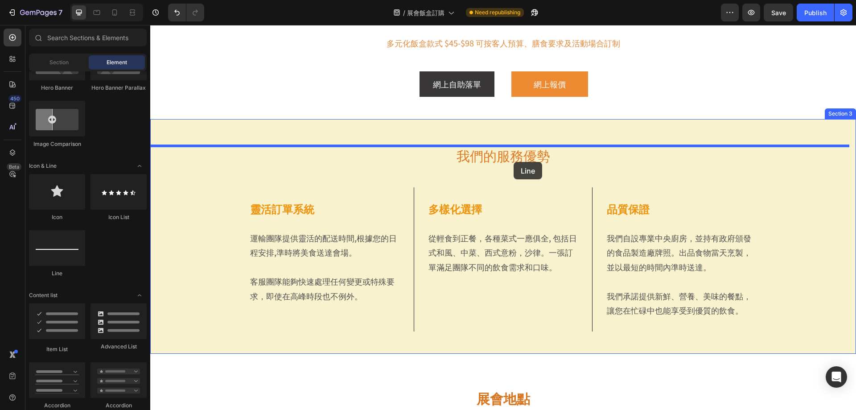
drag, startPoint x: 266, startPoint y: 263, endPoint x: 514, endPoint y: 162, distance: 267.5
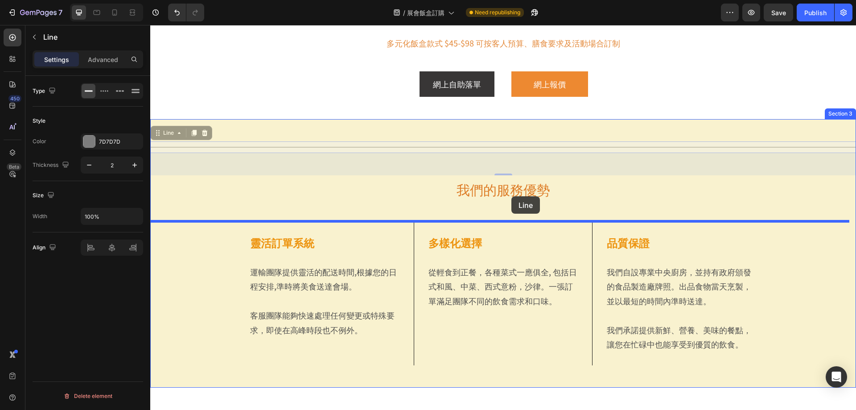
drag, startPoint x: 520, startPoint y: 146, endPoint x: 511, endPoint y: 197, distance: 51.6
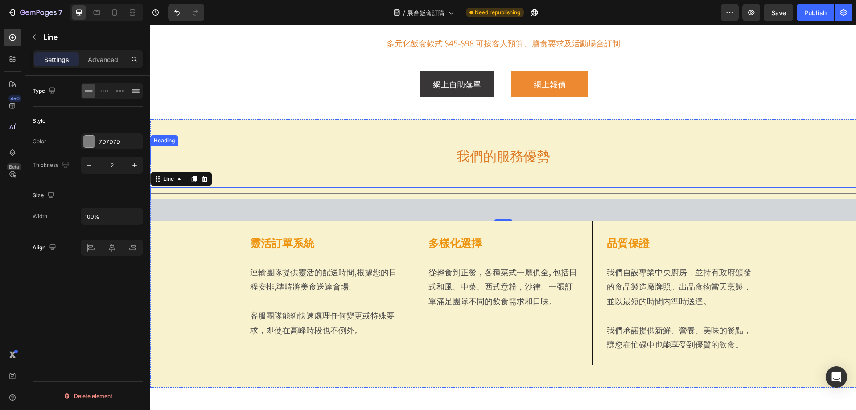
click at [498, 158] on h2 "我們的服務優勢" at bounding box center [503, 155] width 706 height 19
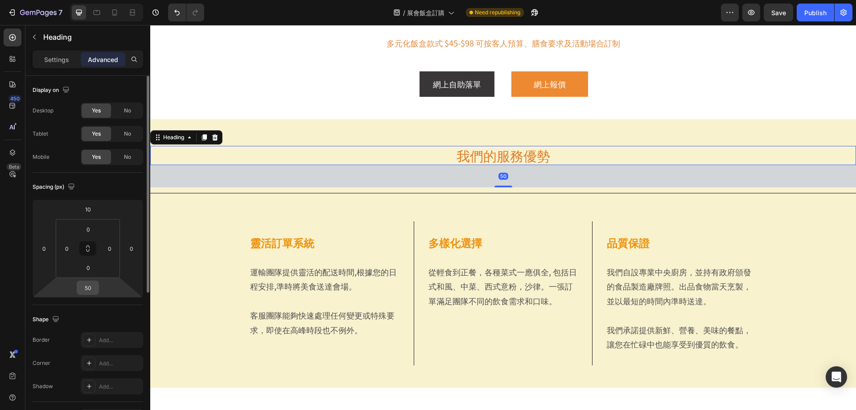
drag, startPoint x: 86, startPoint y: 281, endPoint x: 87, endPoint y: 287, distance: 6.3
click at [86, 282] on input "50" at bounding box center [88, 287] width 18 height 13
type input "20"
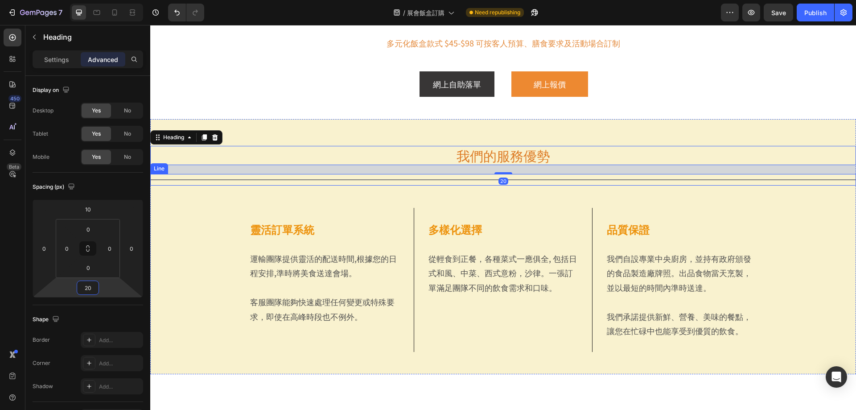
click at [344, 181] on div "Title Line" at bounding box center [503, 180] width 706 height 12
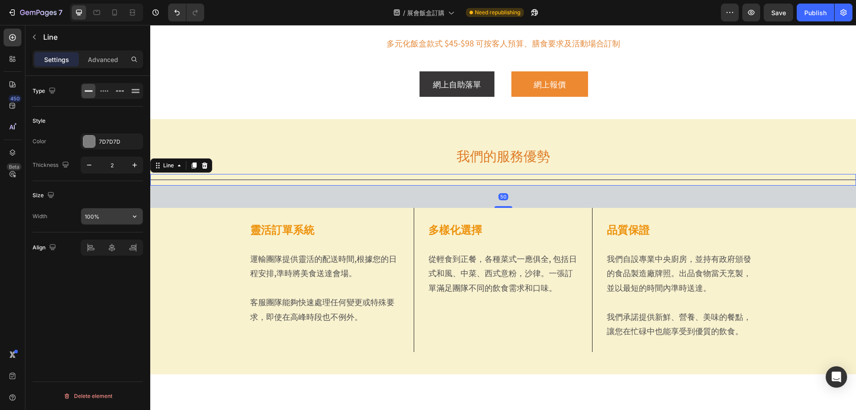
click at [108, 214] on input "100%" at bounding box center [112, 216] width 62 height 16
click at [135, 215] on icon "button" at bounding box center [134, 216] width 9 height 9
click at [110, 251] on div "Default 1200px" at bounding box center [102, 255] width 73 height 17
click at [97, 215] on input "500" at bounding box center [112, 216] width 62 height 16
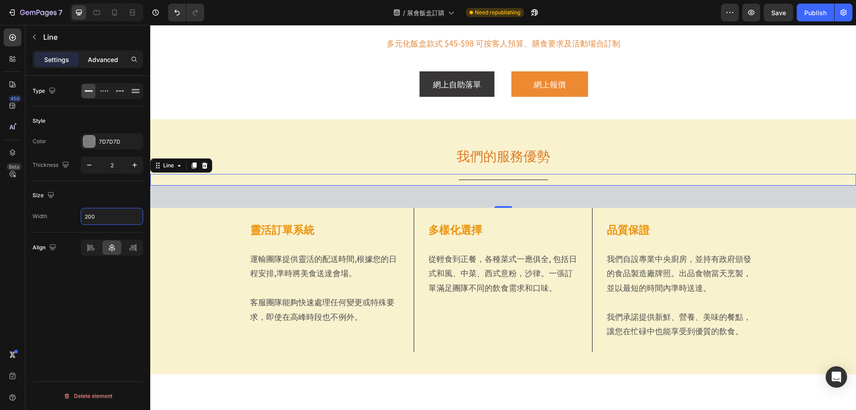
type input "200"
click at [104, 58] on p "Advanced" at bounding box center [103, 59] width 30 height 9
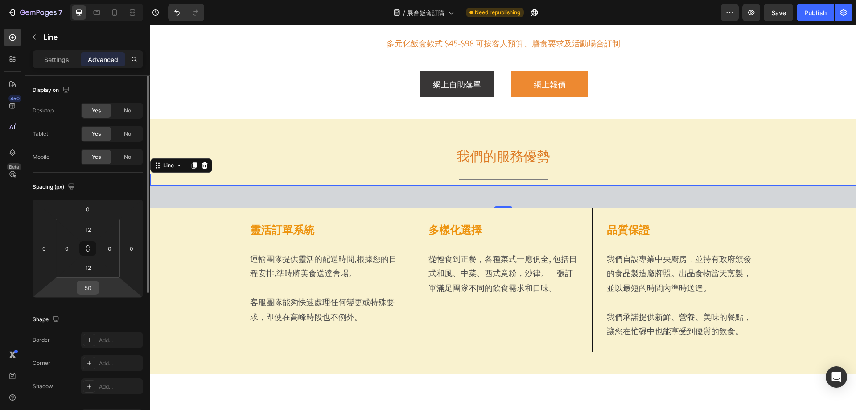
click at [91, 287] on input "50" at bounding box center [88, 287] width 18 height 13
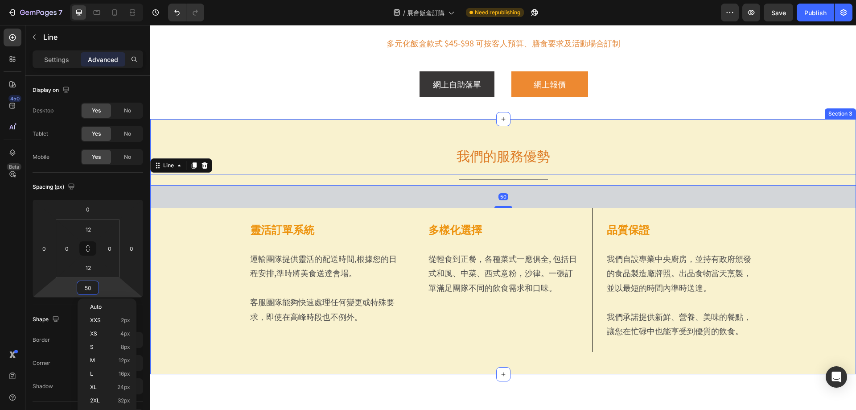
click at [478, 156] on h2 "我們的服務優勢" at bounding box center [503, 155] width 706 height 19
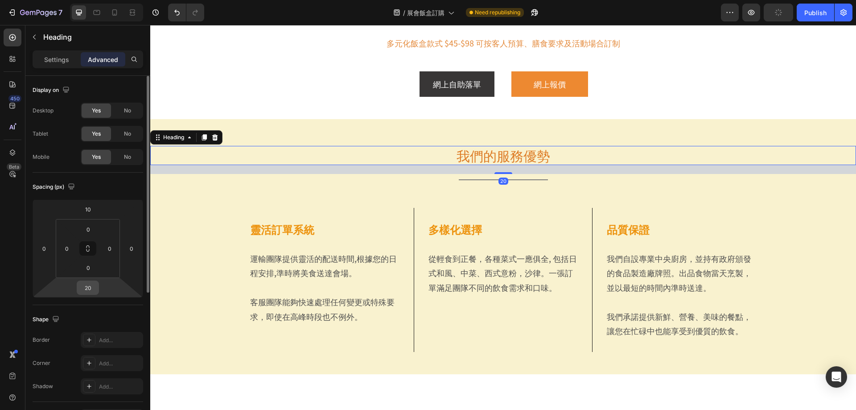
click at [90, 284] on input "20" at bounding box center [88, 287] width 18 height 13
type input "10"
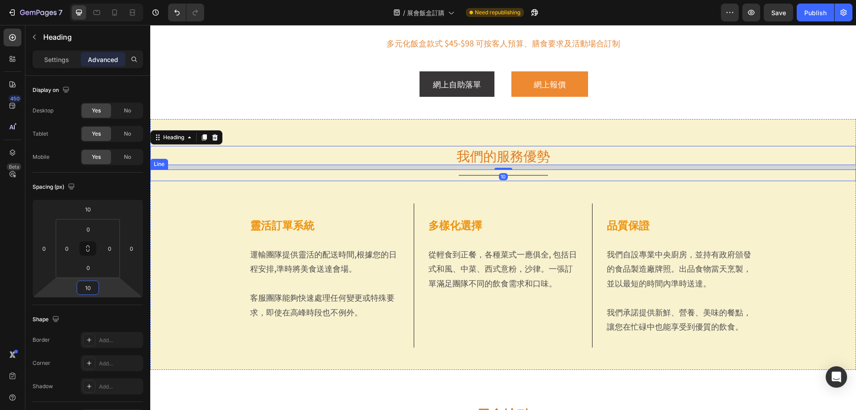
click at [472, 175] on div at bounding box center [503, 175] width 89 height 1
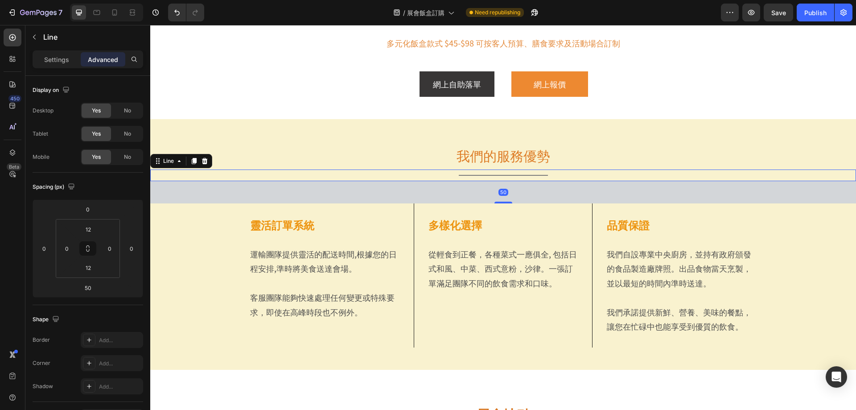
click at [324, 96] on div "網上自助落單 Button 網上報價 Button Row" at bounding box center [503, 83] width 535 height 25
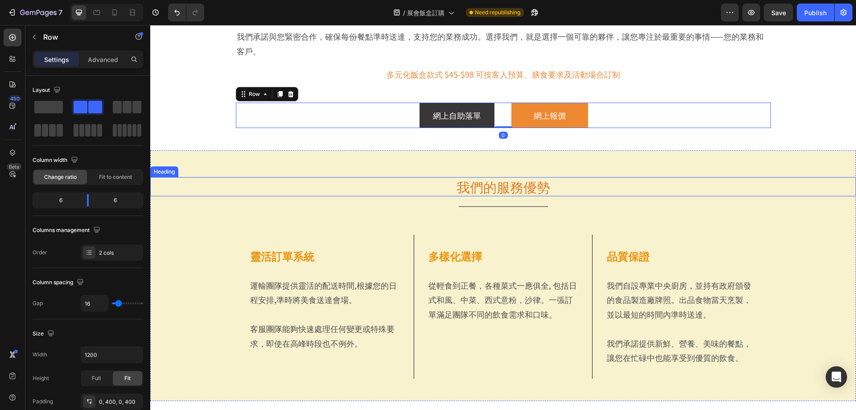
scroll to position [292, 0]
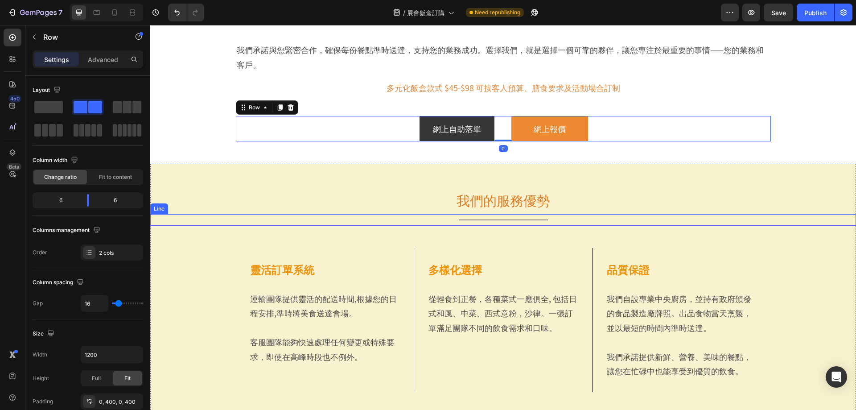
click at [541, 220] on div at bounding box center [503, 219] width 89 height 1
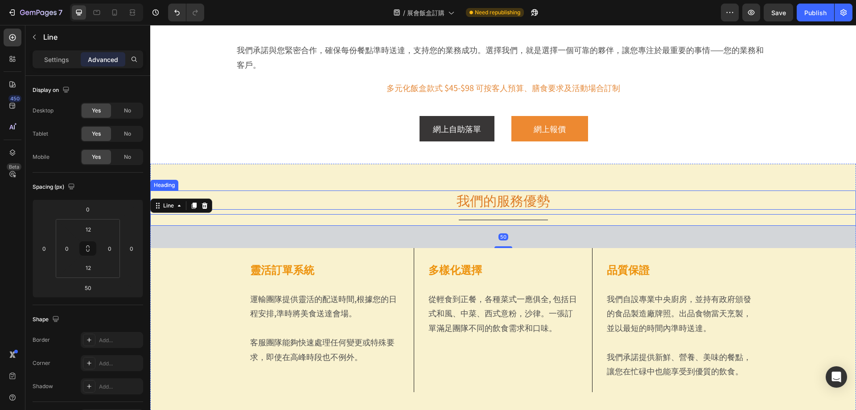
click at [488, 204] on h2 "我們的服務優勢" at bounding box center [503, 199] width 706 height 19
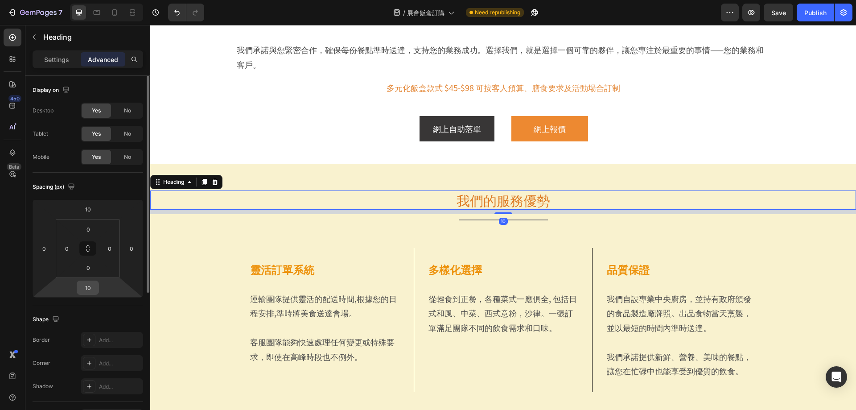
click at [90, 285] on input "10" at bounding box center [88, 287] width 18 height 13
type input "0"
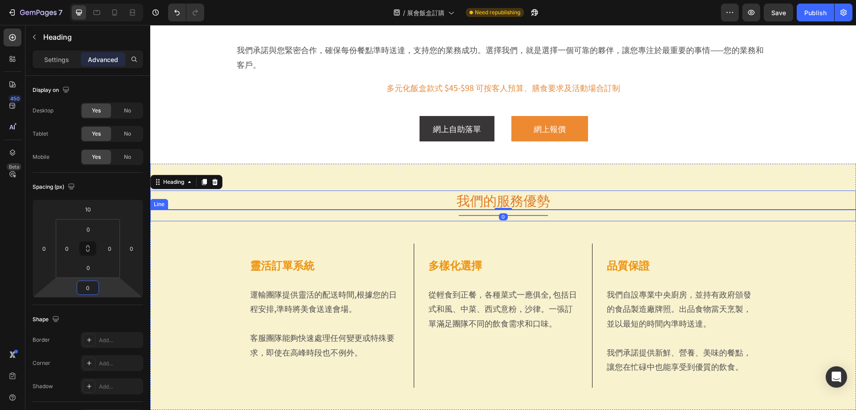
click at [473, 217] on div "Title Line" at bounding box center [503, 216] width 706 height 12
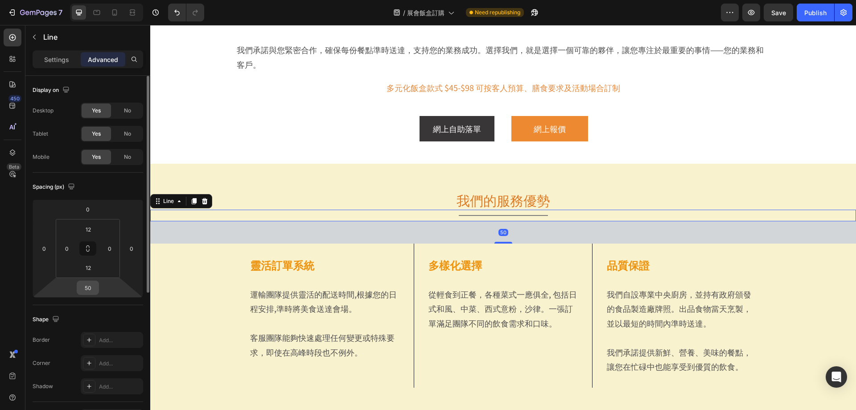
click at [91, 286] on input "50" at bounding box center [88, 287] width 18 height 13
click at [0, 0] on div "Spacing (px) 0 0 50 0 12 0 12 0" at bounding box center [0, 0] width 0 height 0
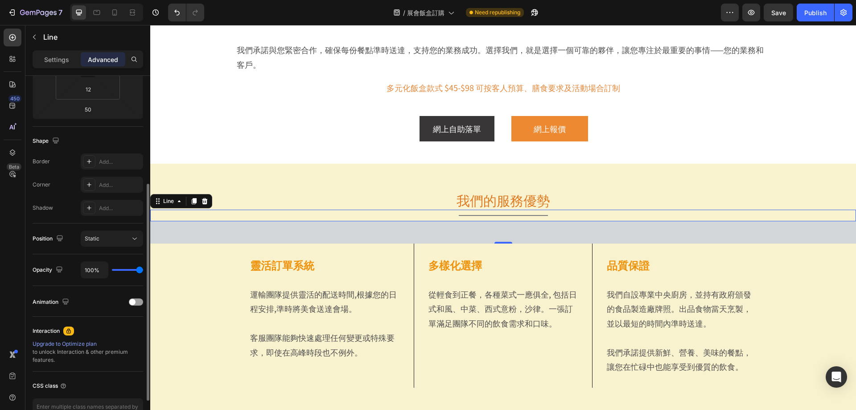
scroll to position [0, 0]
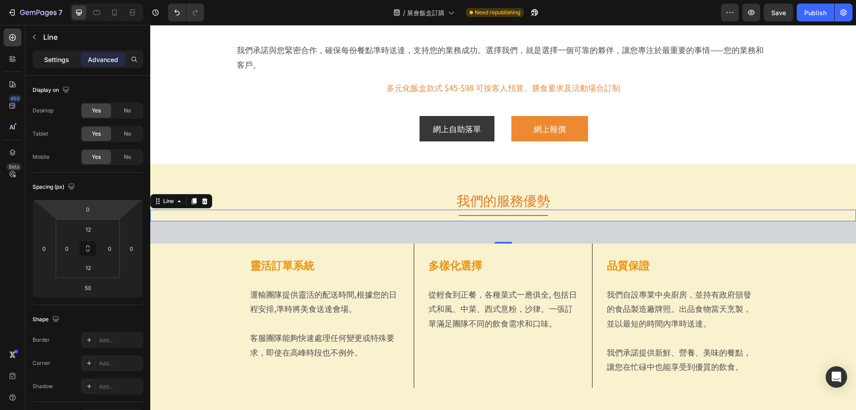
click at [64, 57] on p "Settings" at bounding box center [56, 59] width 25 height 9
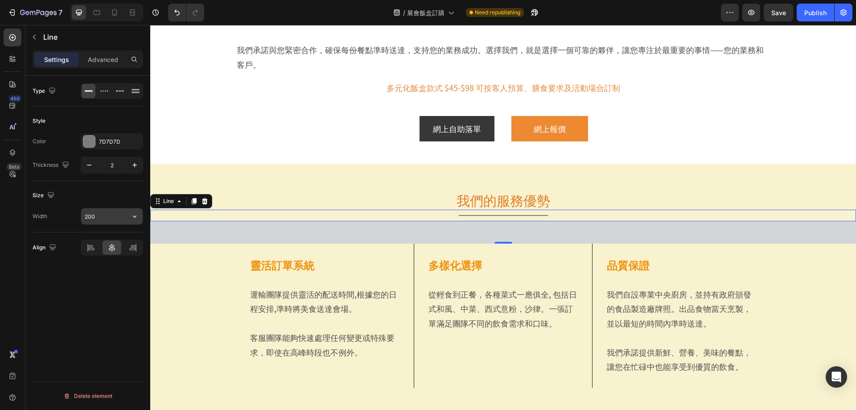
click at [107, 216] on input "200" at bounding box center [112, 216] width 62 height 16
type input "100"
click at [135, 166] on icon "button" at bounding box center [134, 164] width 9 height 9
click at [90, 167] on icon "button" at bounding box center [89, 164] width 9 height 9
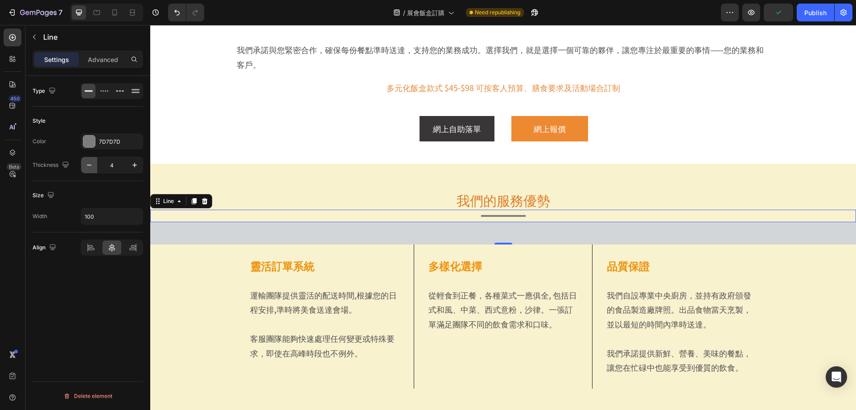
type input "3"
click at [93, 142] on div at bounding box center [89, 142] width 12 height 12
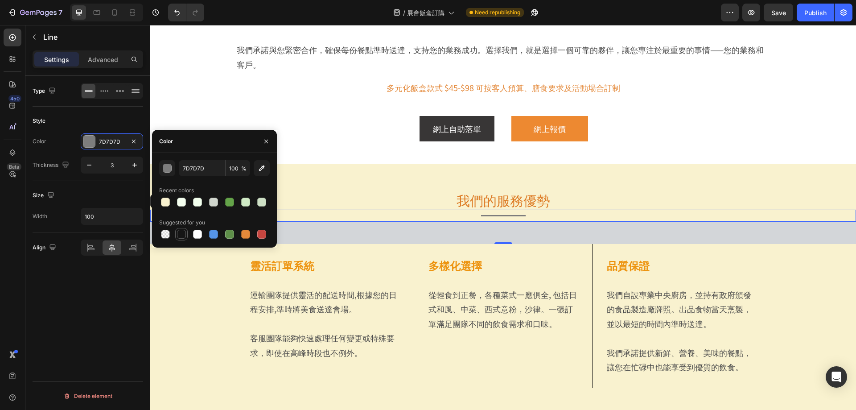
click at [178, 234] on div at bounding box center [181, 234] width 9 height 9
type input "151515"
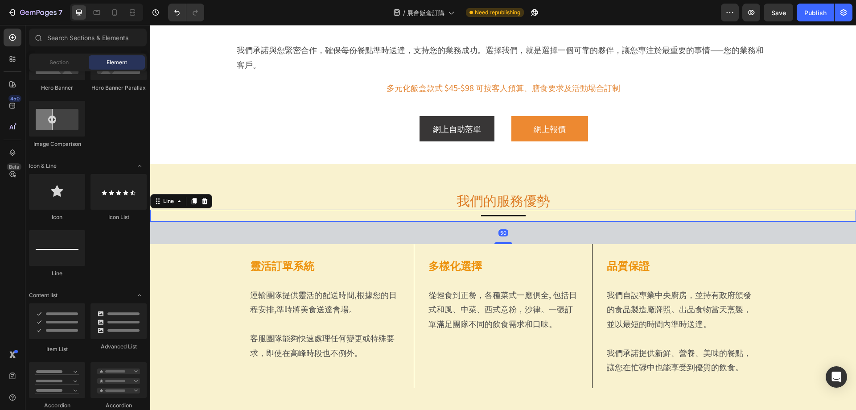
click at [485, 215] on div at bounding box center [503, 215] width 45 height 1
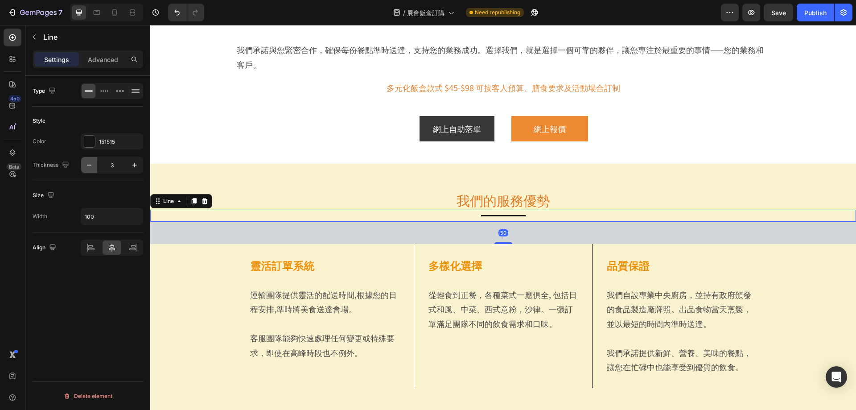
click at [91, 163] on icon "button" at bounding box center [89, 164] width 9 height 9
type input "2"
click at [105, 217] on input "100" at bounding box center [112, 216] width 62 height 16
click at [101, 215] on input "200" at bounding box center [112, 216] width 62 height 16
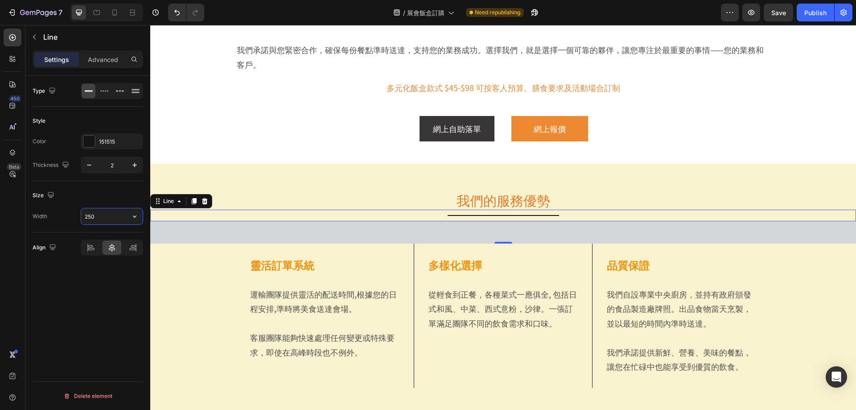
click at [100, 216] on input "250" at bounding box center [112, 216] width 62 height 16
type input "200"
click at [293, 136] on div "網上自助落單 Button 網上報價 Button Row" at bounding box center [503, 128] width 535 height 25
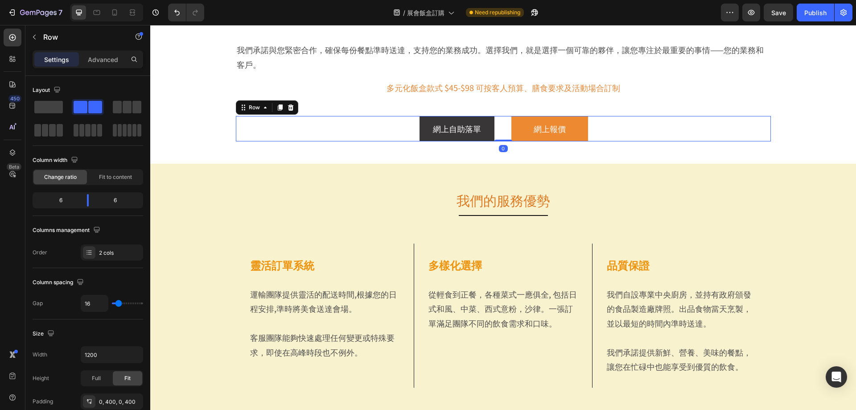
click at [231, 137] on section "Title Line 展會餐膳解決方案 Heading Title Line Row 想像在您的展位前，一群對產品感興趣的來賓正被您的團隊熱情接待。在這種忙碌…" at bounding box center [504, 46] width 580 height 189
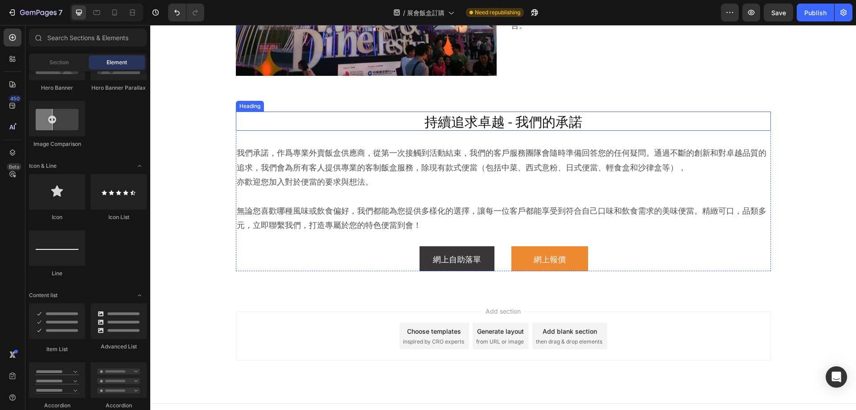
scroll to position [2729, 0]
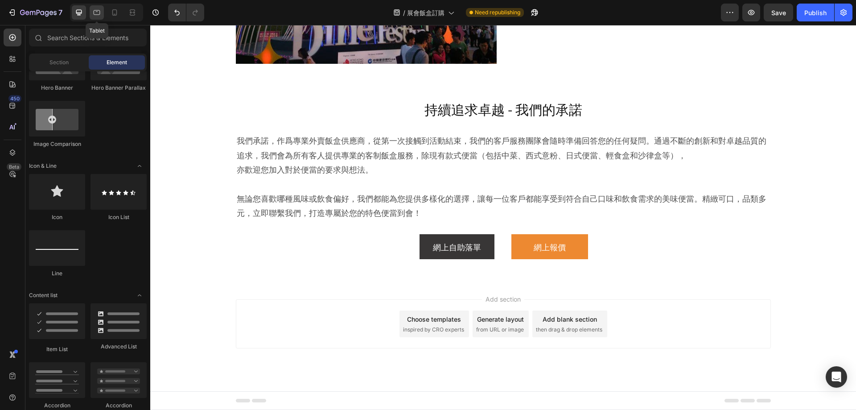
click at [91, 15] on div at bounding box center [97, 12] width 14 height 14
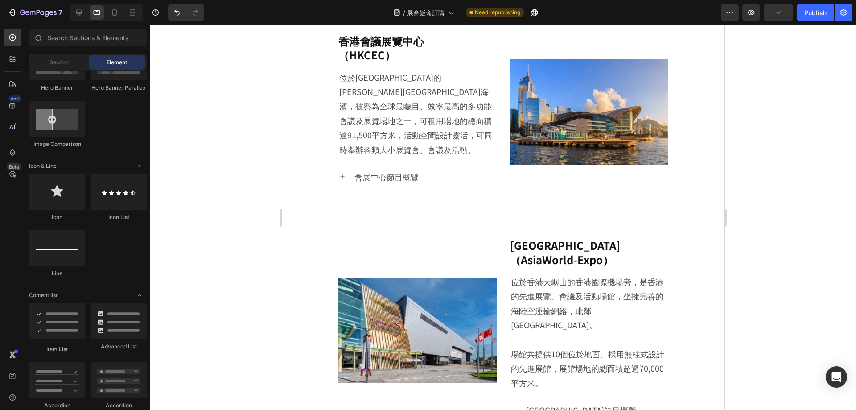
scroll to position [526, 0]
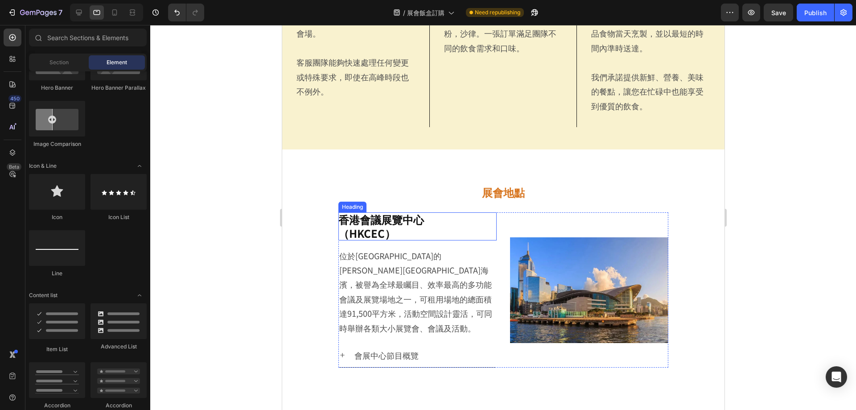
click at [386, 218] on h2 "香港會議展覽中心 （HKCEC）" at bounding box center [417, 226] width 158 height 28
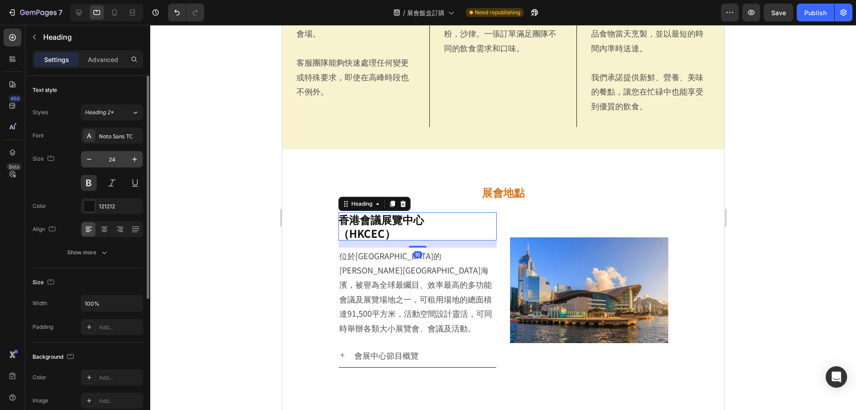
click at [114, 161] on input "24" at bounding box center [111, 159] width 29 height 16
type input "20"
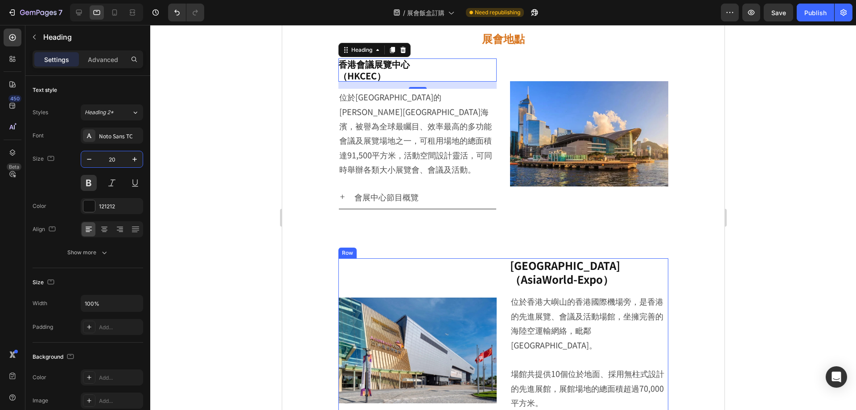
scroll to position [704, 0]
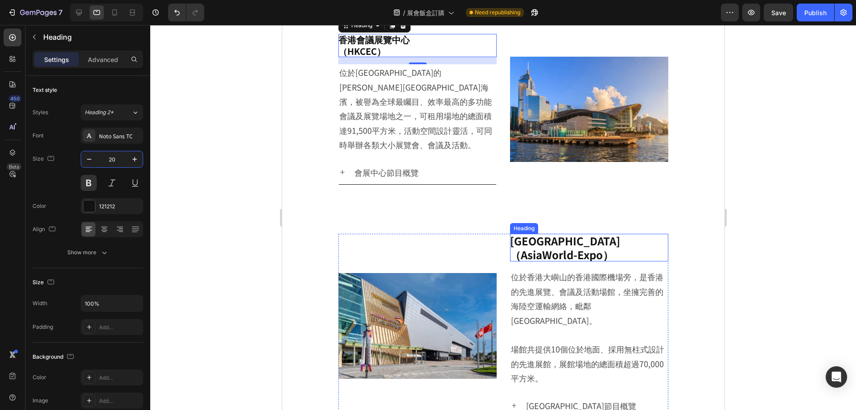
click at [530, 234] on h2 "[GEOGRAPHIC_DATA] （AsiaWorld-Expo）" at bounding box center [589, 248] width 158 height 28
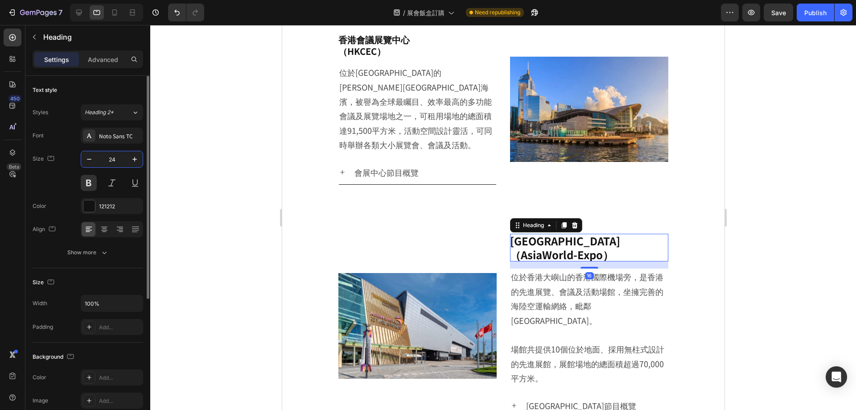
click at [114, 159] on input "24" at bounding box center [111, 159] width 29 height 16
type input "20"
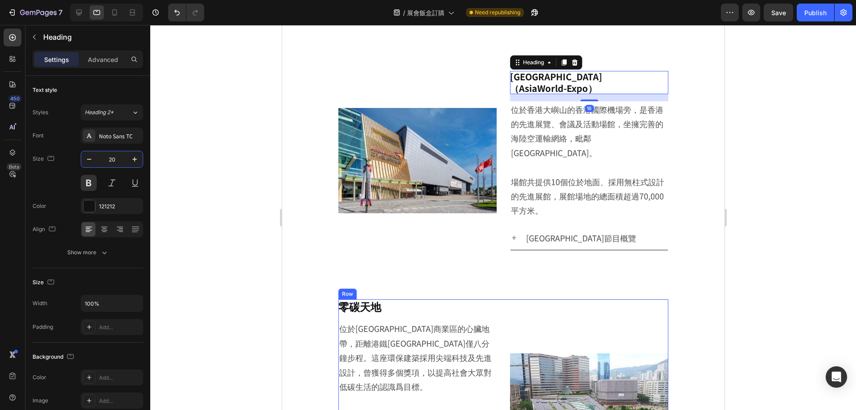
scroll to position [882, 0]
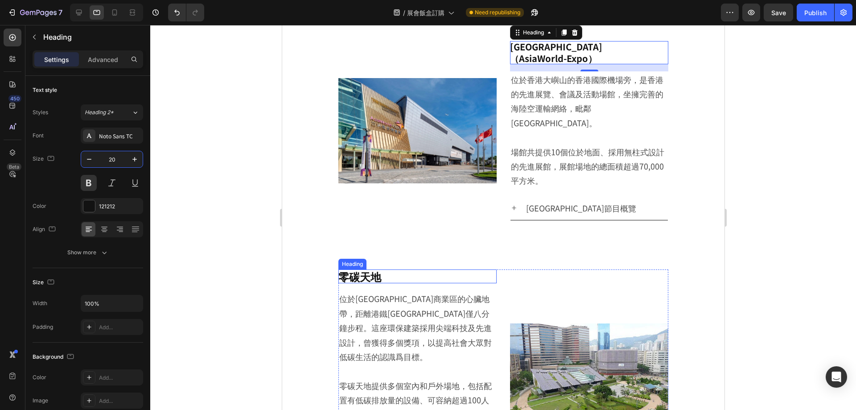
click at [392, 269] on h2 "零碳天地" at bounding box center [417, 276] width 158 height 14
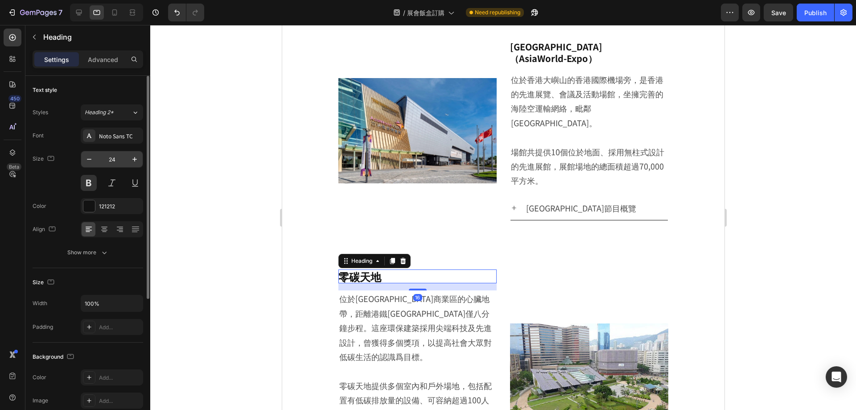
click at [112, 158] on input "24" at bounding box center [111, 159] width 29 height 16
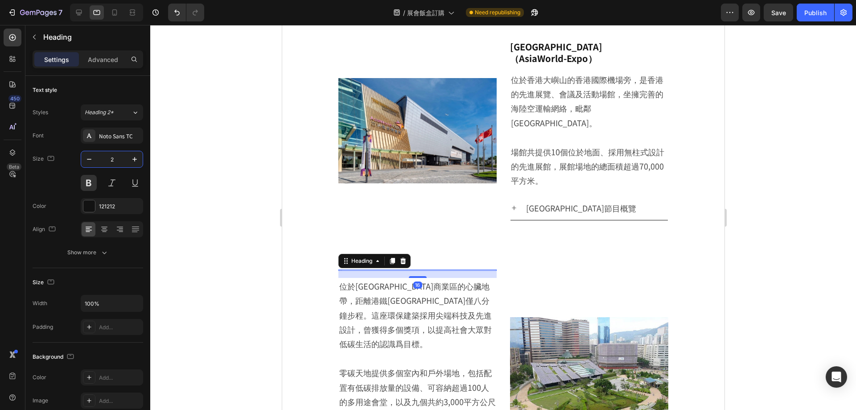
type input "20"
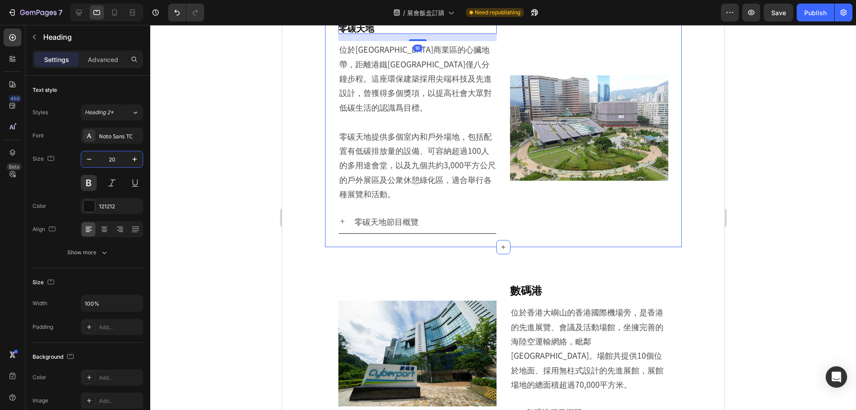
scroll to position [1150, 0]
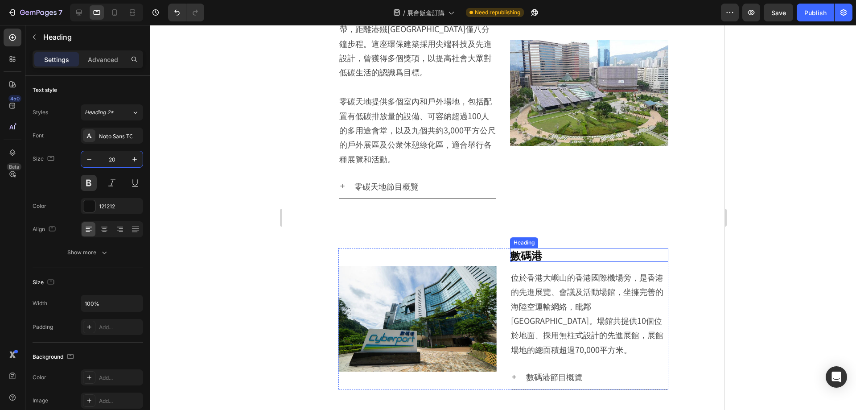
click at [535, 248] on h2 "數碼港" at bounding box center [589, 255] width 158 height 14
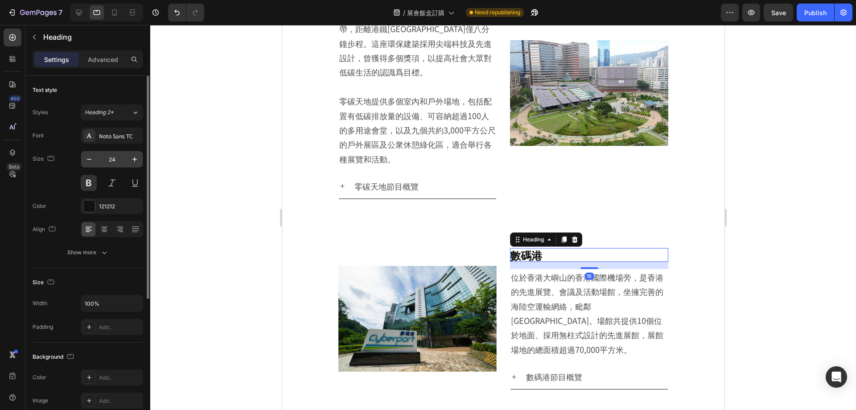
click at [119, 161] on input "24" at bounding box center [111, 159] width 29 height 16
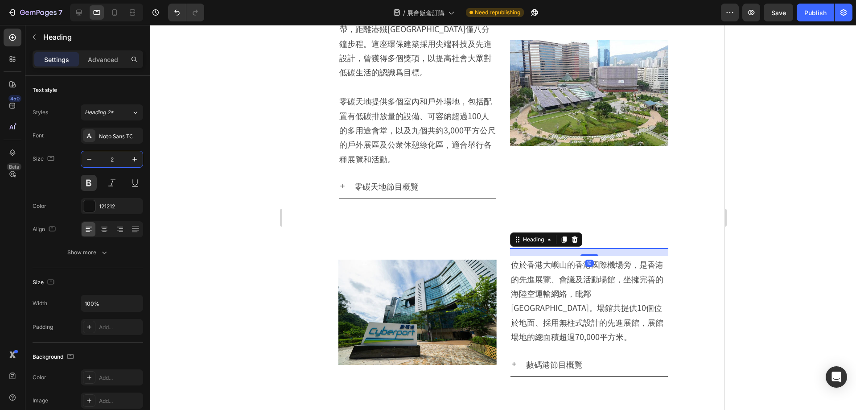
type input "20"
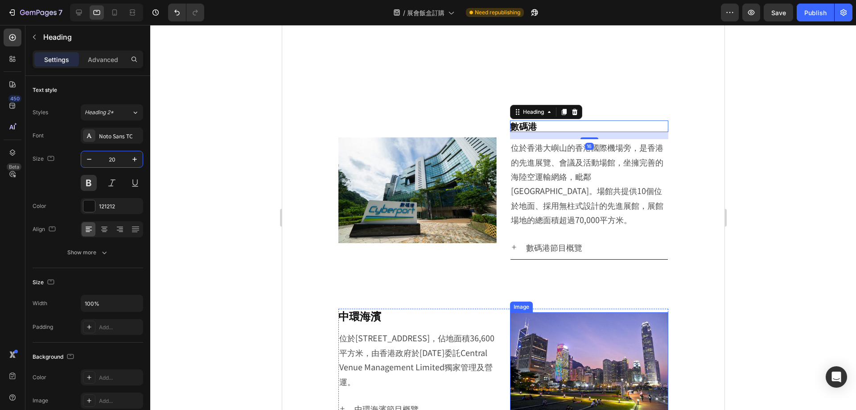
scroll to position [1328, 0]
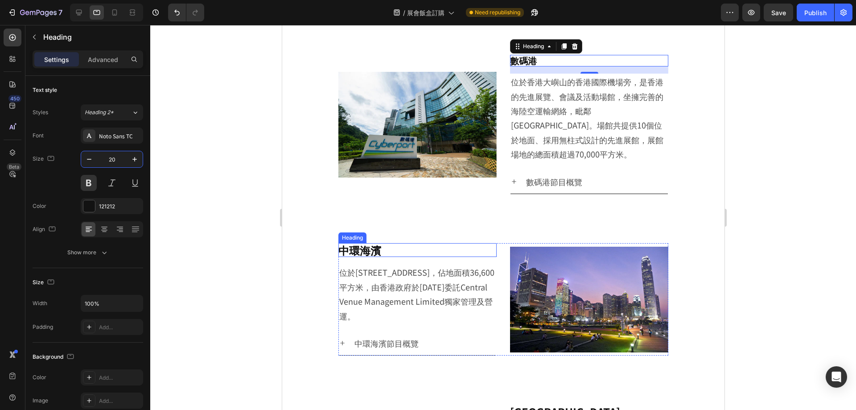
click at [392, 252] on h2 "中環海濱" at bounding box center [417, 250] width 158 height 14
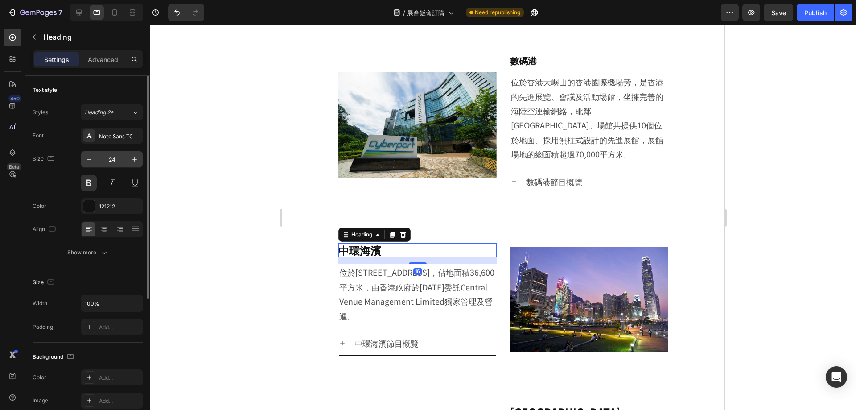
click at [113, 162] on input "24" at bounding box center [111, 159] width 29 height 16
type input "20"
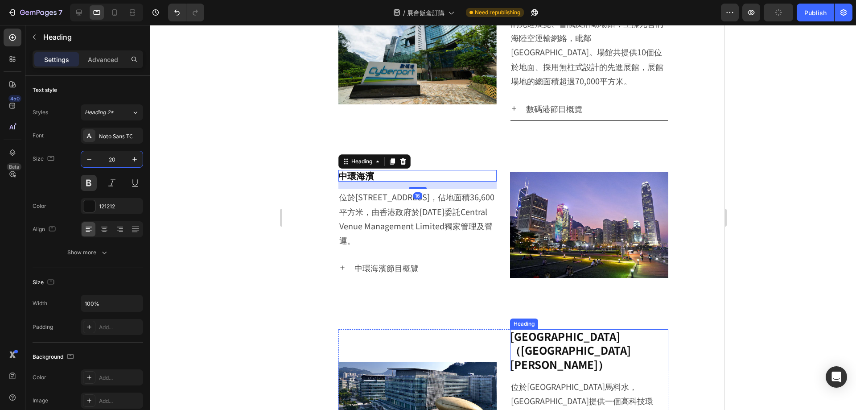
scroll to position [1506, 0]
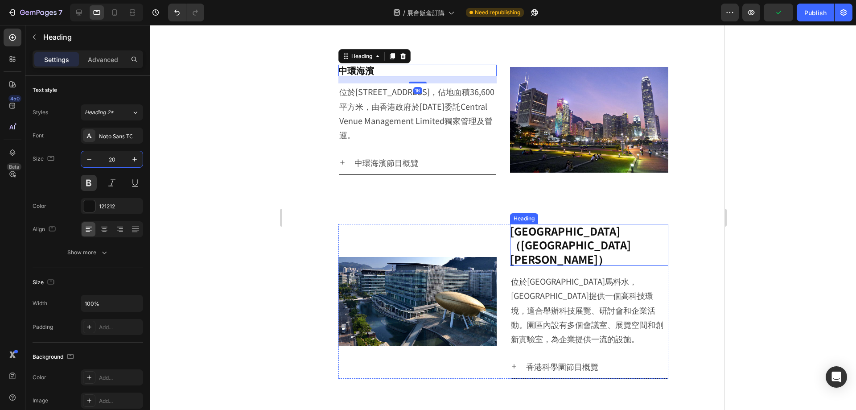
click at [563, 232] on h2 "[GEOGRAPHIC_DATA] （[GEOGRAPHIC_DATA][PERSON_NAME]）" at bounding box center [589, 245] width 158 height 42
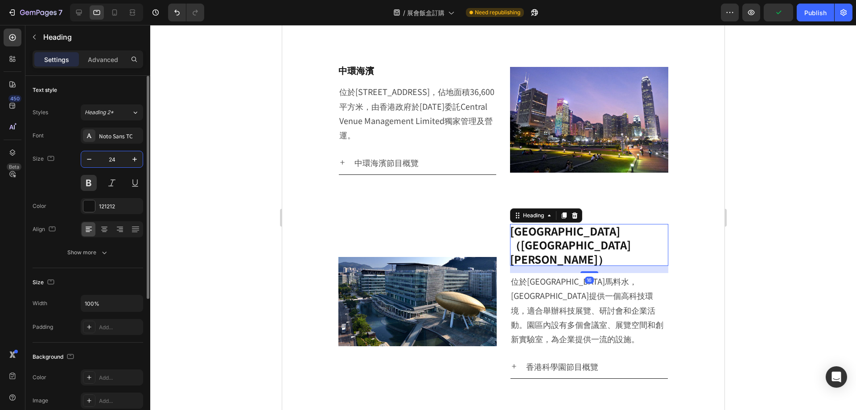
click at [108, 157] on input "24" at bounding box center [111, 159] width 29 height 16
type input "20"
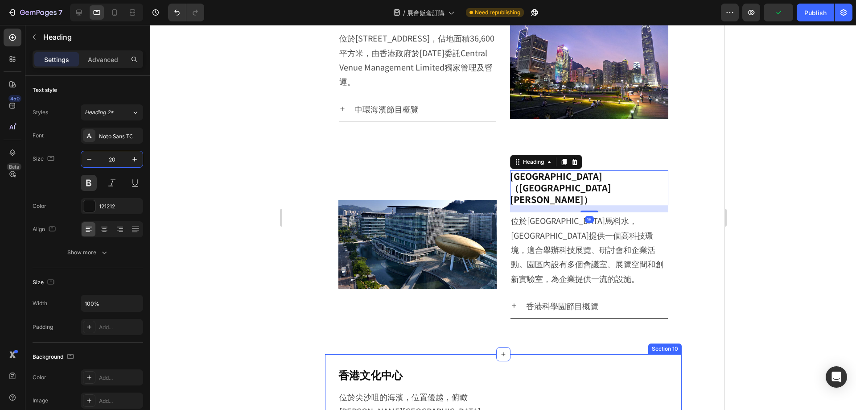
scroll to position [1640, 0]
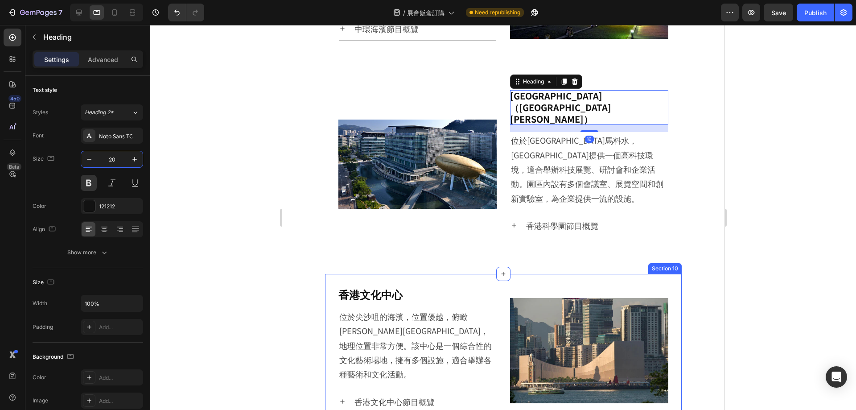
click at [386, 287] on h2 "香港文化中心" at bounding box center [417, 294] width 158 height 14
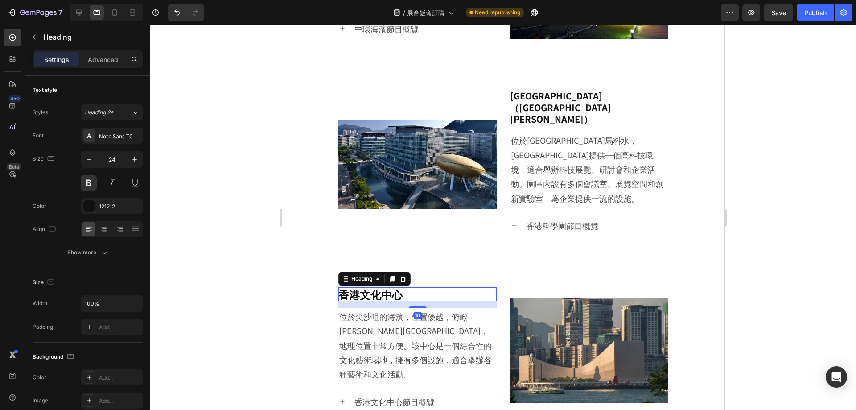
click at [361, 287] on h2 "香港文化中心" at bounding box center [417, 294] width 158 height 14
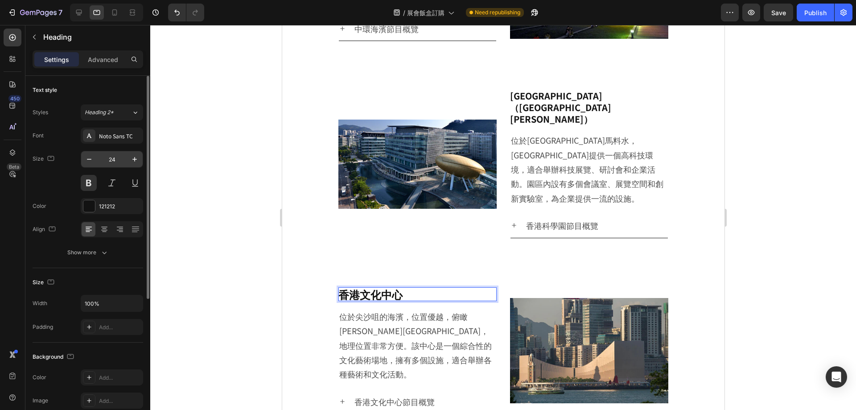
click at [121, 160] on input "24" at bounding box center [111, 159] width 29 height 16
type input "20"
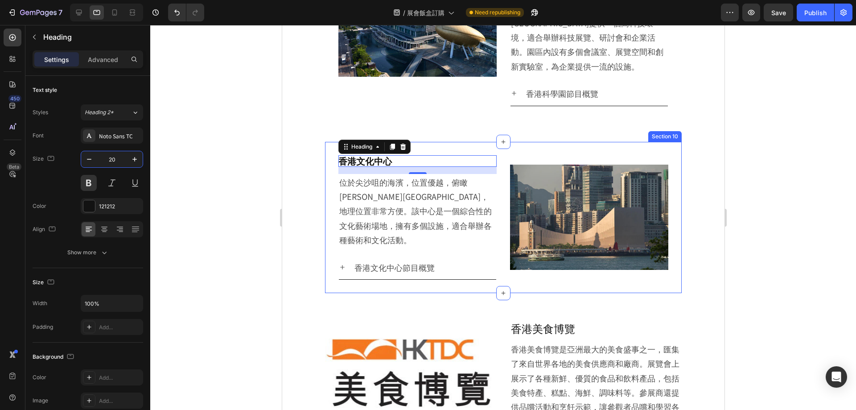
scroll to position [1907, 0]
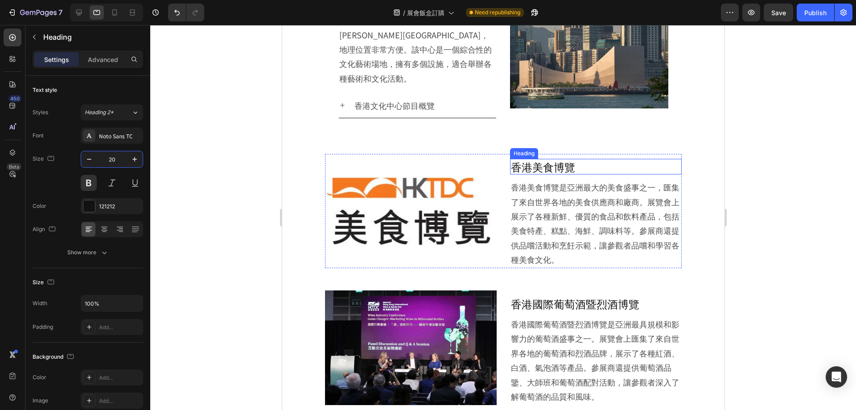
click at [573, 159] on h2 "香港美食博覽" at bounding box center [596, 167] width 172 height 16
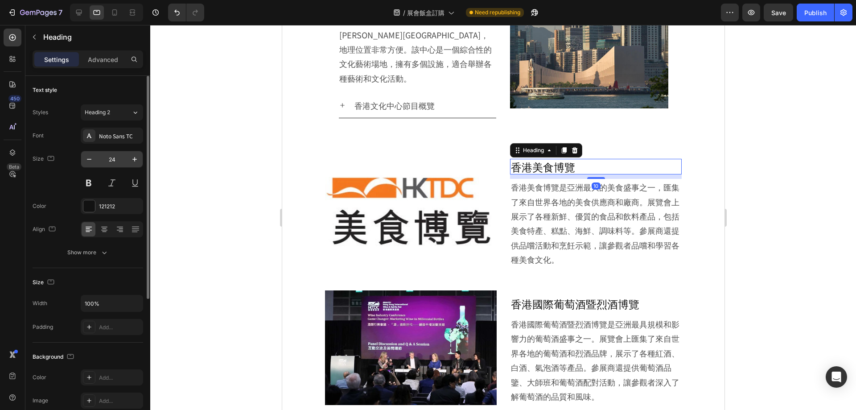
click at [111, 159] on input "24" at bounding box center [111, 159] width 29 height 16
type input "20"
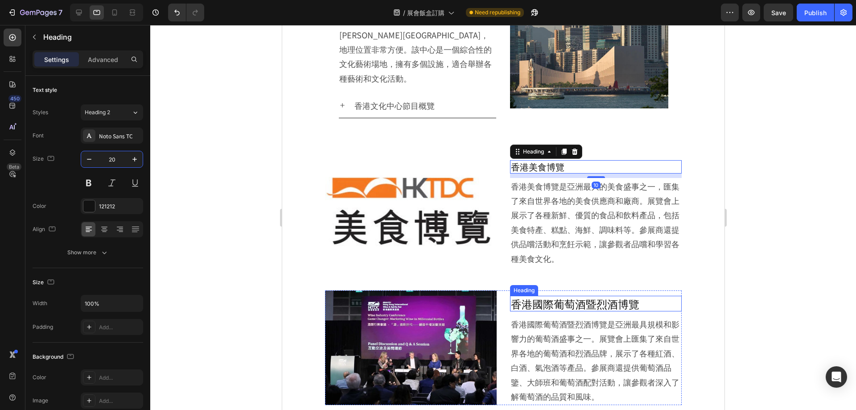
click at [562, 296] on h2 "香港國際葡萄酒暨烈酒博覽" at bounding box center [596, 304] width 172 height 16
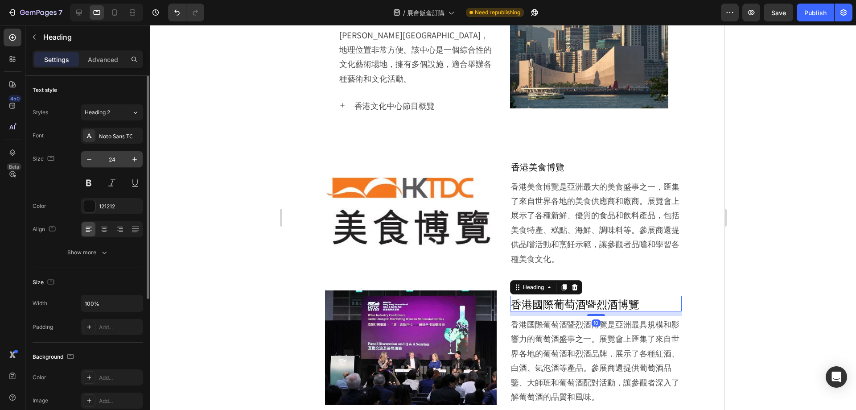
click at [108, 161] on input "24" at bounding box center [111, 159] width 29 height 16
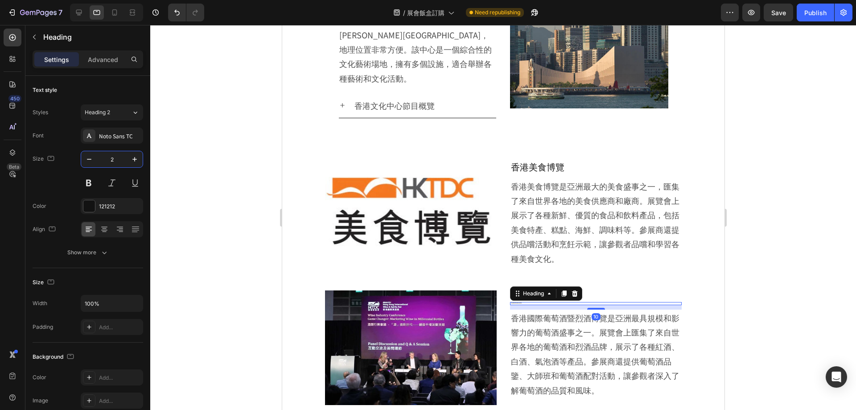
type input "20"
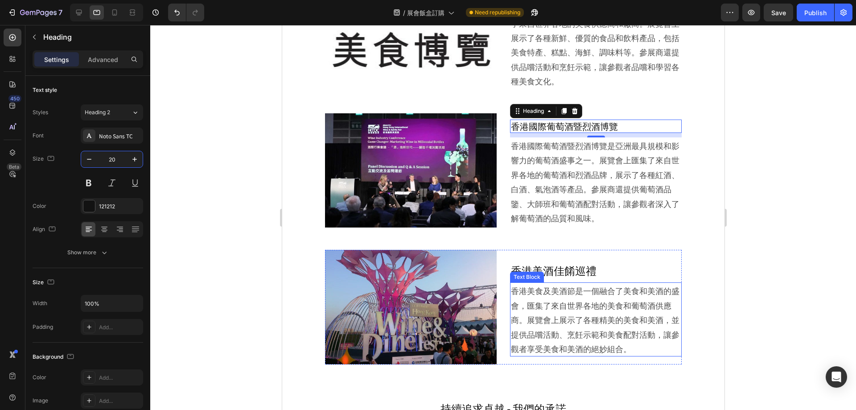
scroll to position [2086, 0]
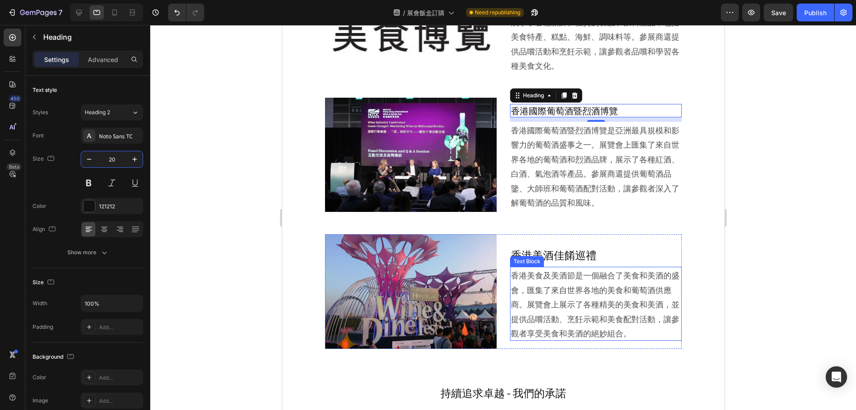
click at [562, 260] on h2 "香港美酒佳餚巡禮" at bounding box center [596, 255] width 172 height 16
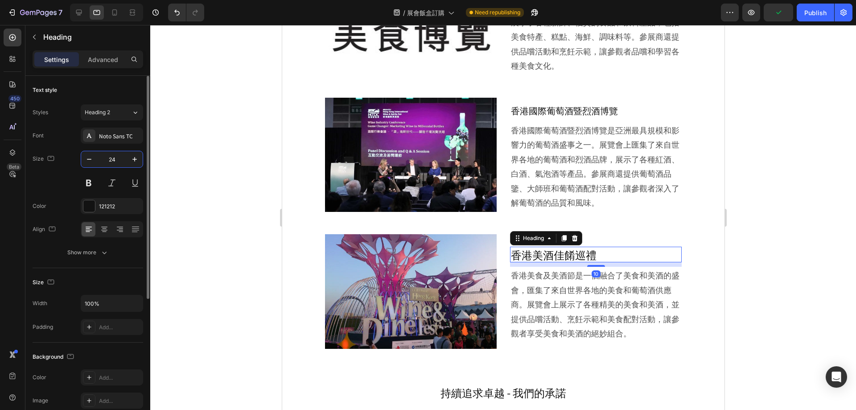
click at [112, 158] on input "24" at bounding box center [111, 159] width 29 height 16
type input "20"
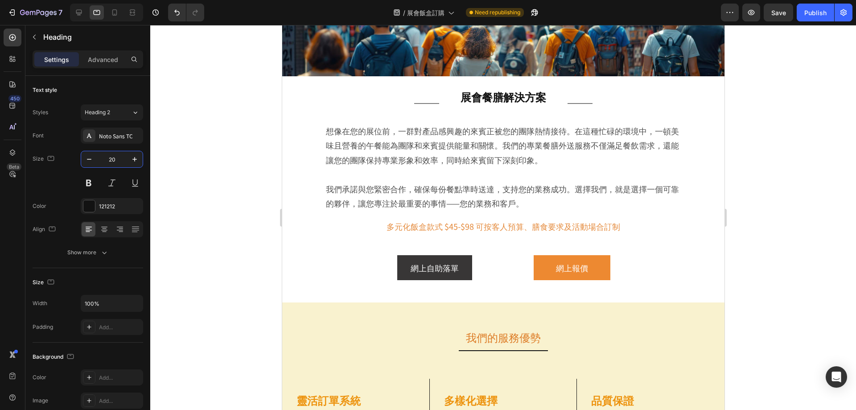
scroll to position [0, 0]
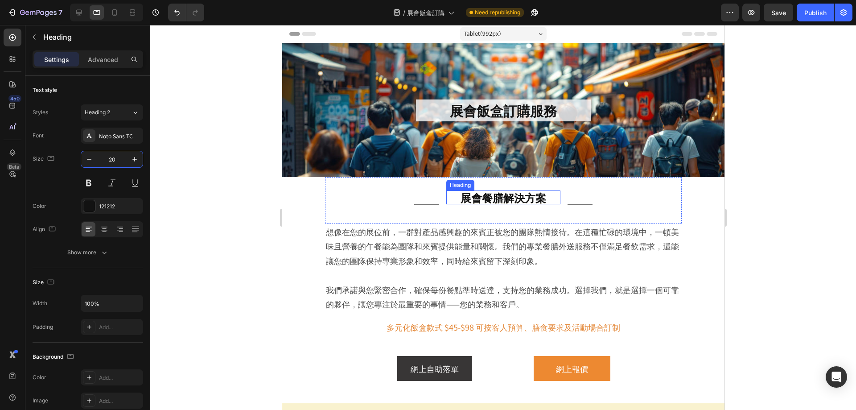
click at [503, 198] on h2 "展會餐膳解決方案" at bounding box center [503, 197] width 114 height 14
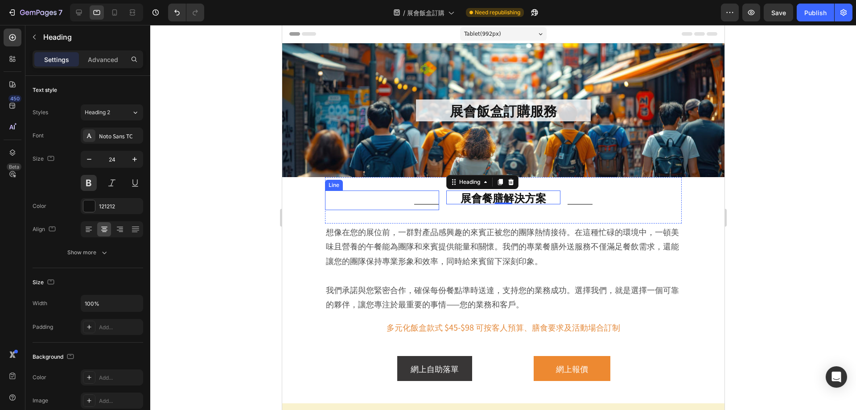
click at [423, 199] on div "Title Line" at bounding box center [382, 200] width 114 height 20
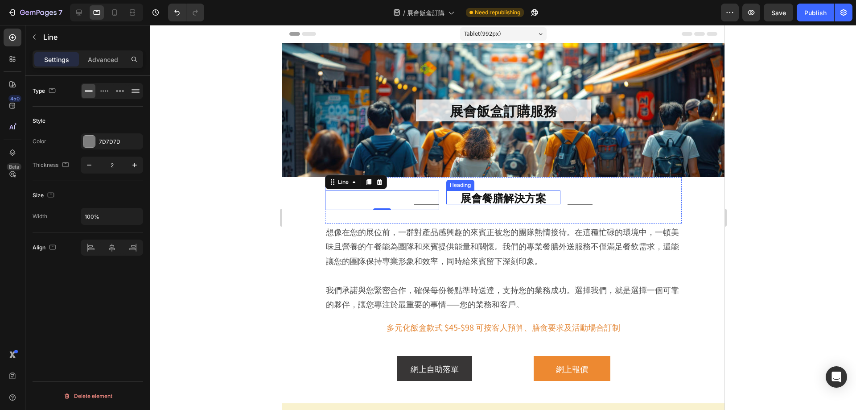
click at [528, 196] on h2 "展會餐膳解決方案" at bounding box center [503, 197] width 114 height 14
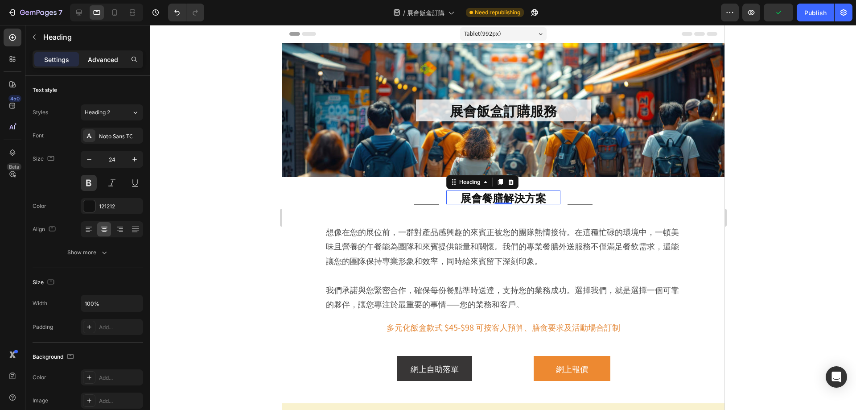
click at [96, 62] on p "Advanced" at bounding box center [103, 59] width 30 height 9
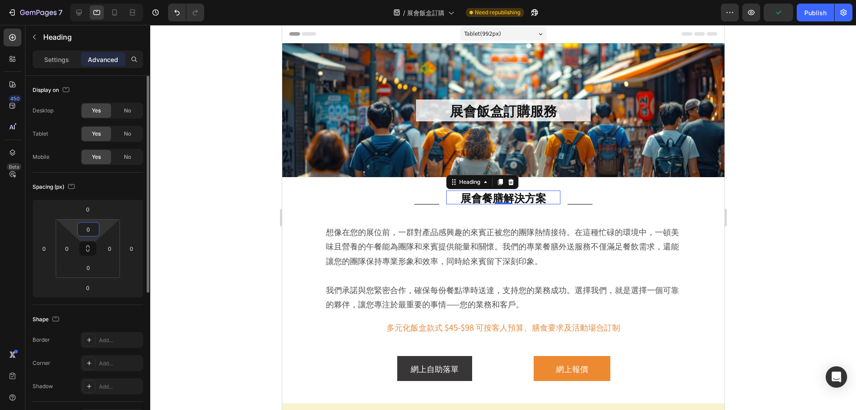
click at [92, 231] on input "0" at bounding box center [88, 228] width 18 height 13
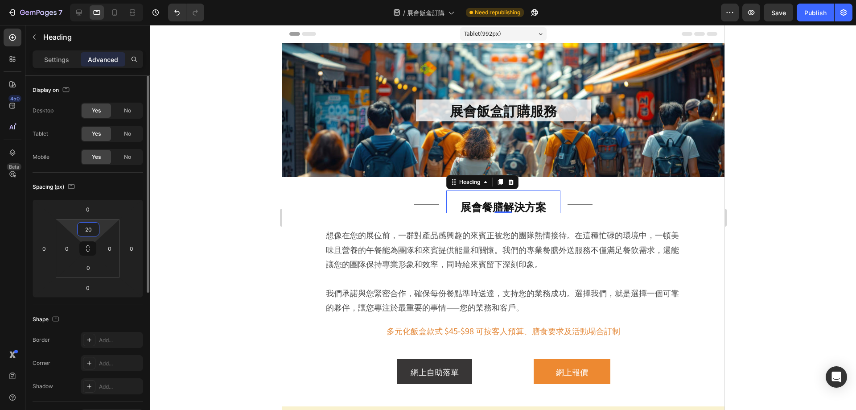
click at [90, 232] on input "20" at bounding box center [88, 228] width 18 height 13
type input "10"
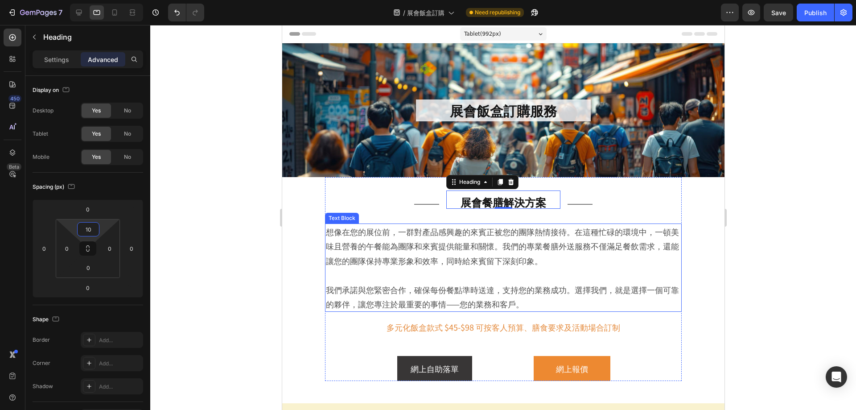
click at [600, 235] on p "想像在您的展位前，一群對產品感興趣的來賓正被您的團隊熱情接待。在這種忙碌的環境中，一頓美味且營養的午餐能為團隊和來賓提供能量和關懷。我們的專業餐膳外送服務不僅…" at bounding box center [502, 245] width 355 height 43
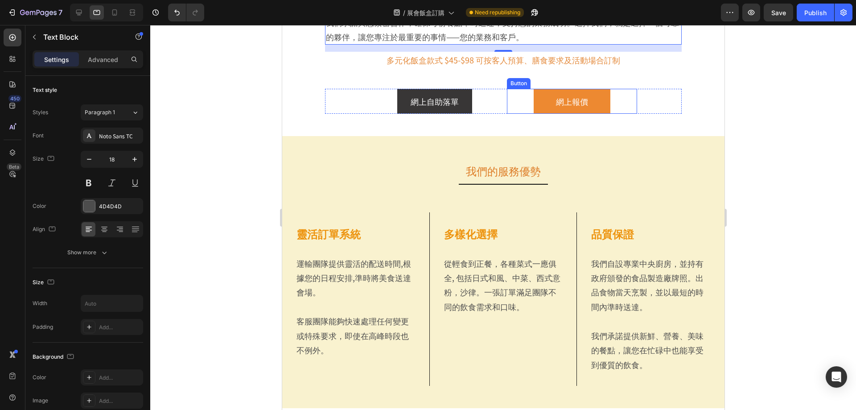
scroll to position [267, 0]
click at [510, 166] on h2 "我們的服務優勢" at bounding box center [503, 170] width 442 height 16
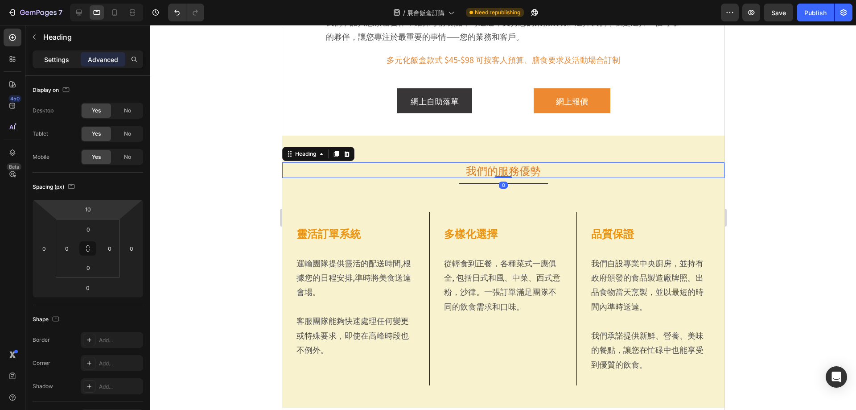
click at [45, 62] on p "Settings" at bounding box center [56, 59] width 25 height 9
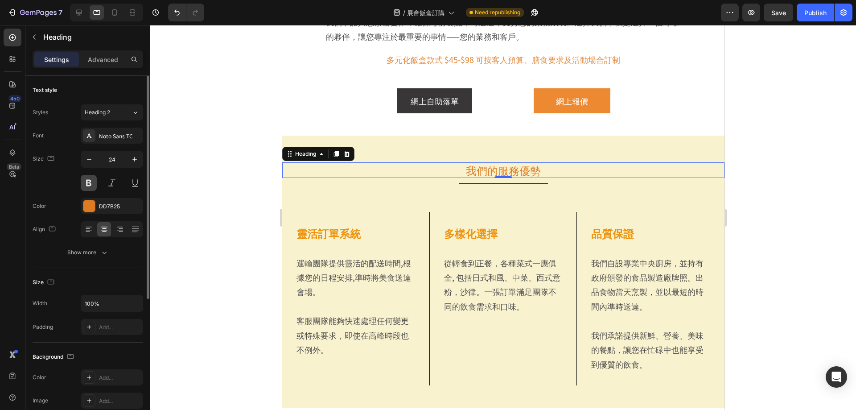
click at [94, 181] on button at bounding box center [89, 183] width 16 height 16
click at [115, 162] on input "24" at bounding box center [111, 159] width 29 height 16
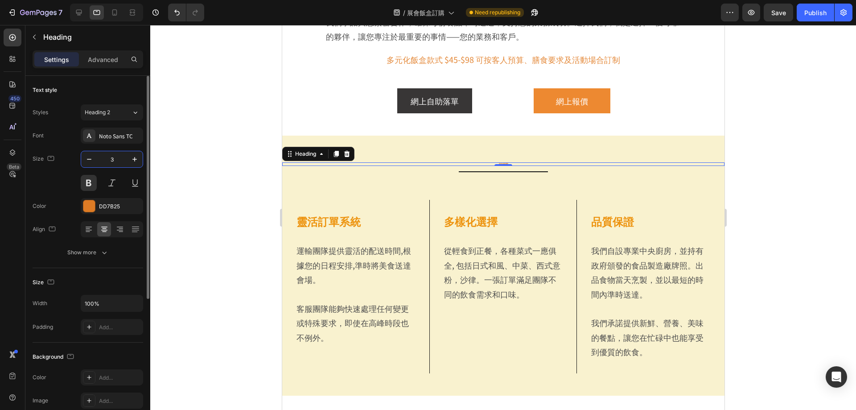
type input "32"
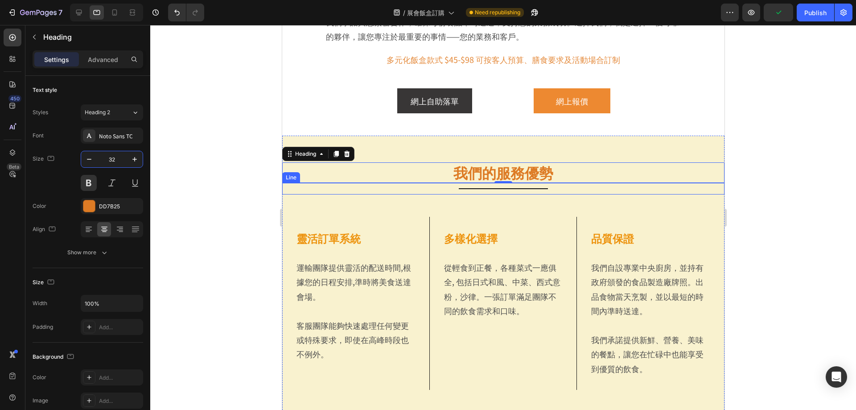
click at [472, 190] on div "Title Line" at bounding box center [503, 189] width 442 height 12
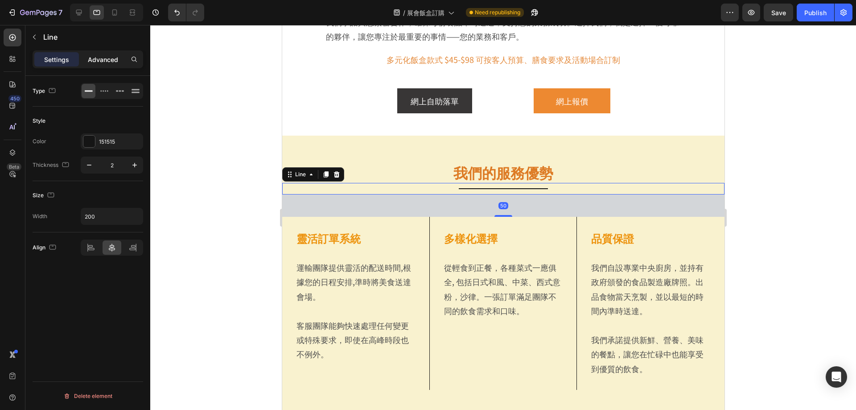
click at [95, 62] on p "Advanced" at bounding box center [103, 59] width 30 height 9
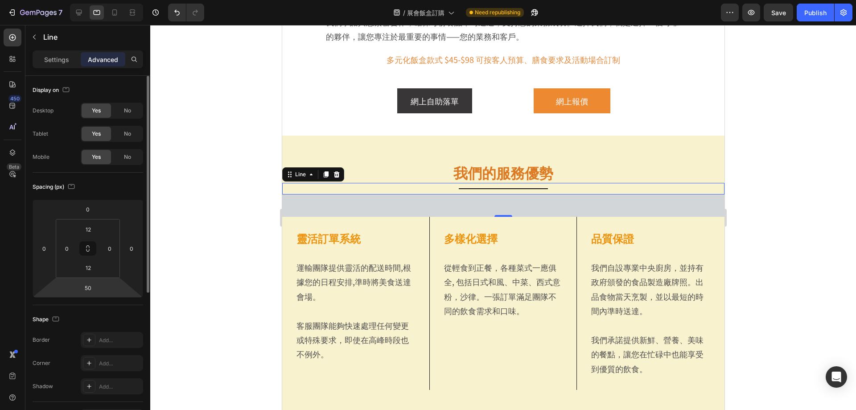
click at [97, 0] on html "7 Version history / 展會飯盒訂購 Need republishing Preview Save Publish 450 Beta Sect…" at bounding box center [428, 0] width 856 height 0
click at [94, 292] on input "50" at bounding box center [88, 287] width 18 height 13
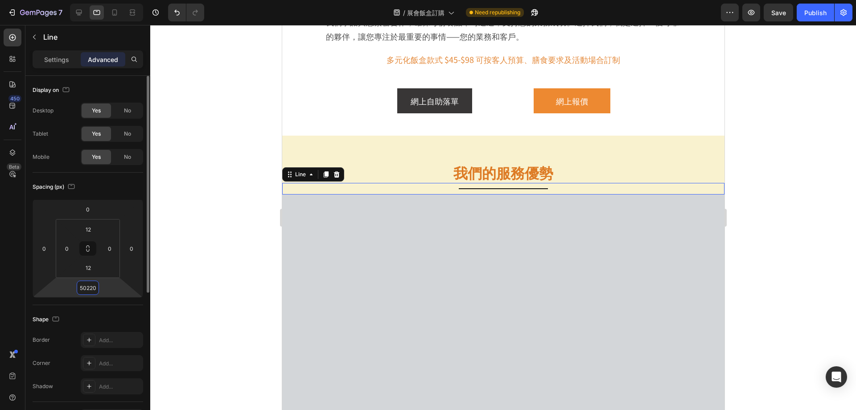
click at [88, 292] on input "50220" at bounding box center [88, 287] width 18 height 13
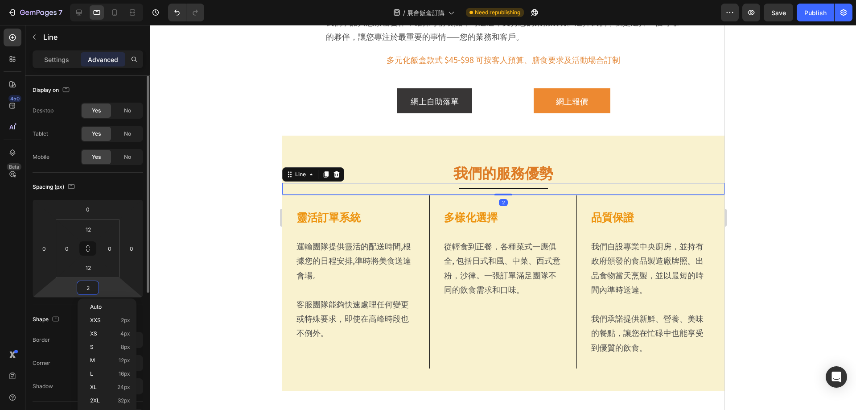
type input "20"
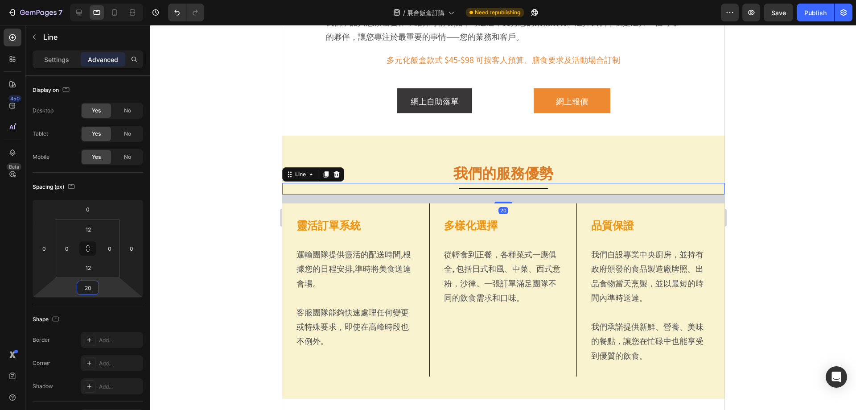
click at [220, 218] on div at bounding box center [503, 217] width 706 height 385
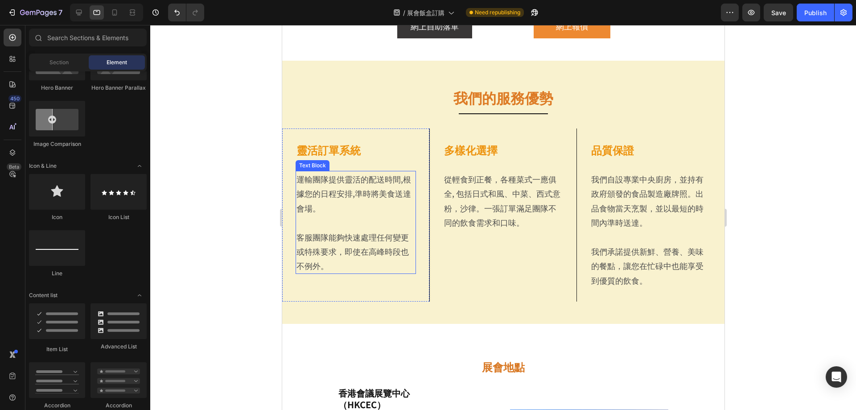
scroll to position [357, 0]
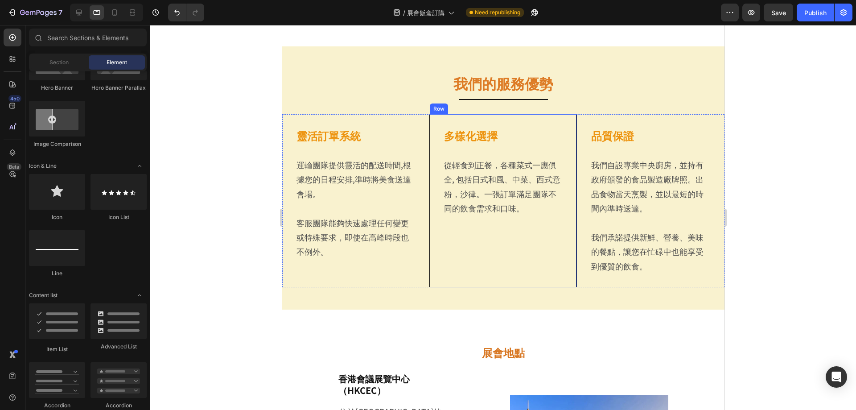
click at [456, 263] on div "多樣化選擇 Heading 從輕食到正餐，各種菜式一應俱全, 包括日式和風、中菜、西式意粉，沙律。一張訂單滿足團隊不同的飲食需求和口味。 Text Block" at bounding box center [503, 200] width 120 height 146
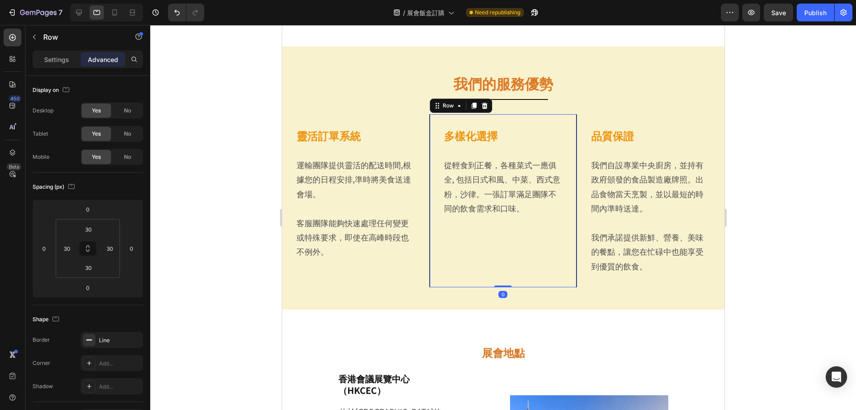
drag, startPoint x: 495, startPoint y: 287, endPoint x: 500, endPoint y: 238, distance: 48.4
click at [500, 238] on div "多樣化選擇 Heading 從輕食到正餐，各種菜式一應俱全, 包括日式和風、中菜、西式意粉，沙律。一張訂單滿足團隊不同的飲食需求和口味。 Text Block…" at bounding box center [503, 200] width 148 height 173
click at [393, 271] on div "靈活訂單系統 Heading 運輸團隊提供靈活的配送時間,根據您的日程安排,準時將美食送達會場。 客服團隊能夠快速處理任何變更或特殊要求，即使在高峰時段也不例…" at bounding box center [355, 200] width 120 height 146
click at [337, 271] on div "靈活訂單系統 Heading 運輸團隊提供靈活的配送時間,根據您的日程安排,準時將美食送達會場。 客服團隊能夠快速處理任何變更或特殊要求，即使在高峰時段也不例…" at bounding box center [355, 200] width 120 height 146
click at [344, 266] on div "靈活訂單系統 Heading 運輸團隊提供靈活的配送時間,根據您的日程安排,準時將美食送達會場。 客服團隊能夠快速處理任何變更或特殊要求，即使在高峰時段也不例…" at bounding box center [355, 200] width 120 height 146
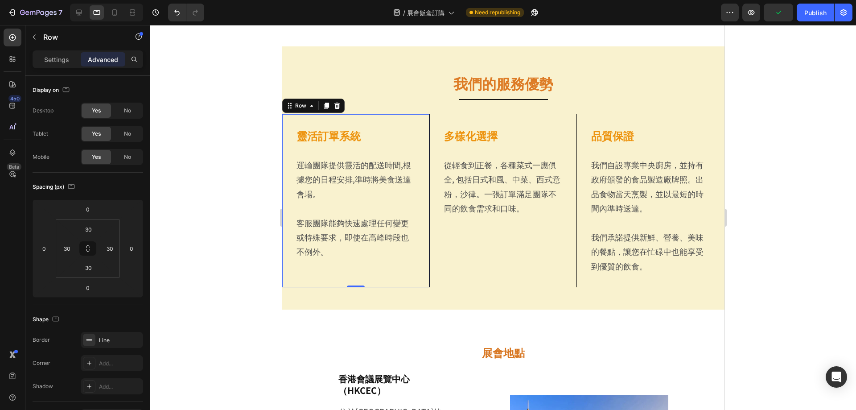
click at [347, 271] on div "靈活訂單系統 Heading 運輸團隊提供靈活的配送時間,根據您的日程安排,準時將美食送達會場。 客服團隊能夠快速處理任何變更或特殊要求，即使在高峰時段也不例…" at bounding box center [355, 200] width 120 height 146
click at [330, 236] on p "客服團隊能夠快速處理任何變更或特殊要求，即使在高峰時段也不例外。" at bounding box center [355, 236] width 119 height 43
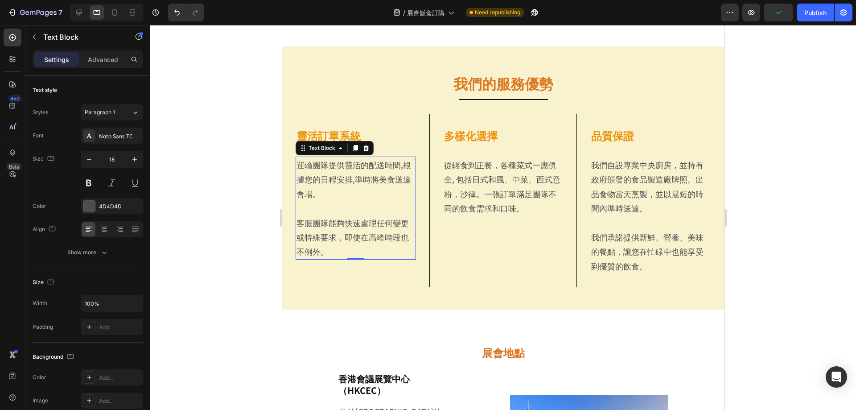
click at [329, 253] on p "客服團隊能夠快速處理任何變更或特殊要求，即使在高峰時段也不例外。" at bounding box center [355, 236] width 119 height 43
click at [333, 272] on div "靈活訂單系統 Heading 運輸團隊提供靈活的配送時間,根據您的日程安排,準時將美食送達會場。 客服團隊能夠快速處理任何變更或特殊要求，即使在高峰時段也不例…" at bounding box center [355, 200] width 120 height 146
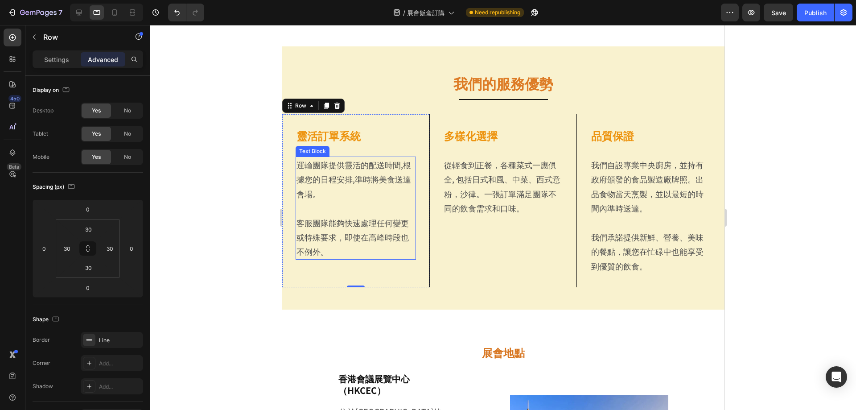
click at [333, 252] on p "客服團隊能夠快速處理任何變更或特殊要求，即使在高峰時段也不例外。" at bounding box center [355, 236] width 119 height 43
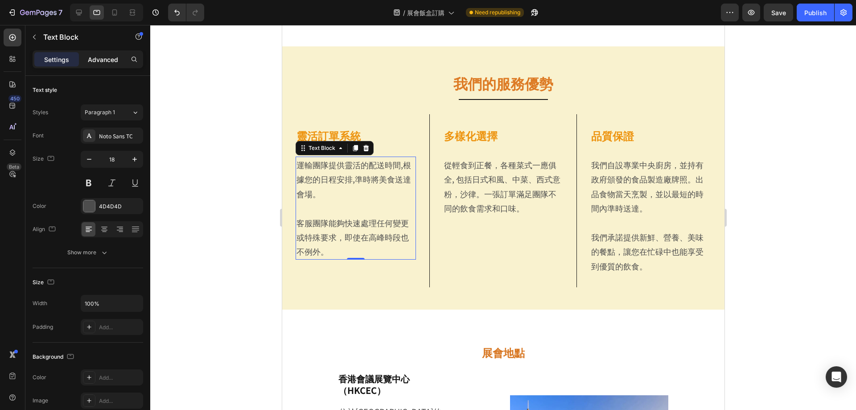
click at [102, 54] on div "Advanced" at bounding box center [103, 59] width 45 height 14
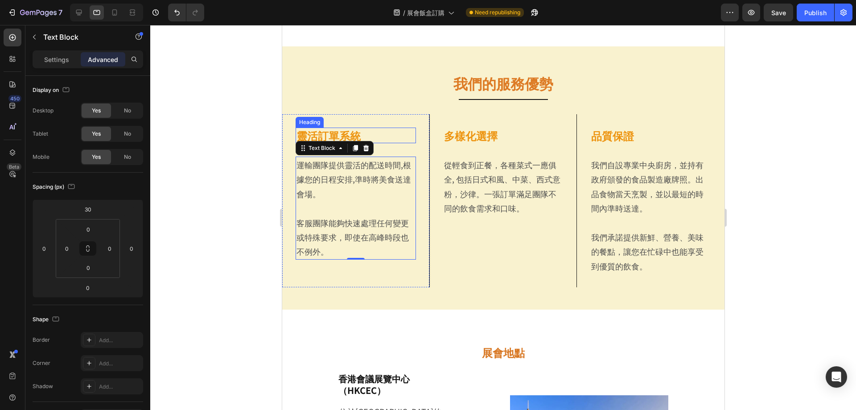
click at [368, 135] on h2 "靈活訂單系統" at bounding box center [355, 135] width 120 height 16
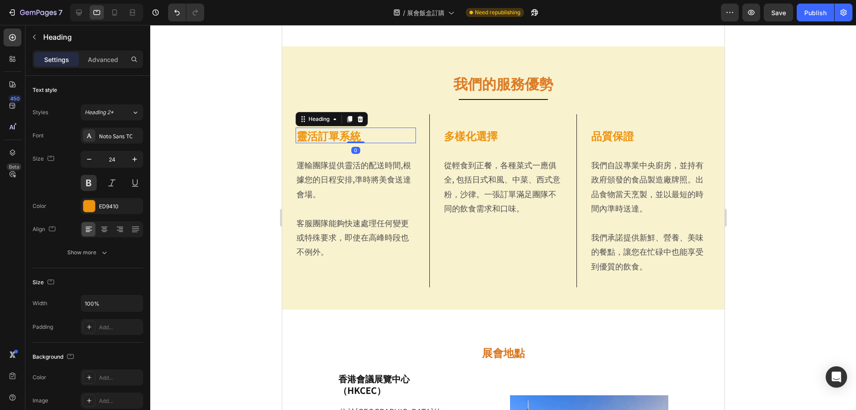
click at [370, 123] on div "靈活訂單系統 Heading 0 運輸團隊提供靈活的配送時間,根據您的日程安排,準時將美食送達會場。 客服團隊能夠快速處理任何變更或特殊要求，即使在高峰時段也…" at bounding box center [356, 200] width 148 height 173
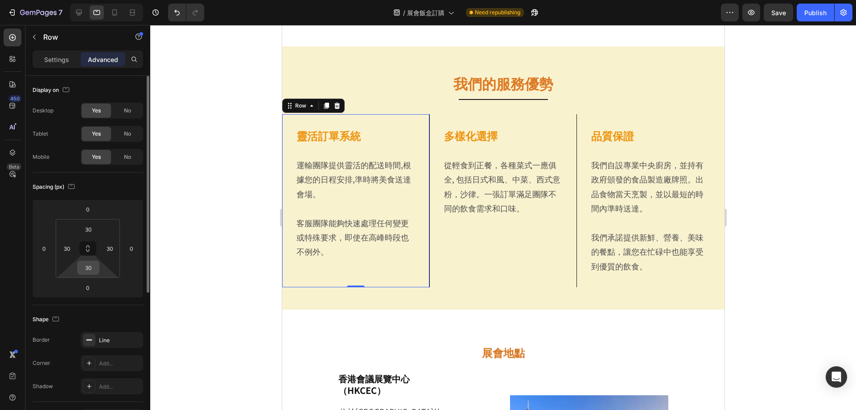
click at [94, 271] on input "30" at bounding box center [88, 267] width 18 height 13
type input "20"
click at [509, 261] on div "多樣化選擇 Heading 從輕食到正餐，各種菜式一應俱全, 包括日式和風、中菜、西式意粉，沙律。一張訂單滿足團隊不同的飲食需求和口味。 Text Block" at bounding box center [503, 200] width 120 height 146
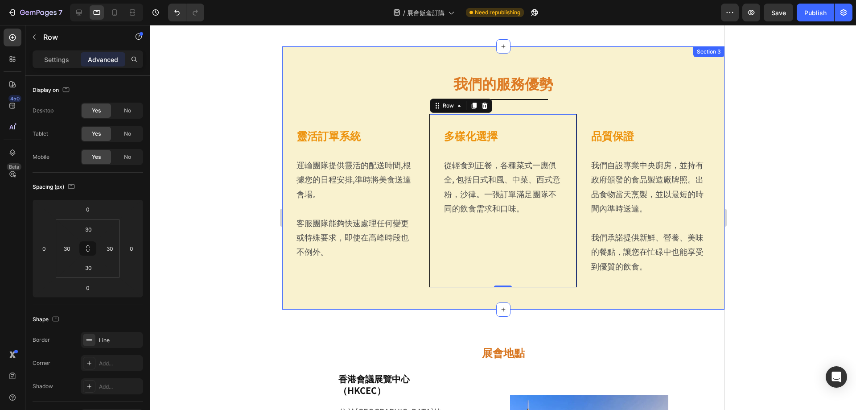
click at [294, 111] on div "我們的服務優勢 Heading Title Line 靈活訂單系統 Heading 運輸團隊提供靈活的配送時間,根據您的日程安排,準時將美食送達會場。 客服團…" at bounding box center [503, 178] width 442 height 218
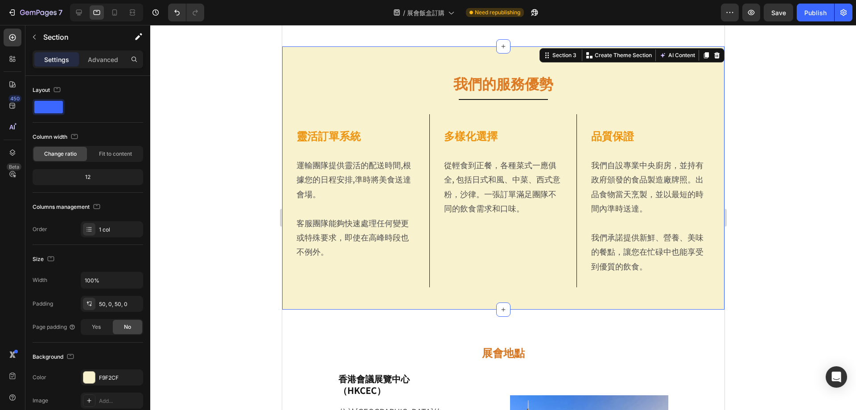
click at [295, 119] on div "靈活訂單系統 Heading 運輸團隊提供靈活的配送時間,根據您的日程安排,準時將美食送達會場。 客服團隊能夠快速處理任何變更或特殊要求，即使在高峰時段也不例…" at bounding box center [356, 200] width 148 height 173
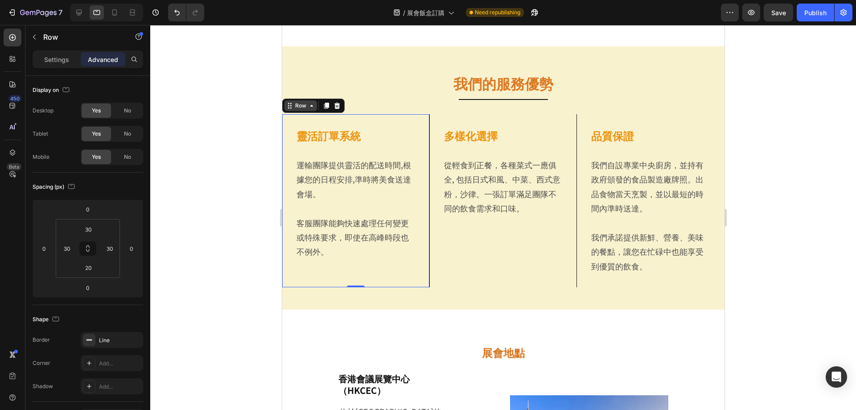
click at [297, 107] on div "Row" at bounding box center [300, 106] width 15 height 8
click at [300, 104] on div "Row" at bounding box center [300, 106] width 15 height 8
drag, startPoint x: 352, startPoint y: 284, endPoint x: 362, endPoint y: 229, distance: 56.1
click at [362, 230] on div "靈活訂單系統 Heading 運輸團隊提供靈活的配送時間,根據您的日程安排,準時將美食送達會場。 客服團隊能夠快速處理任何變更或特殊要求，即使在高峰時段也不例…" at bounding box center [356, 200] width 148 height 173
click at [87, 229] on input "30" at bounding box center [88, 228] width 18 height 13
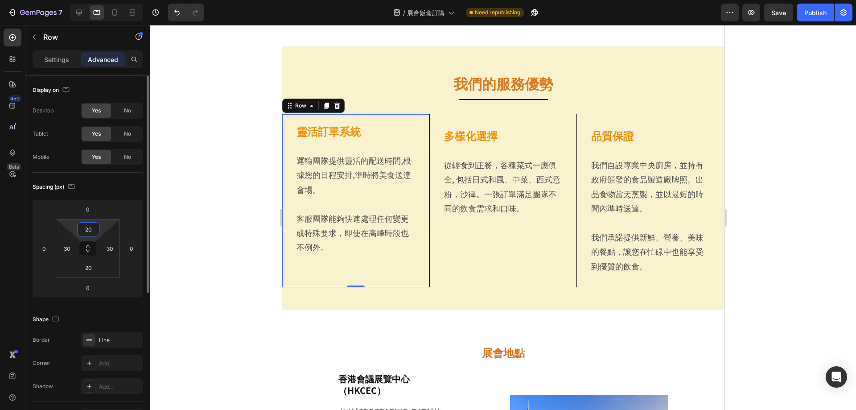
click at [89, 229] on input "20" at bounding box center [88, 228] width 18 height 13
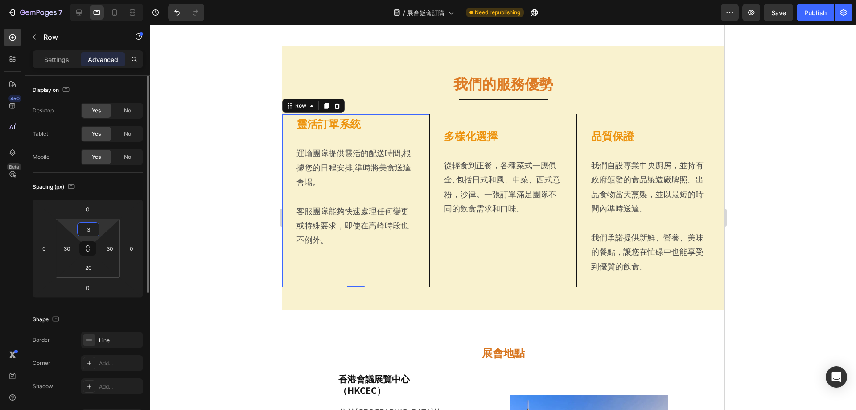
type input "30"
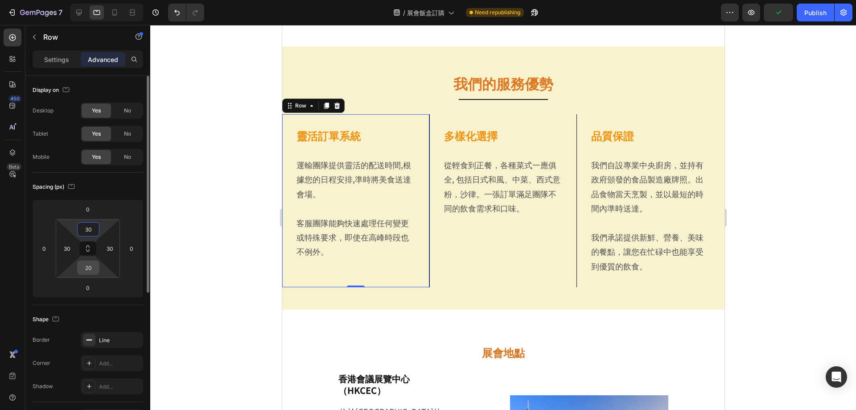
click at [89, 269] on input "20" at bounding box center [88, 267] width 18 height 13
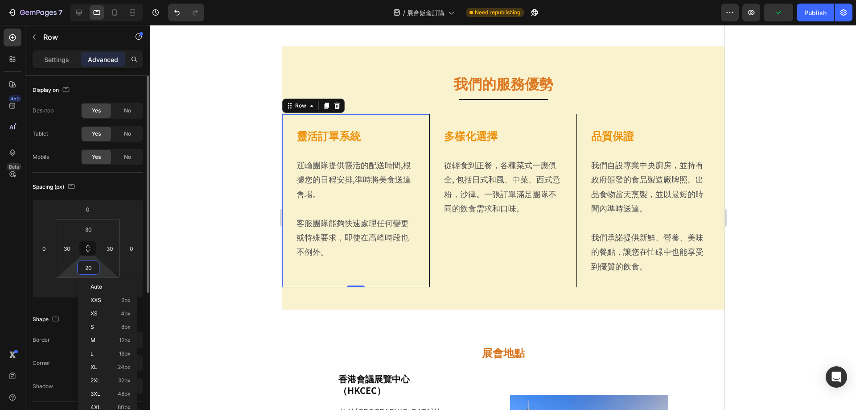
type input "0"
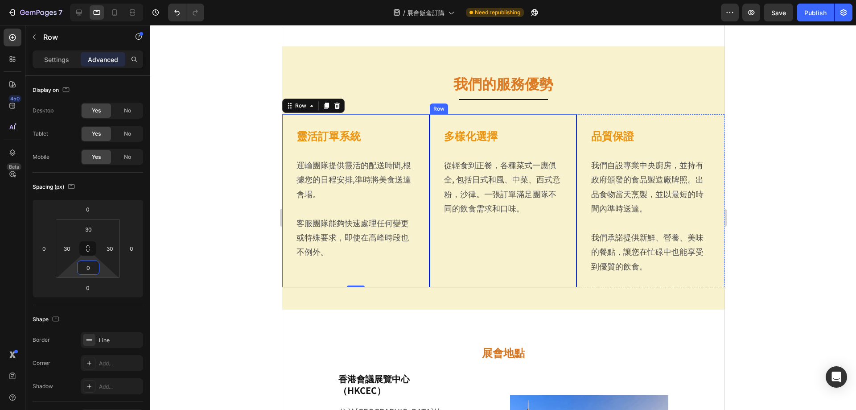
click at [520, 263] on div "多樣化選擇 Heading 從輕食到正餐，各種菜式一應俱全, 包括日式和風、中菜、西式意粉，沙律。一張訂單滿足團隊不同的飲食需求和口味。 Text Block" at bounding box center [503, 200] width 120 height 146
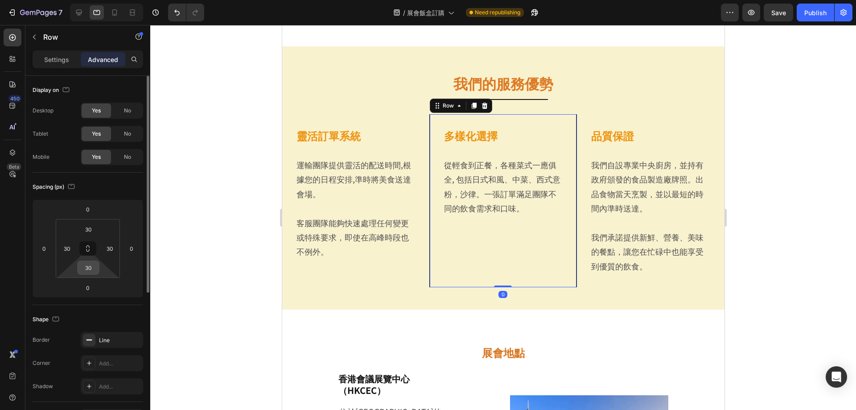
click at [86, 270] on input "30" at bounding box center [88, 267] width 18 height 13
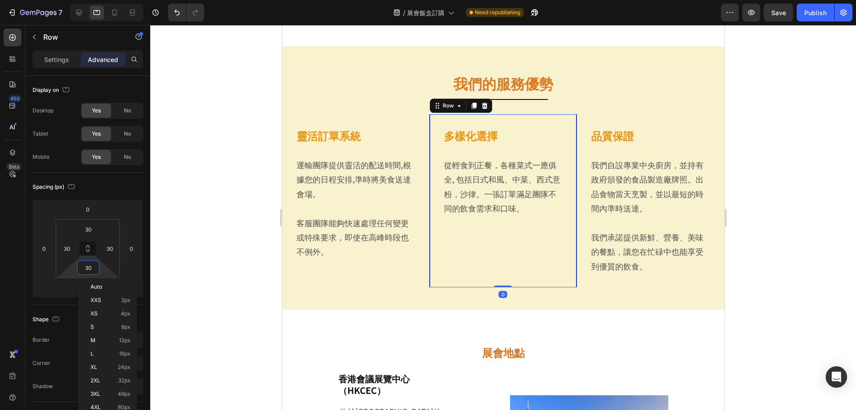
type input "0"
click at [666, 283] on div "品質保證 Heading 我們自設專業中央廚房，並持有政府頒發的食品製造廠牌照。出品食物當天烹製，並以最短的時間內準時送達。 我們承諾提供新鮮、營養、美味的餐…" at bounding box center [650, 200] width 148 height 173
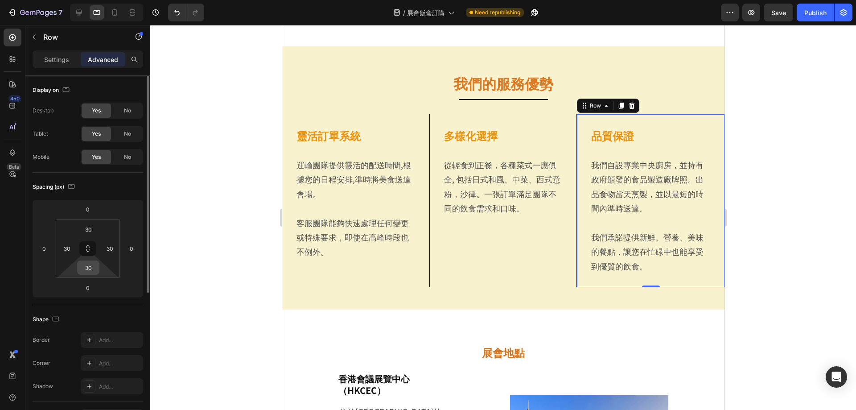
click at [91, 265] on input "30" at bounding box center [88, 267] width 18 height 13
type input "0"
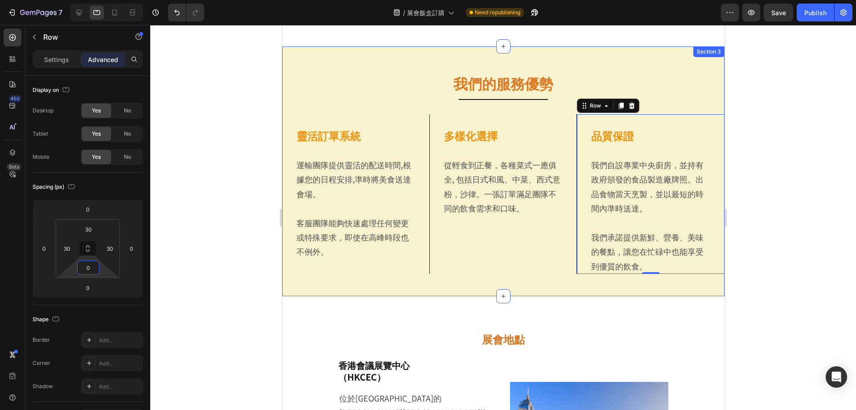
click at [674, 294] on div "我們的服務優勢 Heading Title Line 靈活訂單系統 Heading 運輸團隊提供靈活的配送時間,根據您的日程安排,準時將美食送達會場。 客服團…" at bounding box center [503, 171] width 442 height 250
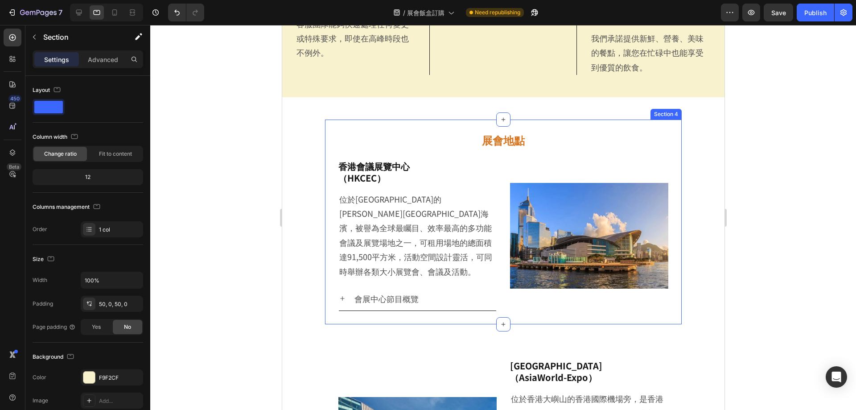
scroll to position [490, 0]
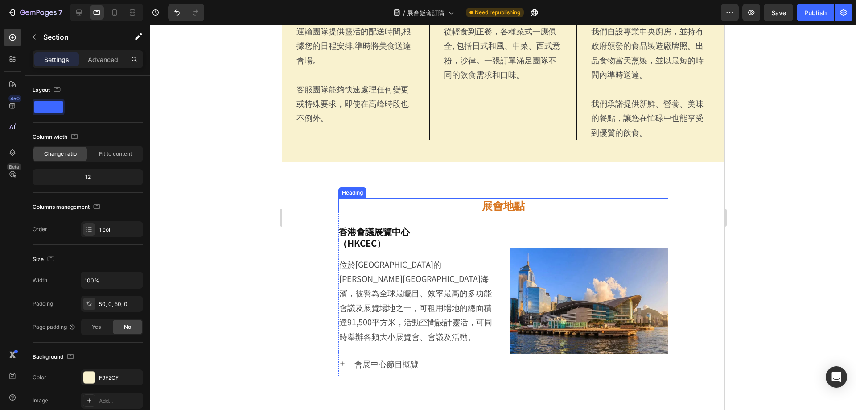
click at [367, 198] on h2 "展會地點" at bounding box center [503, 205] width 330 height 14
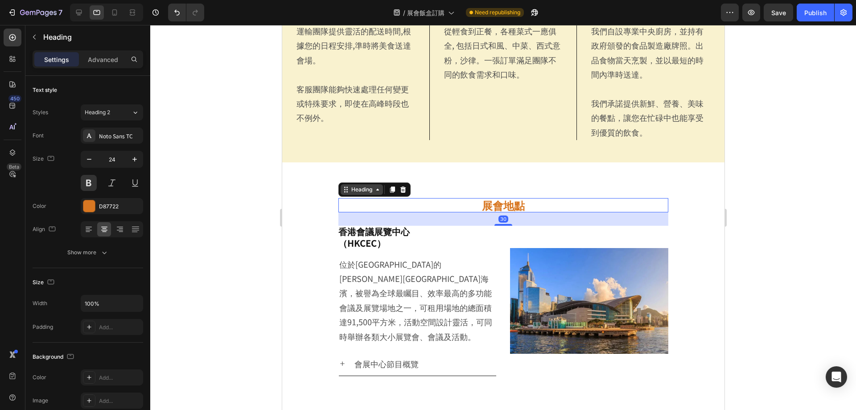
click at [361, 190] on div "Heading" at bounding box center [361, 189] width 25 height 8
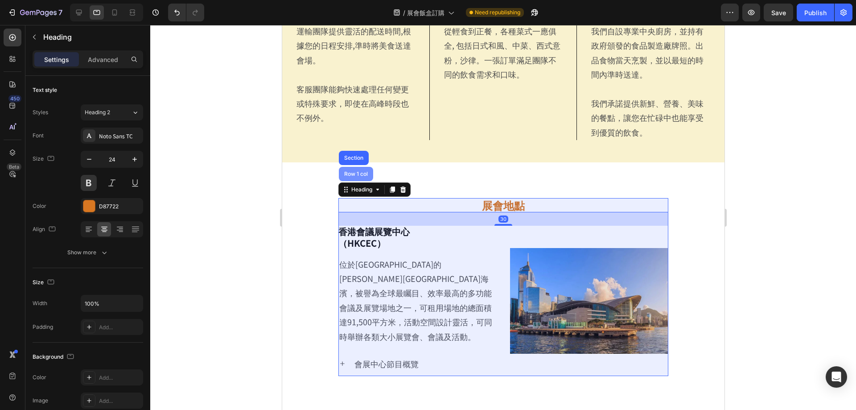
click at [359, 174] on div "Row 1 col" at bounding box center [355, 173] width 27 height 5
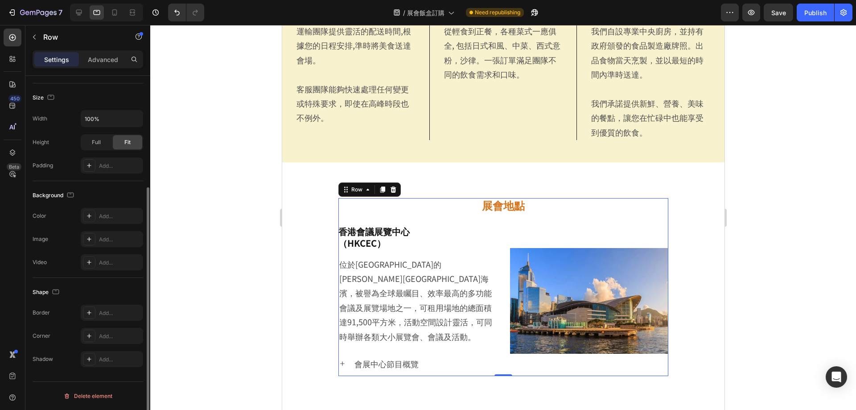
scroll to position [28, 0]
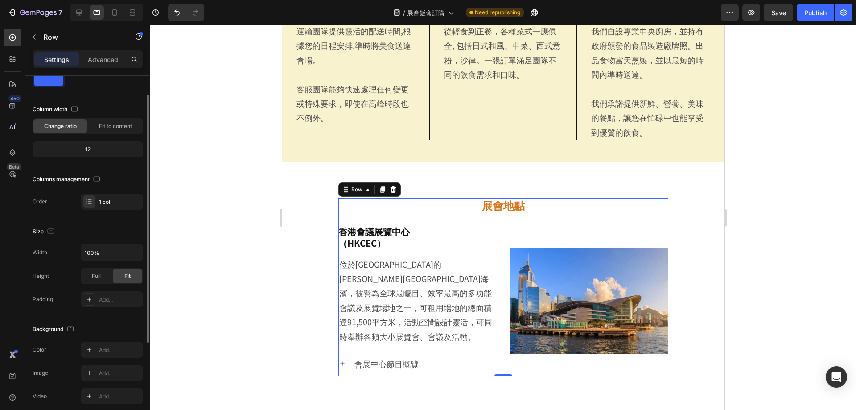
click at [70, 61] on div "Settings" at bounding box center [56, 59] width 45 height 14
click at [105, 58] on p "Advanced" at bounding box center [103, 59] width 30 height 9
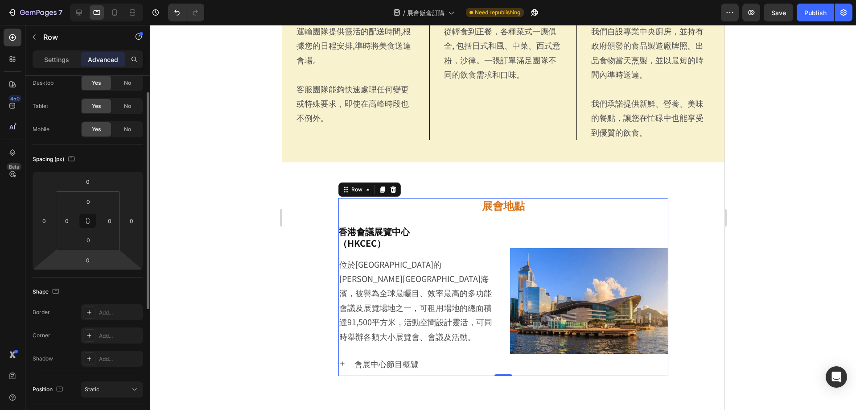
scroll to position [117, 0]
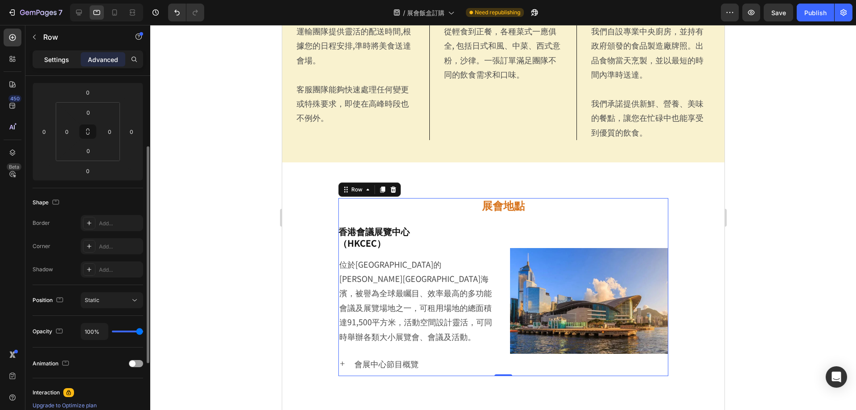
click at [66, 62] on p "Settings" at bounding box center [56, 59] width 25 height 9
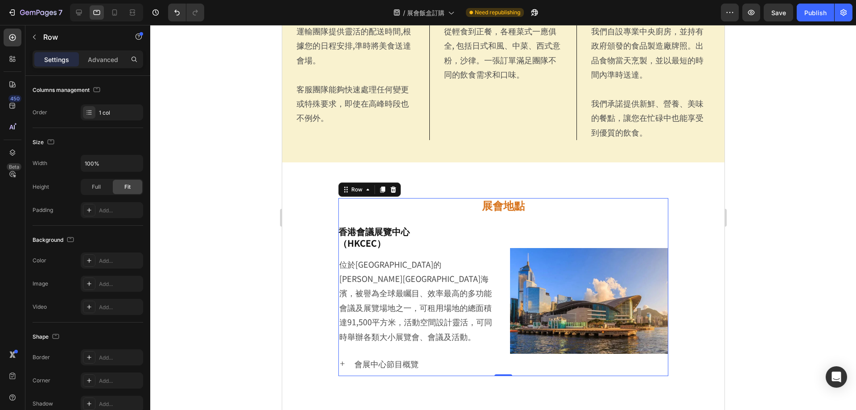
click at [312, 196] on section "展會地點 Heading 香港會議展覽中心 （HKCEC） Heading 位於[GEOGRAPHIC_DATA]的[PERSON_NAME][GEOGRAP…" at bounding box center [502, 287] width 383 height 205
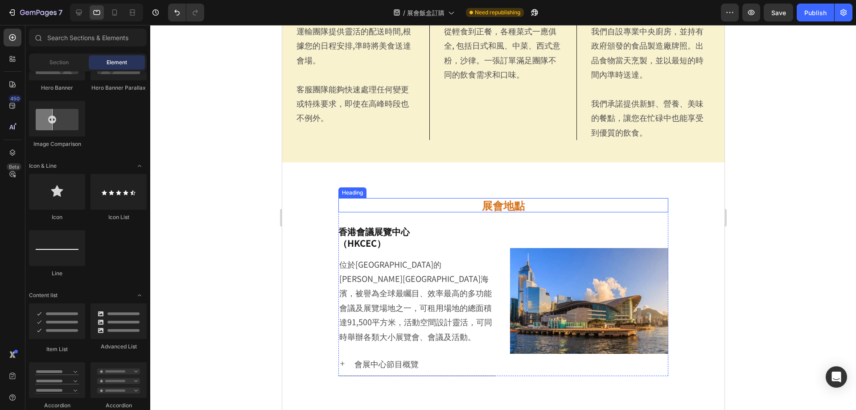
click at [422, 209] on h2 "展會地點" at bounding box center [503, 205] width 330 height 14
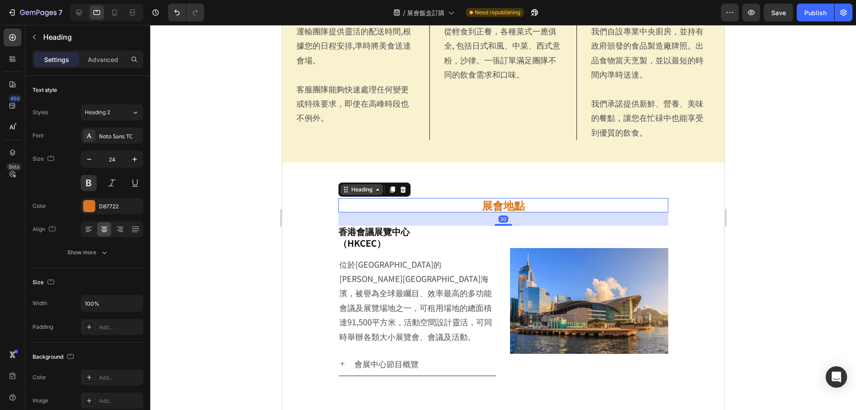
click at [349, 190] on div "Heading" at bounding box center [361, 189] width 25 height 8
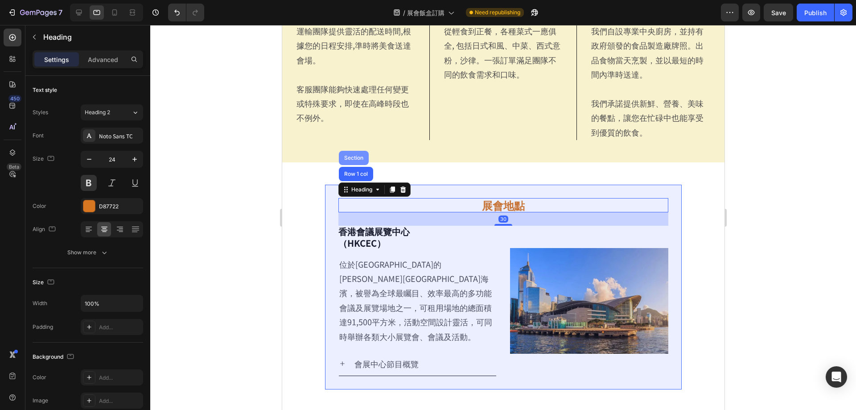
click at [351, 157] on div "Section" at bounding box center [353, 157] width 23 height 5
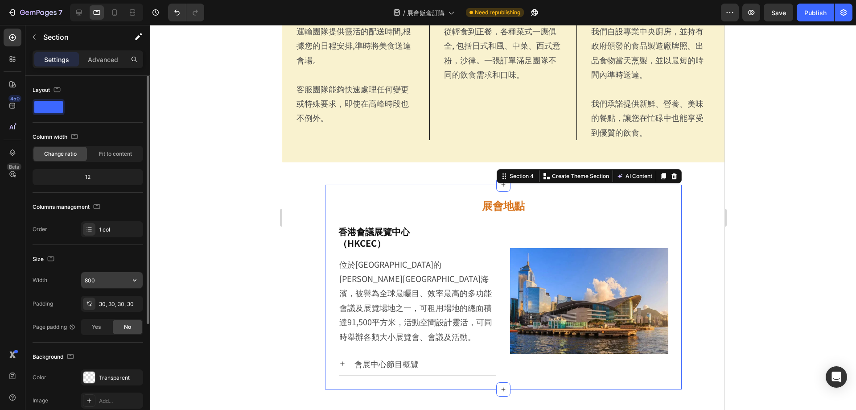
click at [97, 285] on input "800" at bounding box center [112, 280] width 62 height 16
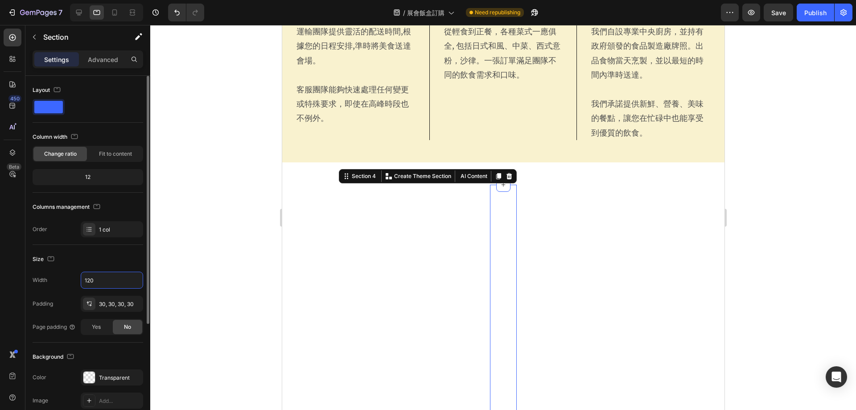
type input "1200"
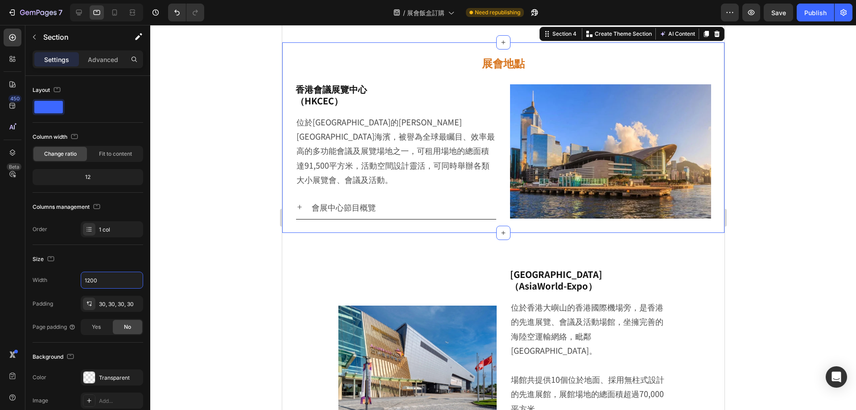
scroll to position [669, 0]
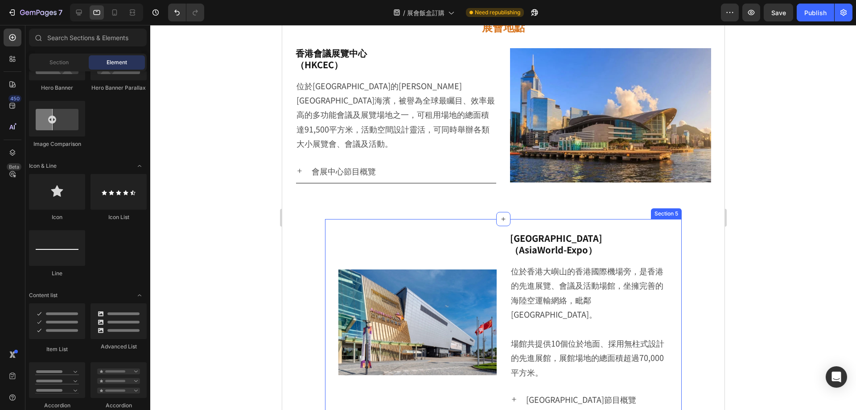
click at [464, 224] on div "[GEOGRAPHIC_DATA] （AsiaWorld-Expo） Heading 位於[GEOGRAPHIC_DATA]的[GEOGRAPHIC_DATA…" at bounding box center [503, 322] width 357 height 206
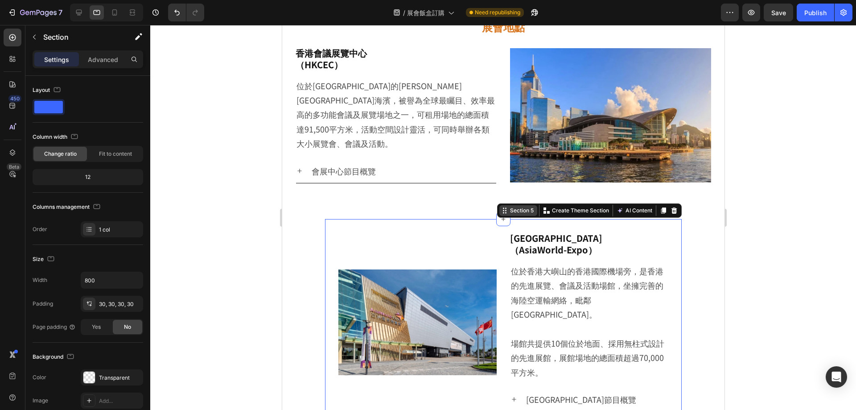
click at [518, 206] on div "Section 5" at bounding box center [521, 210] width 27 height 8
click at [107, 284] on input "800" at bounding box center [112, 280] width 62 height 16
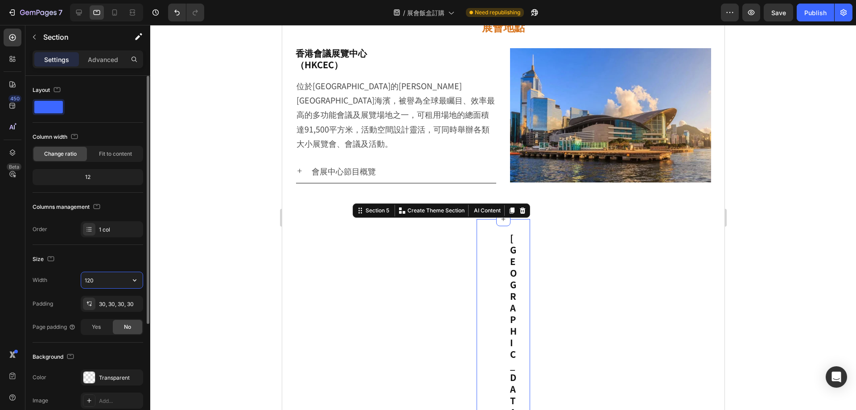
type input "1200"
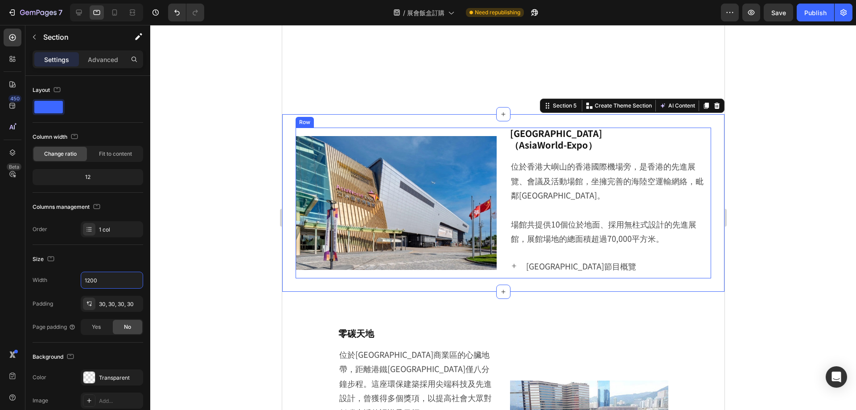
scroll to position [847, 0]
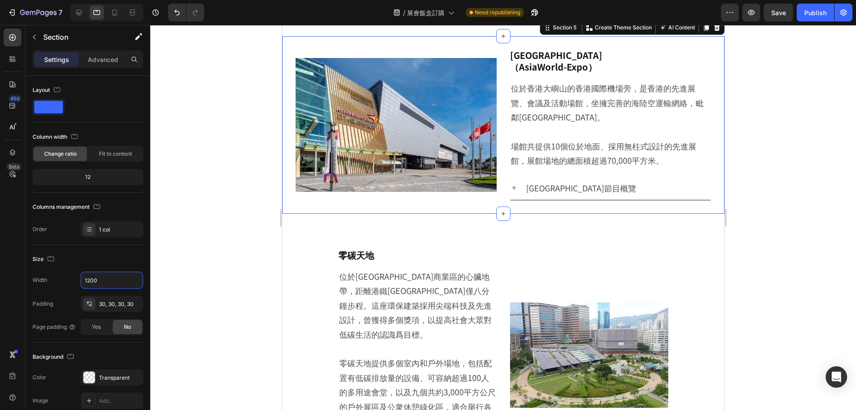
click at [471, 241] on div "零碳天地 Heading 位於[GEOGRAPHIC_DATA]商業區的心臟地帶，距離港鐵[GEOGRAPHIC_DATA]僅八分鐘步程。這座環保建築採用尖端…" at bounding box center [503, 355] width 357 height 238
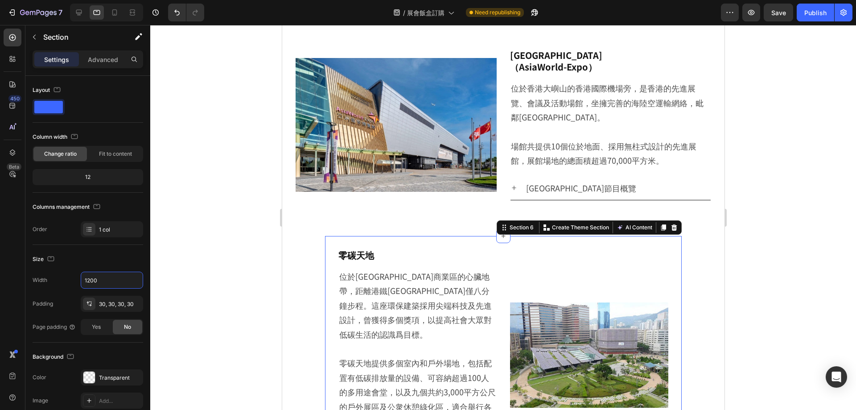
scroll to position [117, 0]
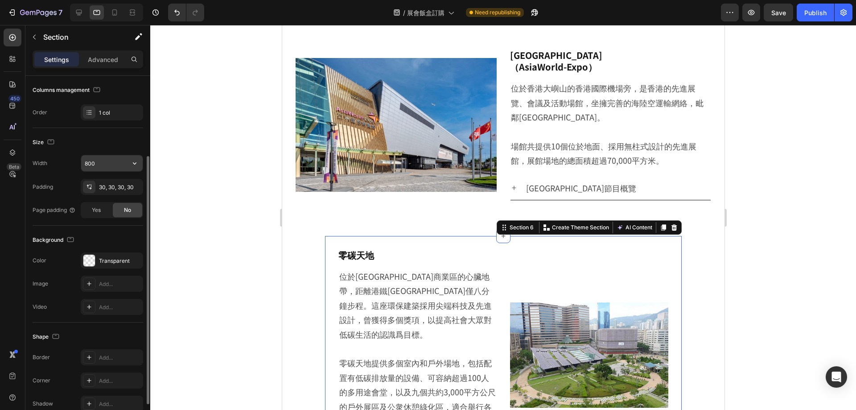
click at [105, 165] on input "800" at bounding box center [112, 163] width 62 height 16
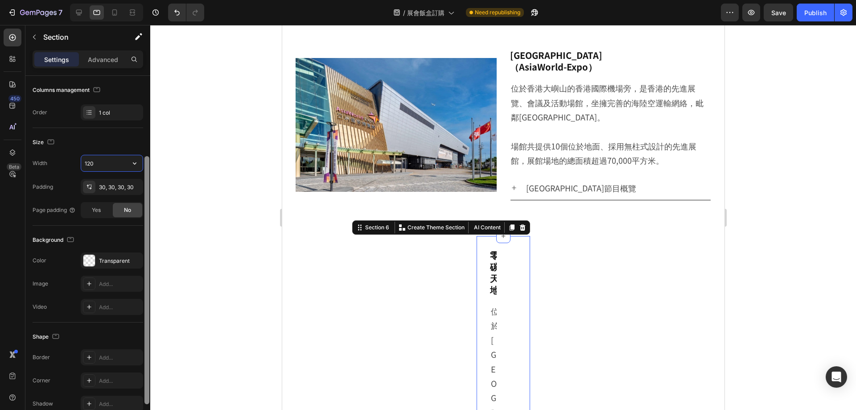
type input "1200"
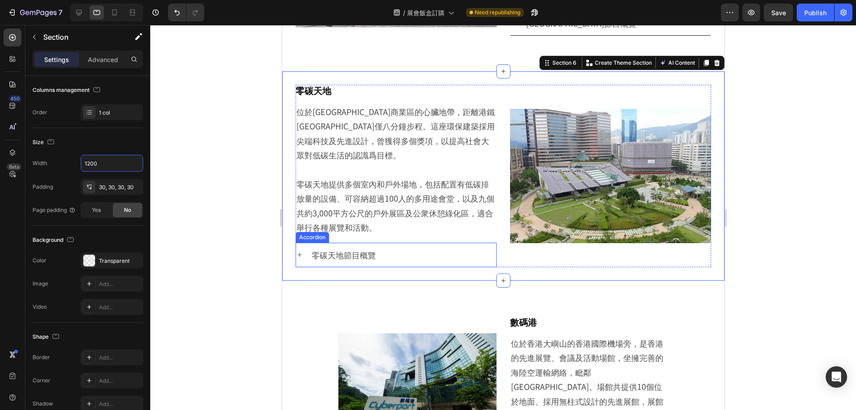
scroll to position [1025, 0]
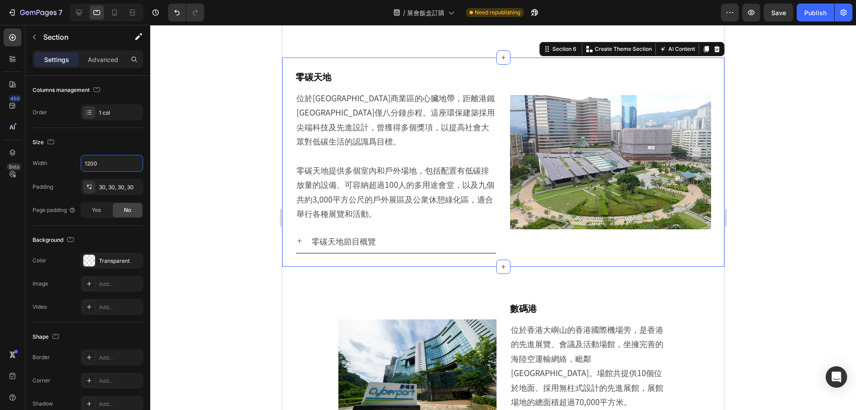
click at [370, 286] on div "[GEOGRAPHIC_DATA] （AsiaWorld-Expo） Heading 位於[GEOGRAPHIC_DATA]的[GEOGRAPHIC_DATA…" at bounding box center [503, 296] width 442 height 2557
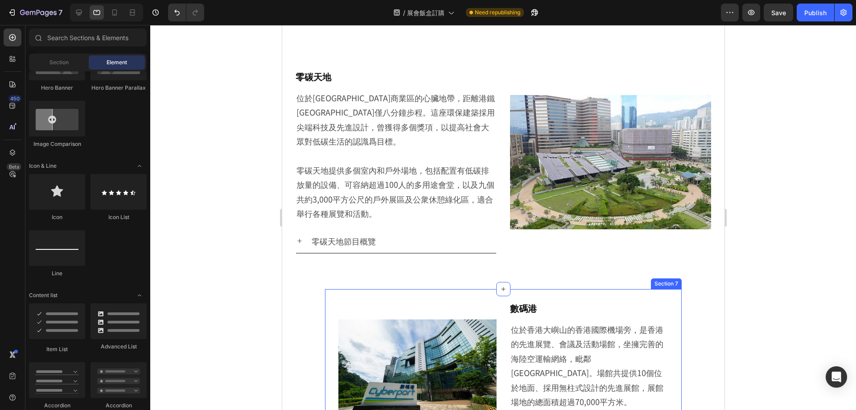
click at [383, 300] on div "數碼港 Heading 位於香港大嶼山的[GEOGRAPHIC_DATA]旁，是香港的先進展覽、會議及活動場館，坐擁完善的海陸空運輸網絡，毗鄰[GEOGRAP…" at bounding box center [503, 372] width 357 height 166
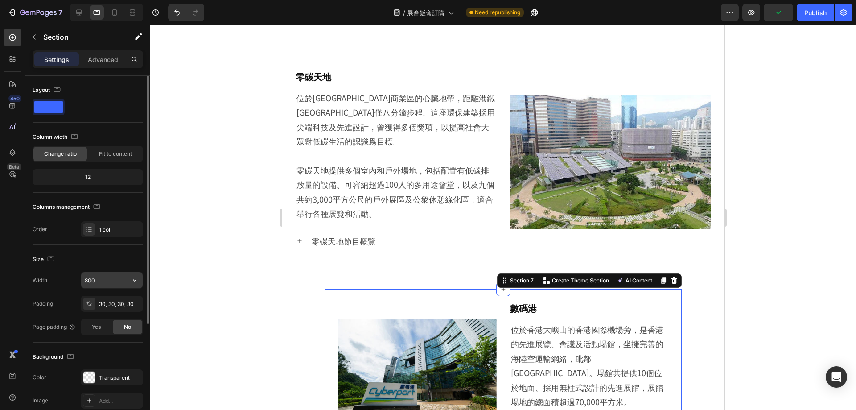
click at [106, 281] on input "800" at bounding box center [112, 280] width 62 height 16
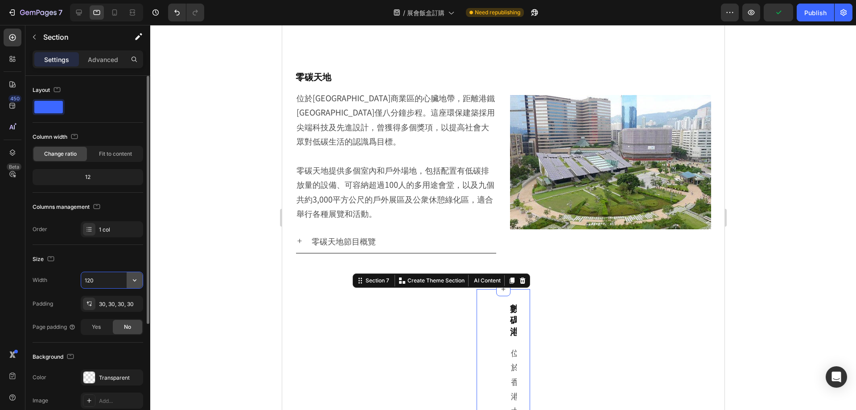
type input "1200"
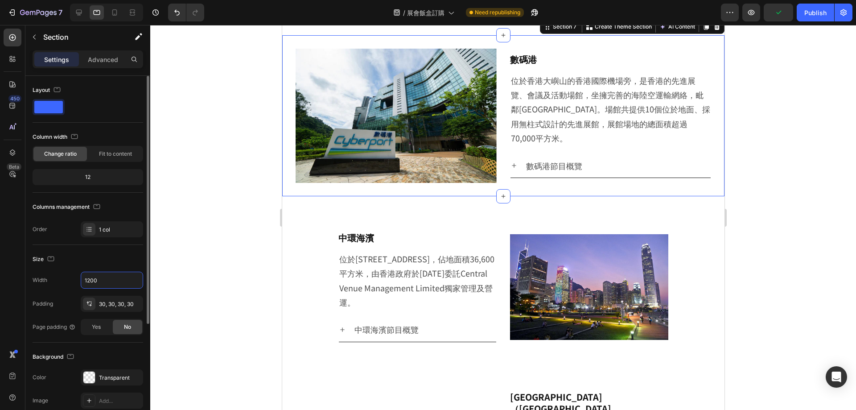
scroll to position [1293, 0]
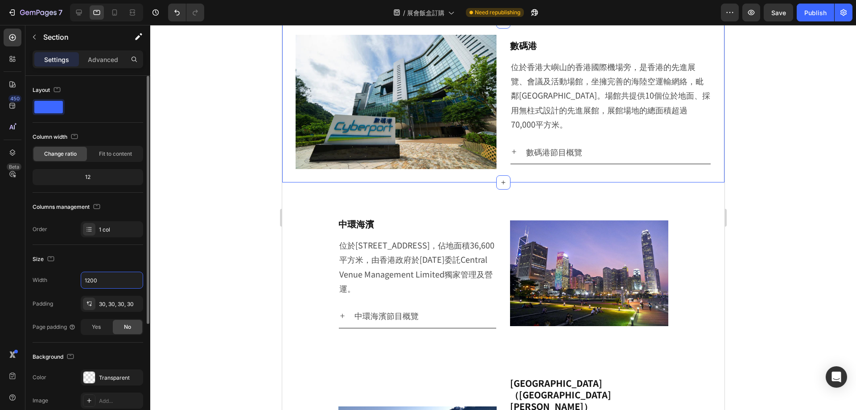
click at [366, 200] on div "數碼港 Heading 位於香港大嶼山的[GEOGRAPHIC_DATA]旁，是香港的先進展覽、會議及活動場館，坐擁完善的海陸空運輸網絡，毗鄰[GEOGRAP…" at bounding box center [503, 38] width 442 height 2577
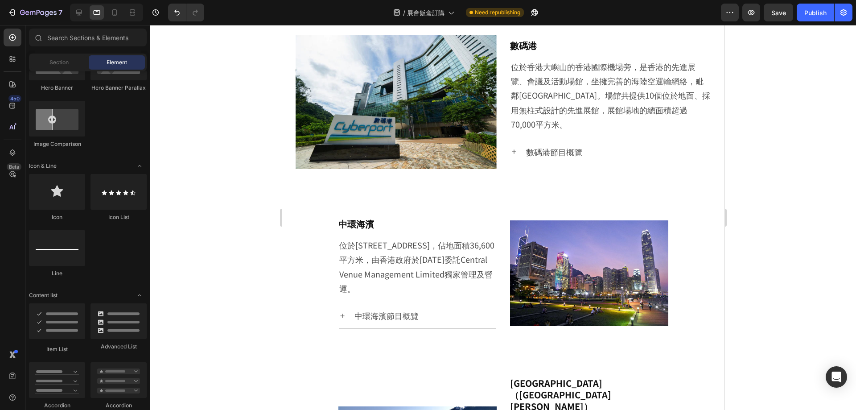
click at [389, 201] on div "數碼港 Heading 位於香港大嶼山的[GEOGRAPHIC_DATA]旁，是香港的先進展覽、會議及活動場館，坐擁完善的海陸空運輸網絡，毗鄰[GEOGRAP…" at bounding box center [503, 38] width 442 height 2577
click at [388, 220] on h2 "中環海濱" at bounding box center [417, 224] width 158 height 12
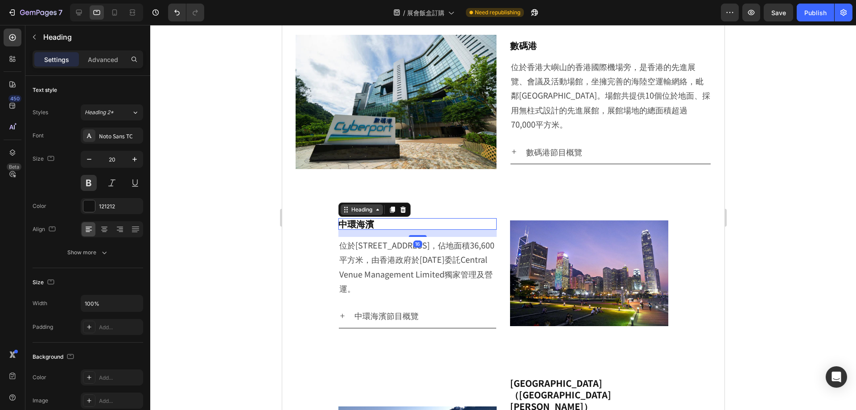
click at [354, 208] on div "Heading" at bounding box center [361, 210] width 25 height 8
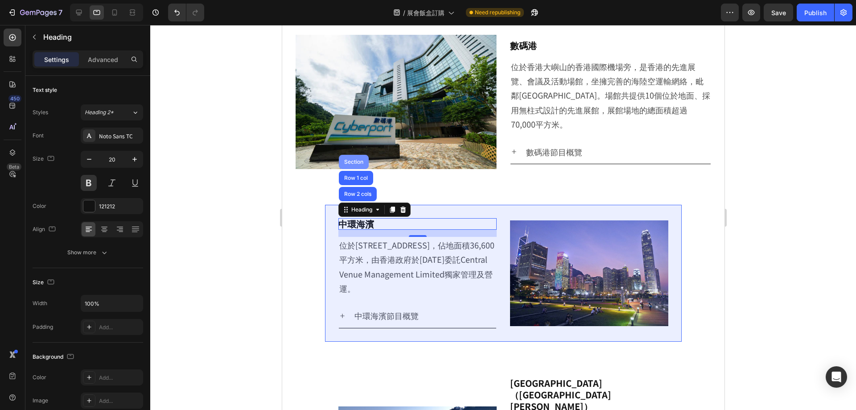
click at [355, 156] on div "Section" at bounding box center [353, 162] width 30 height 14
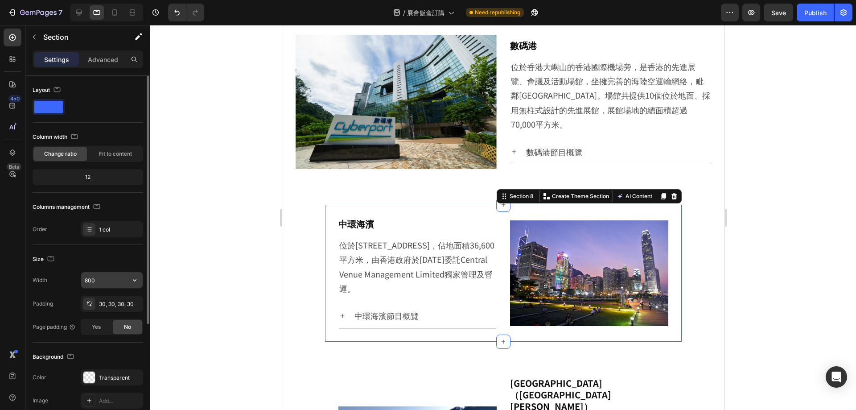
click at [112, 280] on input "800" at bounding box center [112, 280] width 62 height 16
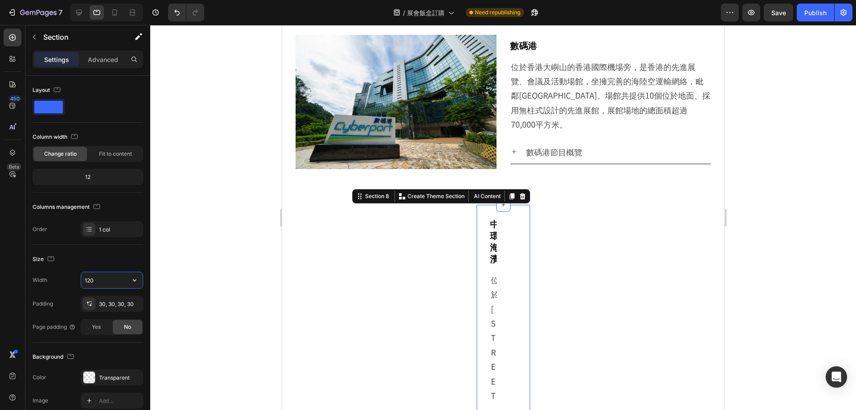
type input "1200"
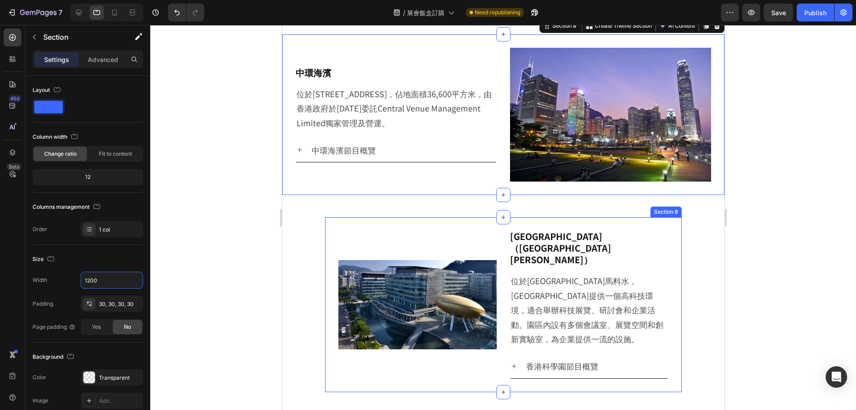
scroll to position [1471, 0]
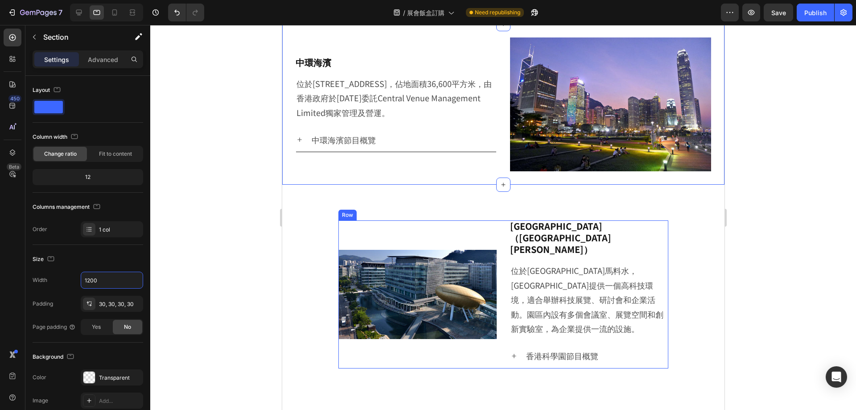
click at [437, 221] on div "Image" at bounding box center [417, 294] width 158 height 148
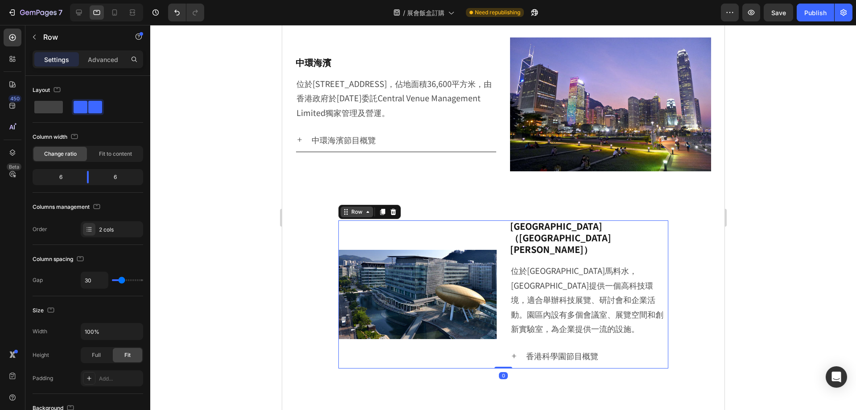
click at [352, 209] on div "Row" at bounding box center [356, 212] width 15 height 8
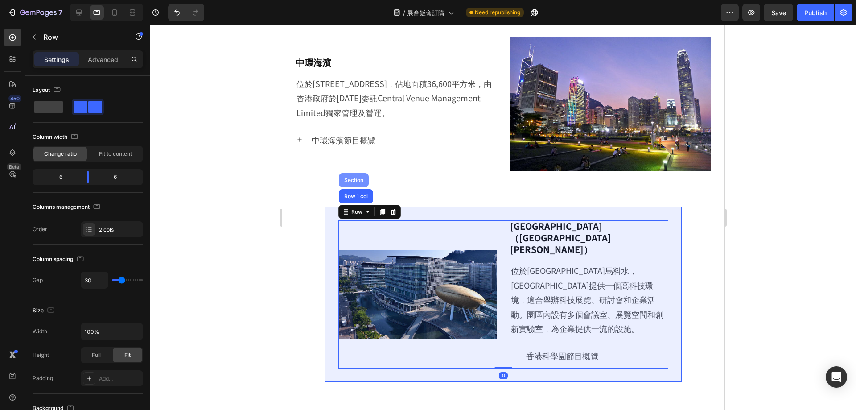
click at [357, 175] on div "Section" at bounding box center [353, 180] width 30 height 14
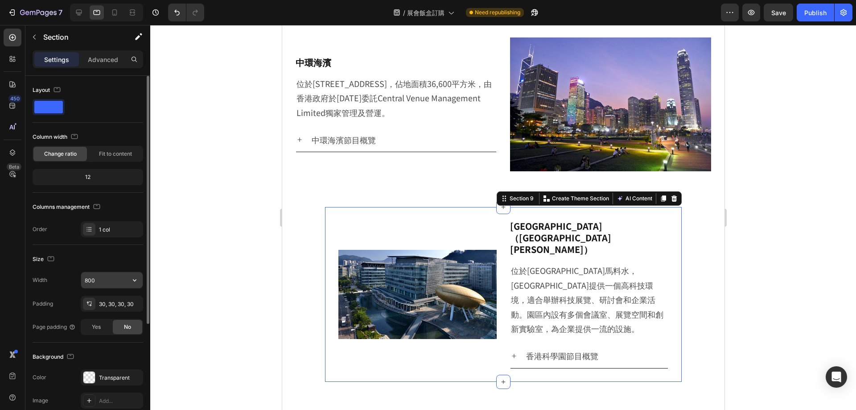
click at [114, 275] on input "800" at bounding box center [112, 280] width 62 height 16
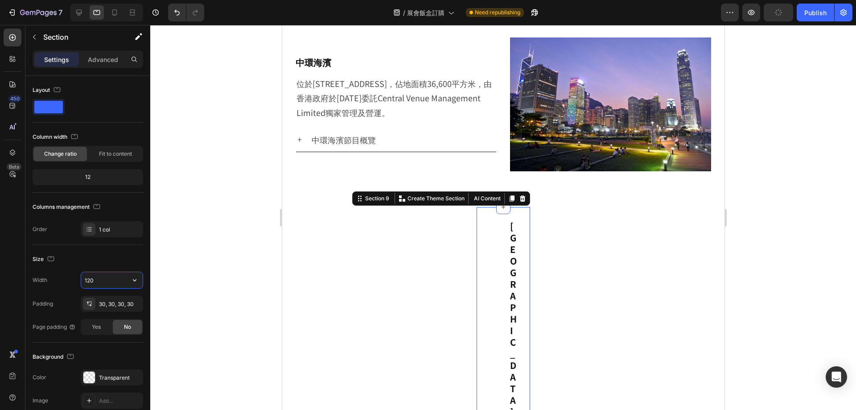
type input "1200"
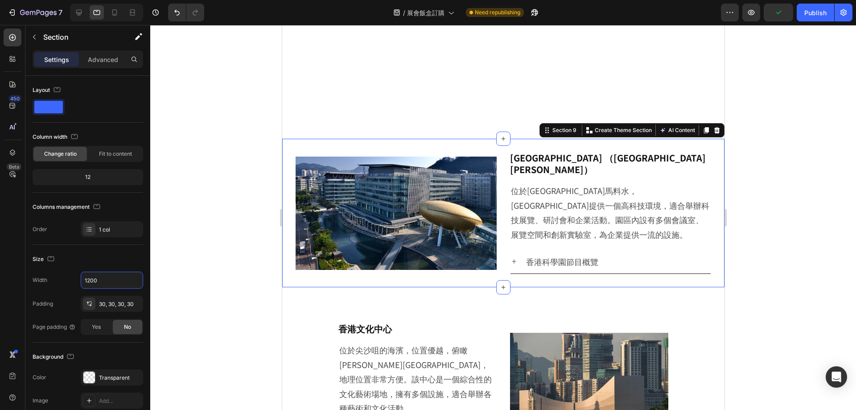
scroll to position [1694, 0]
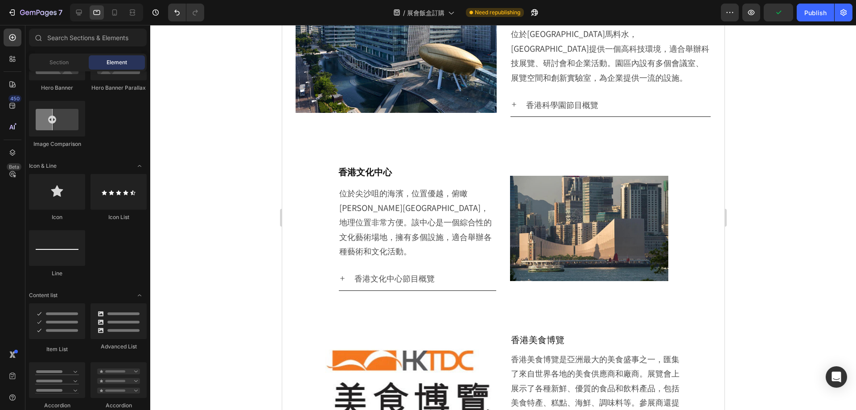
click at [366, 167] on h2 "香港文化中心" at bounding box center [417, 172] width 158 height 12
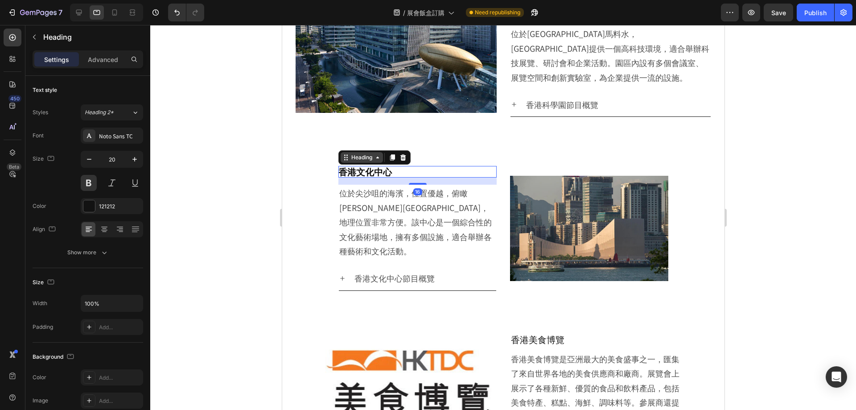
click at [366, 152] on div "Heading" at bounding box center [361, 157] width 42 height 11
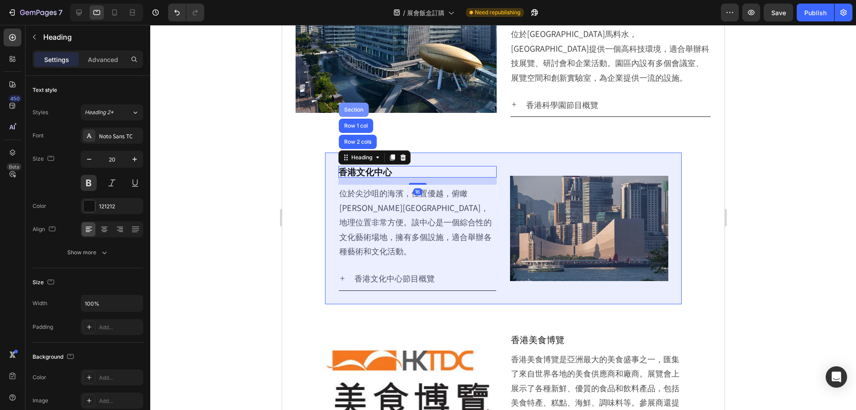
click at [358, 107] on div "Section" at bounding box center [353, 109] width 23 height 5
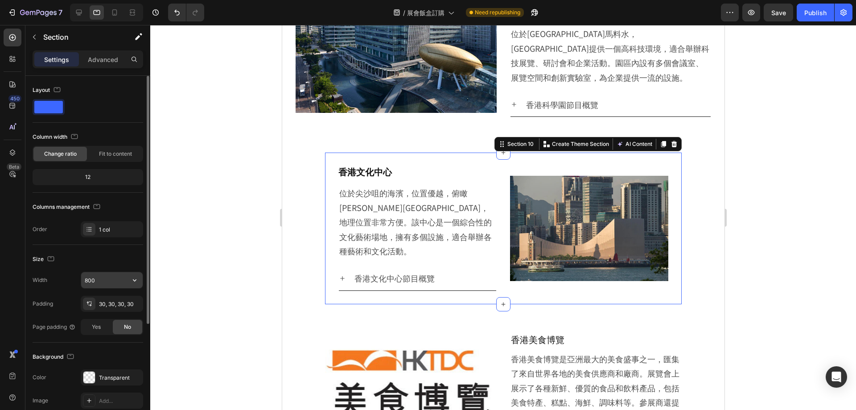
click at [113, 281] on input "800" at bounding box center [112, 280] width 62 height 16
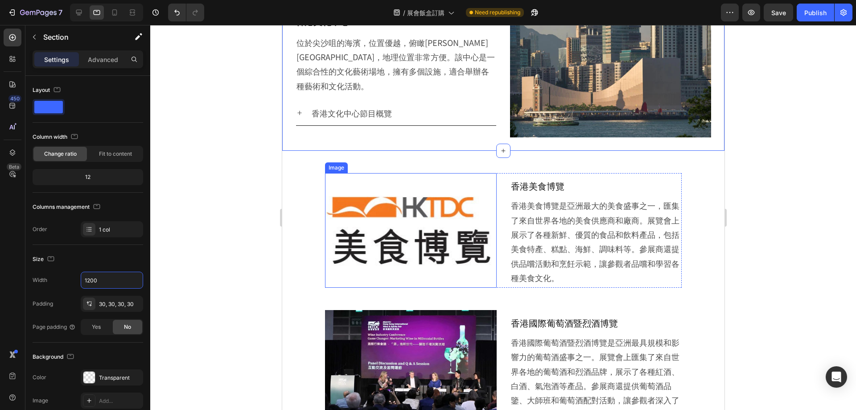
scroll to position [1872, 0]
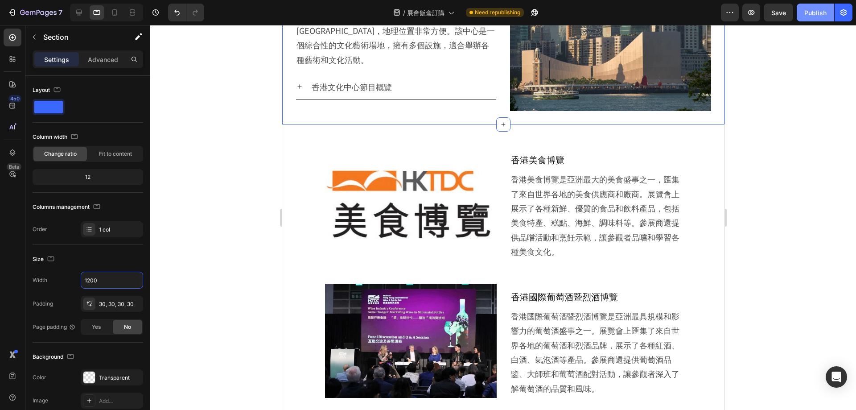
type input "1200"
click at [816, 16] on div "Publish" at bounding box center [815, 12] width 22 height 9
